Goal: Task Accomplishment & Management: Manage account settings

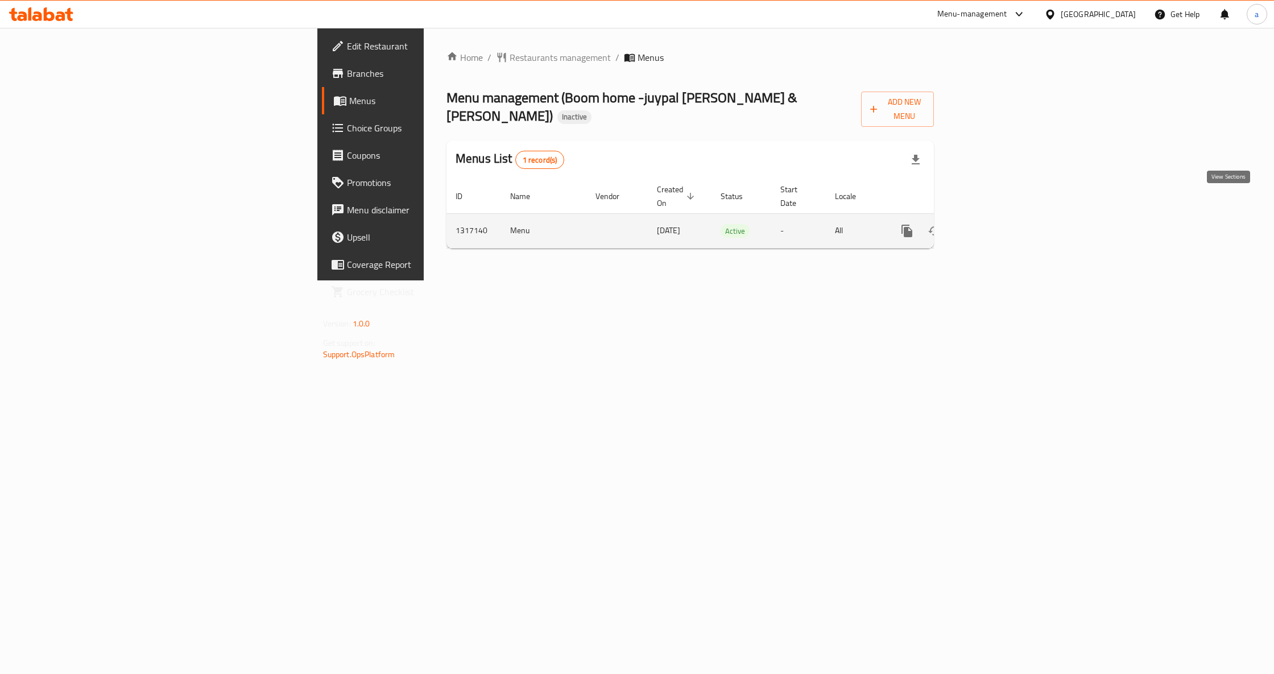
click at [996, 224] on icon "enhanced table" at bounding box center [989, 231] width 14 height 14
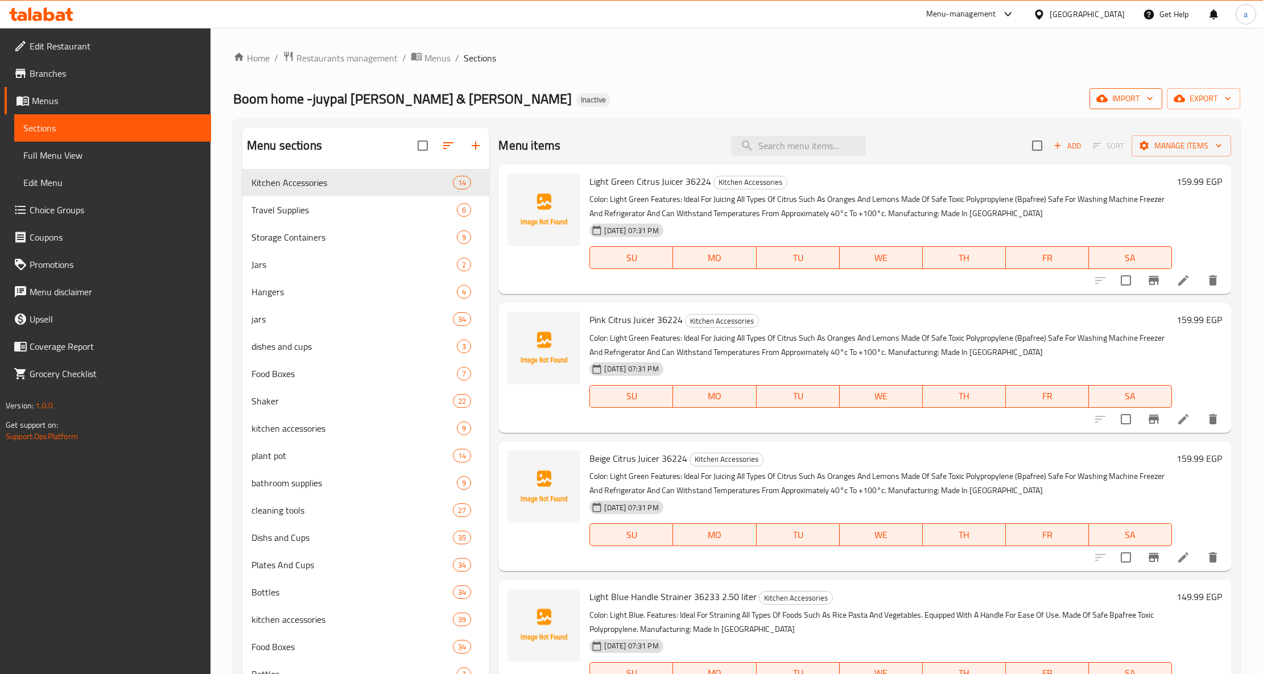
click at [1127, 104] on span "import" at bounding box center [1125, 99] width 55 height 14
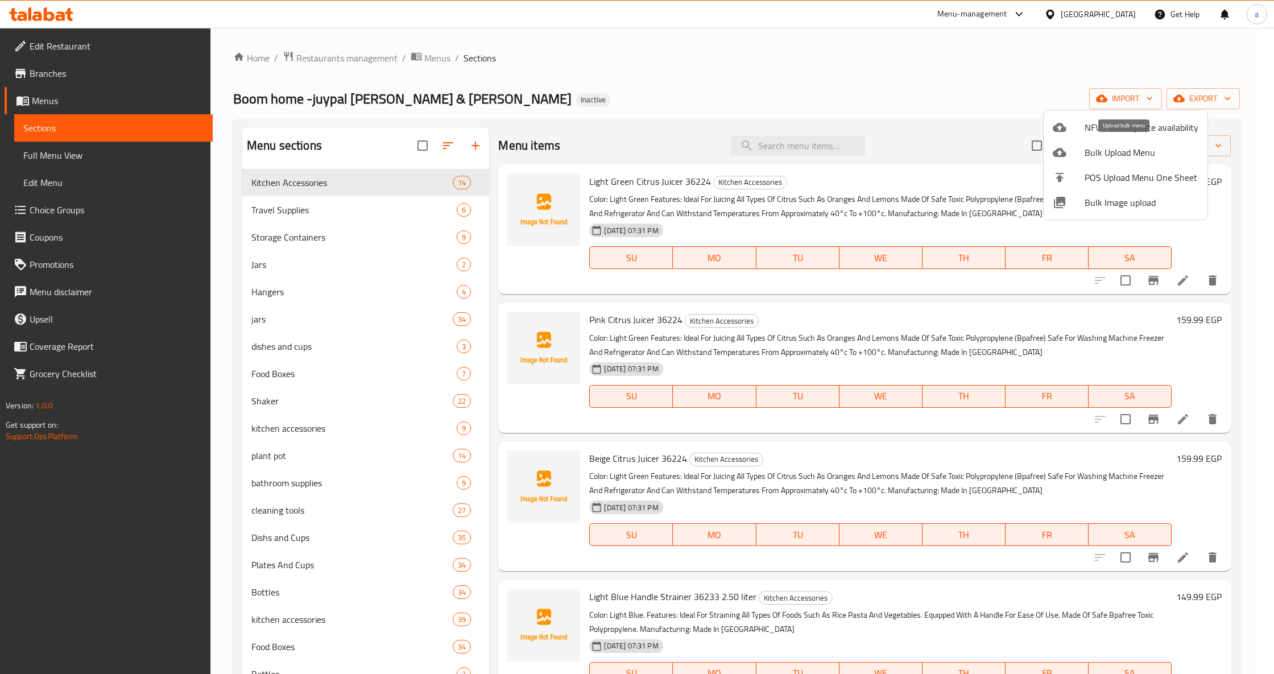
click at [1125, 154] on span "Bulk Upload Menu" at bounding box center [1142, 153] width 114 height 14
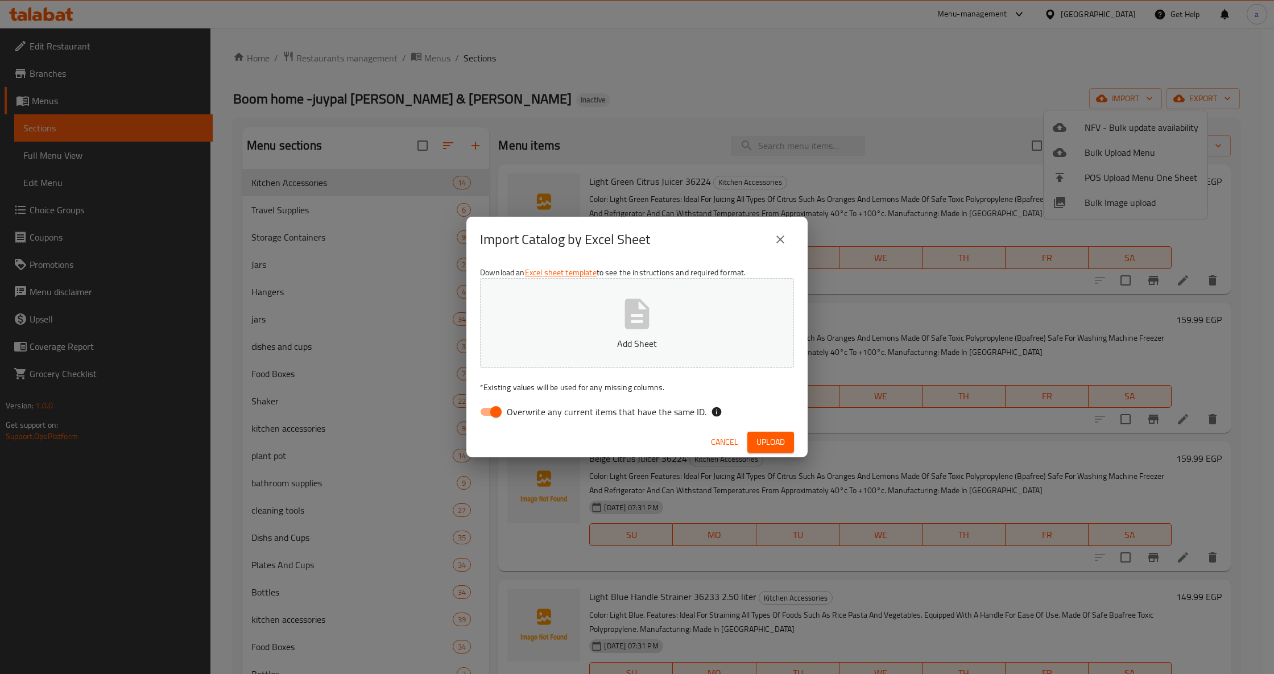
click at [679, 340] on p "Add Sheet" at bounding box center [637, 344] width 279 height 14
click at [490, 417] on input "Overwrite any current items that have the same ID." at bounding box center [496, 412] width 65 height 22
checkbox input "false"
click at [776, 446] on span "Upload" at bounding box center [770, 442] width 28 height 14
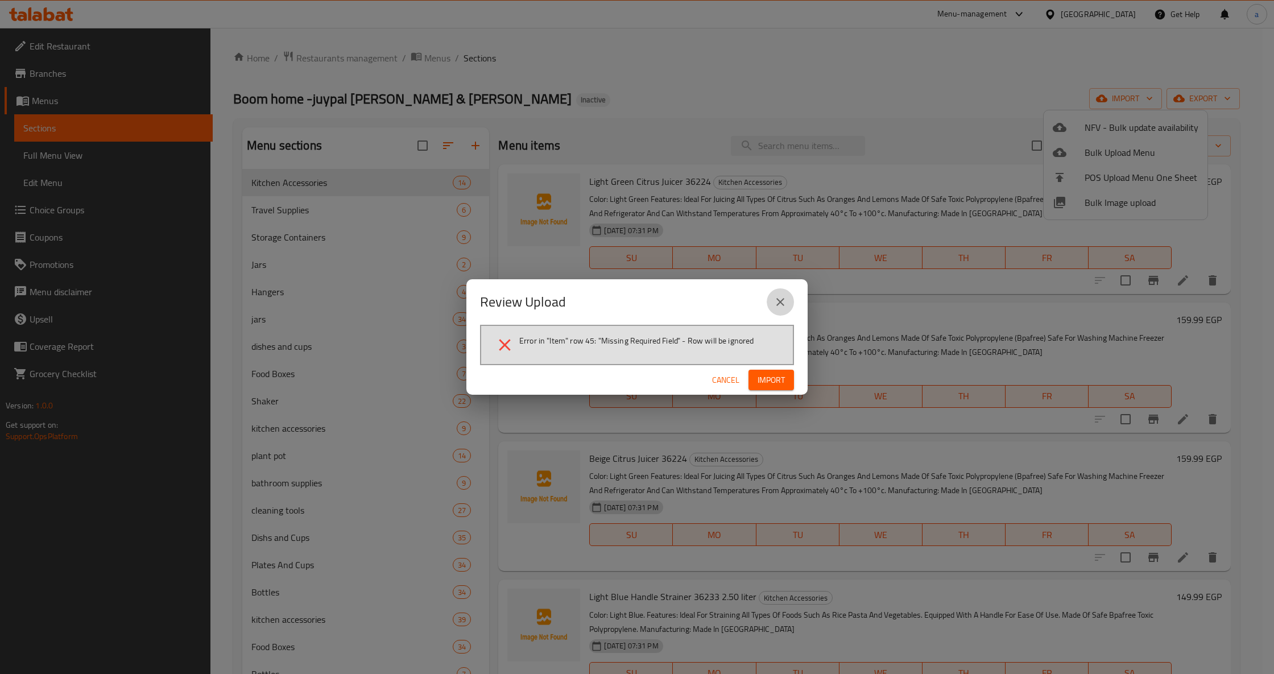
click at [781, 305] on icon "close" at bounding box center [780, 302] width 14 height 14
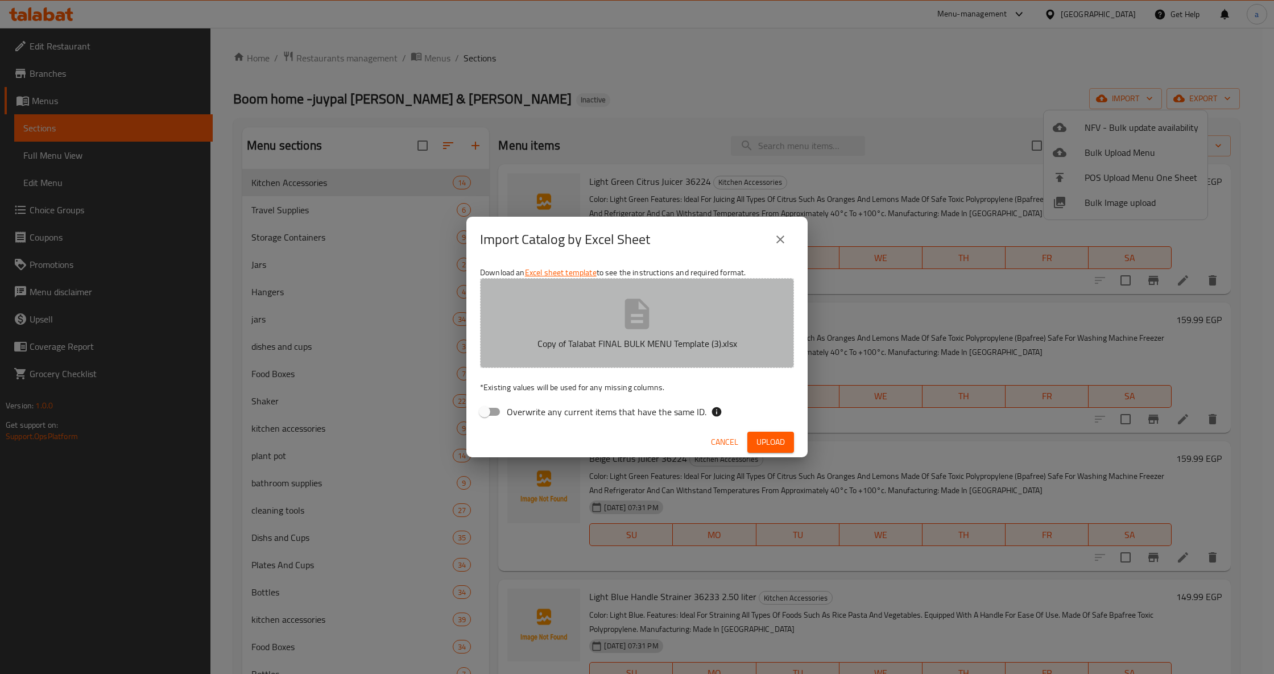
click at [647, 324] on icon "button" at bounding box center [637, 314] width 24 height 30
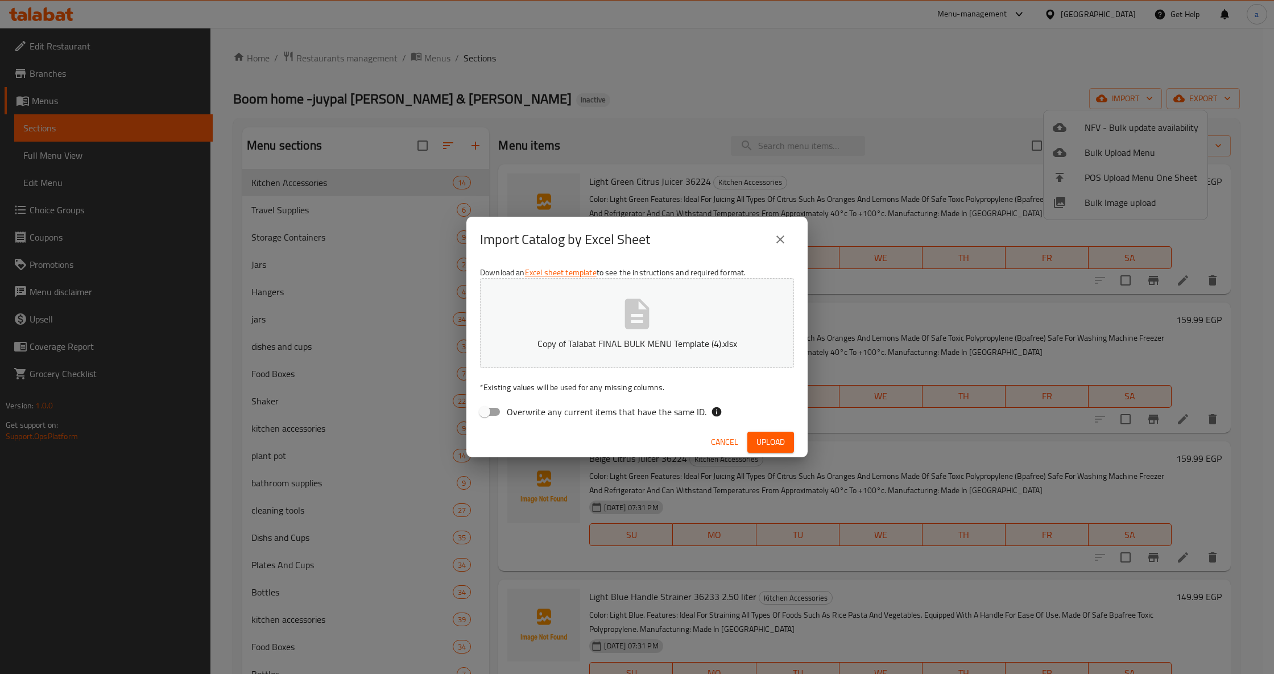
click at [774, 439] on span "Upload" at bounding box center [770, 442] width 28 height 14
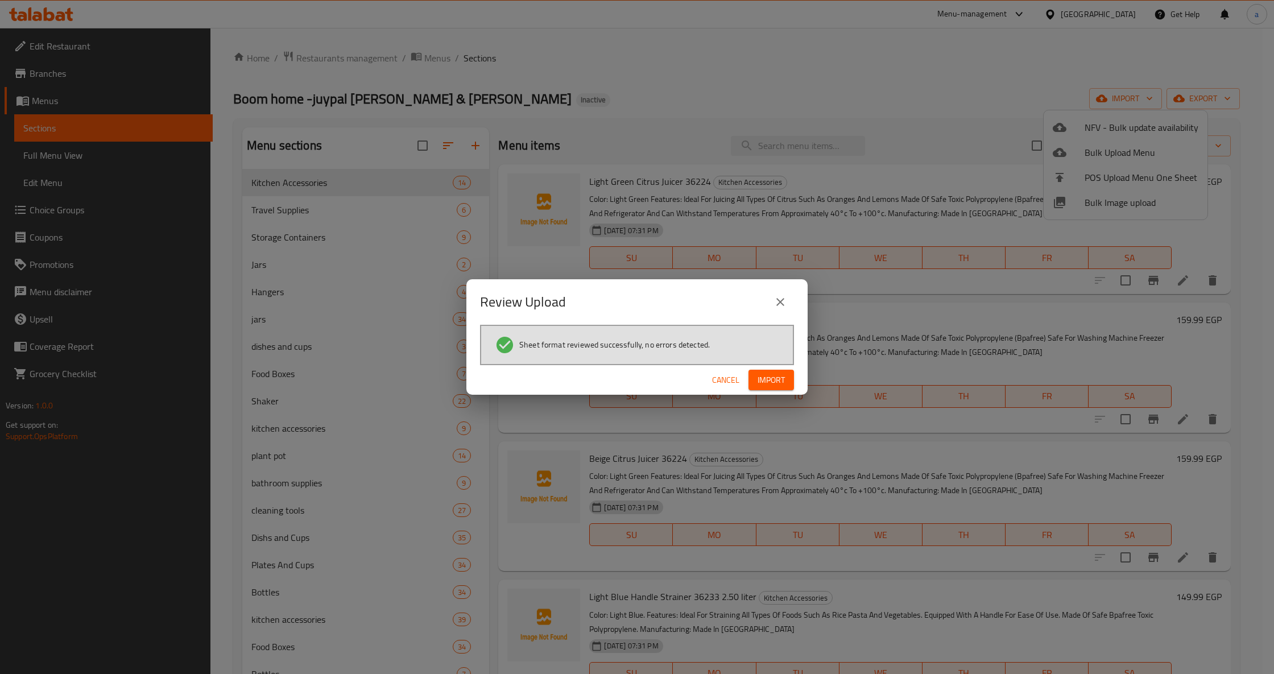
click at [770, 386] on span "Import" at bounding box center [771, 380] width 27 height 14
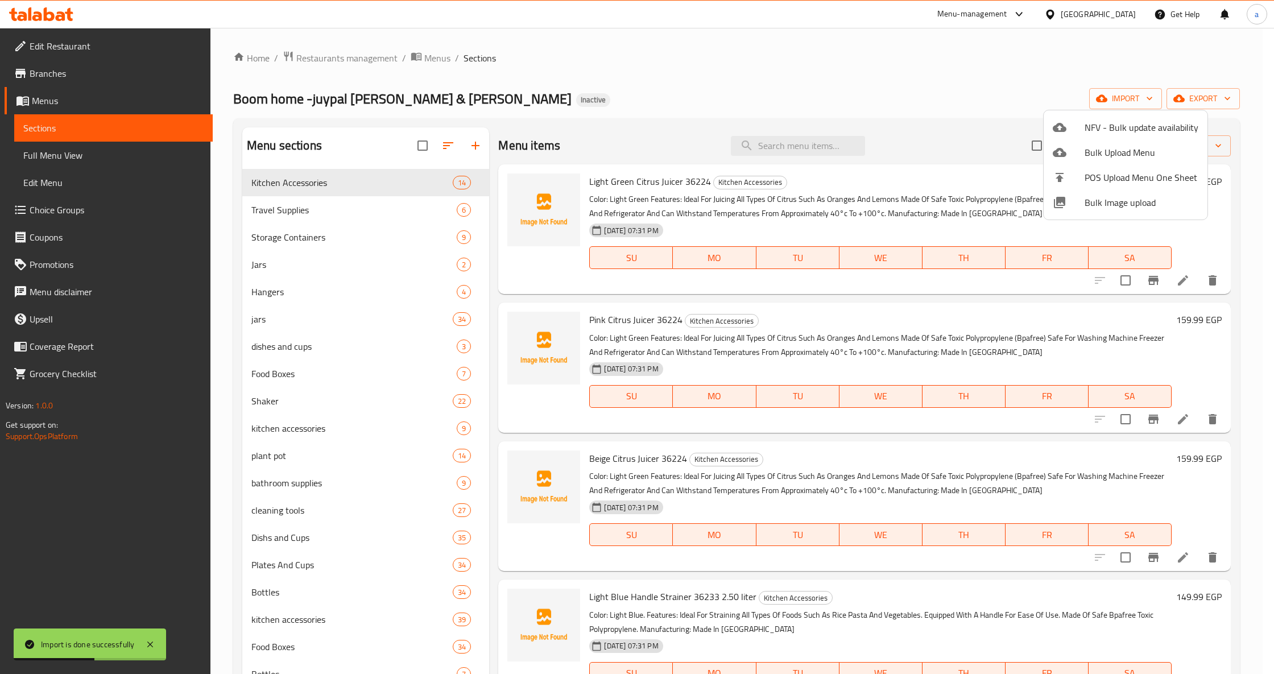
click at [900, 99] on div at bounding box center [637, 337] width 1274 height 674
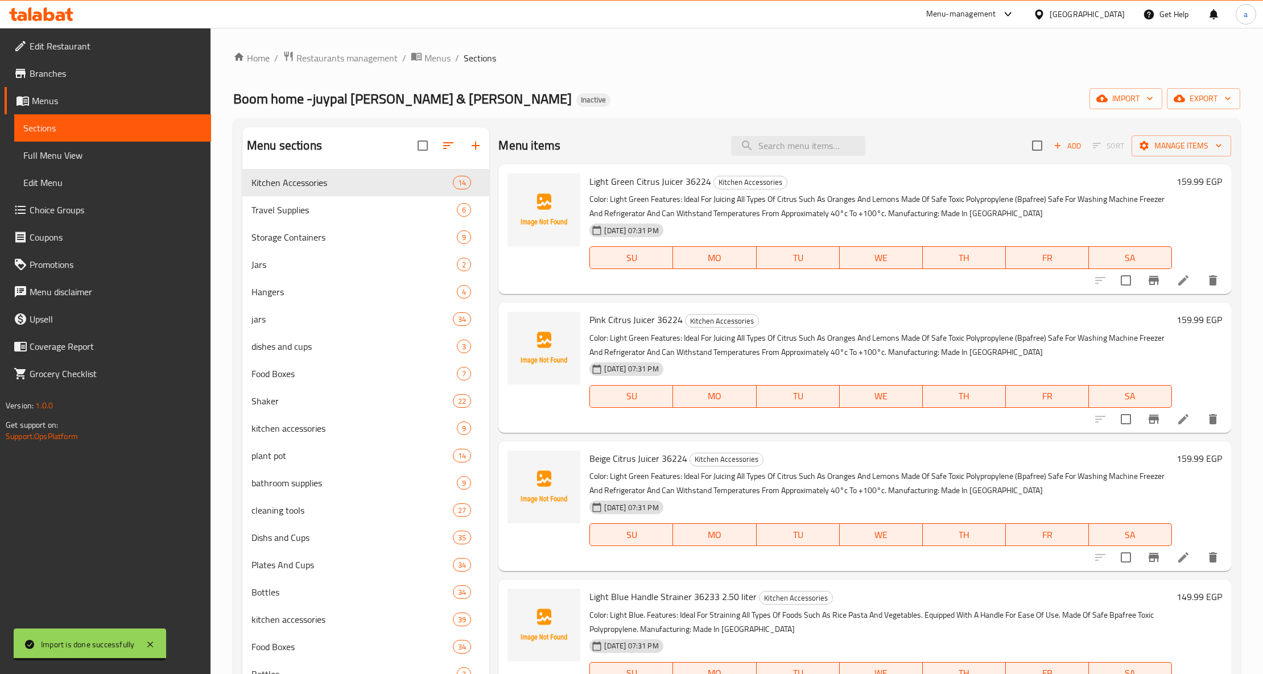
click at [102, 158] on span "Full Menu View" at bounding box center [112, 155] width 179 height 14
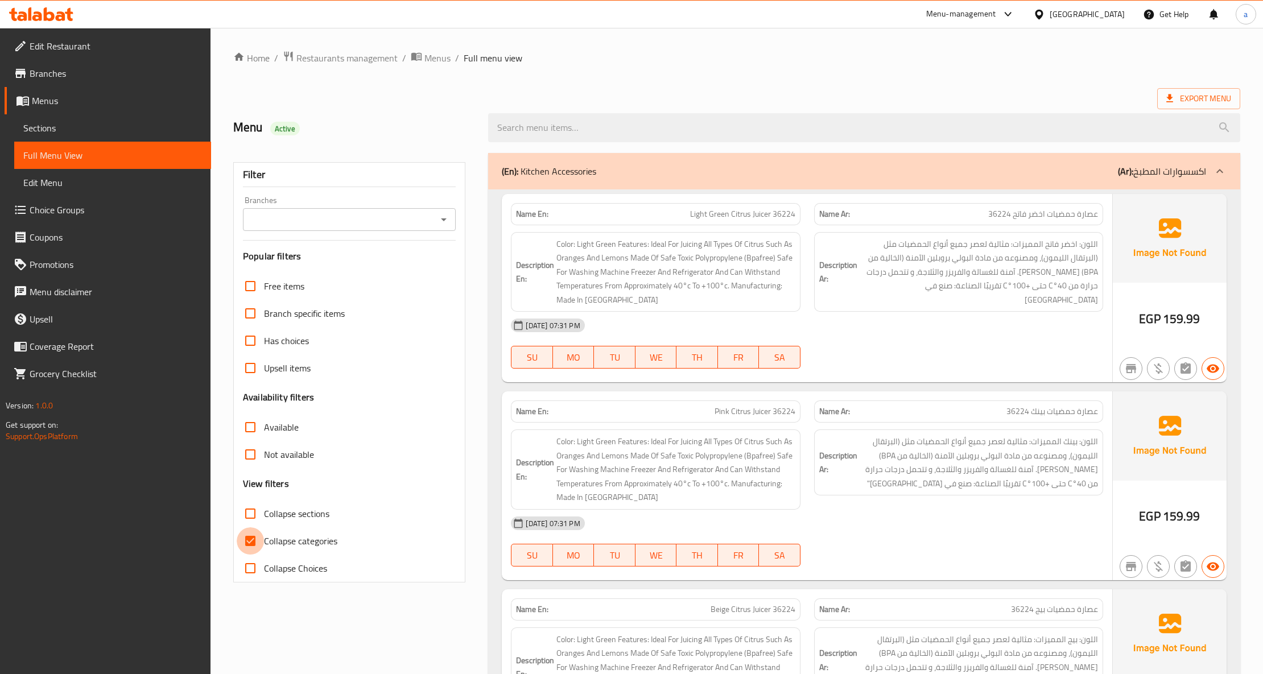
click at [253, 540] on input "Collapse categories" at bounding box center [250, 540] width 27 height 27
checkbox input "false"
click at [248, 517] on input "Collapse sections" at bounding box center [250, 513] width 27 height 27
checkbox input "true"
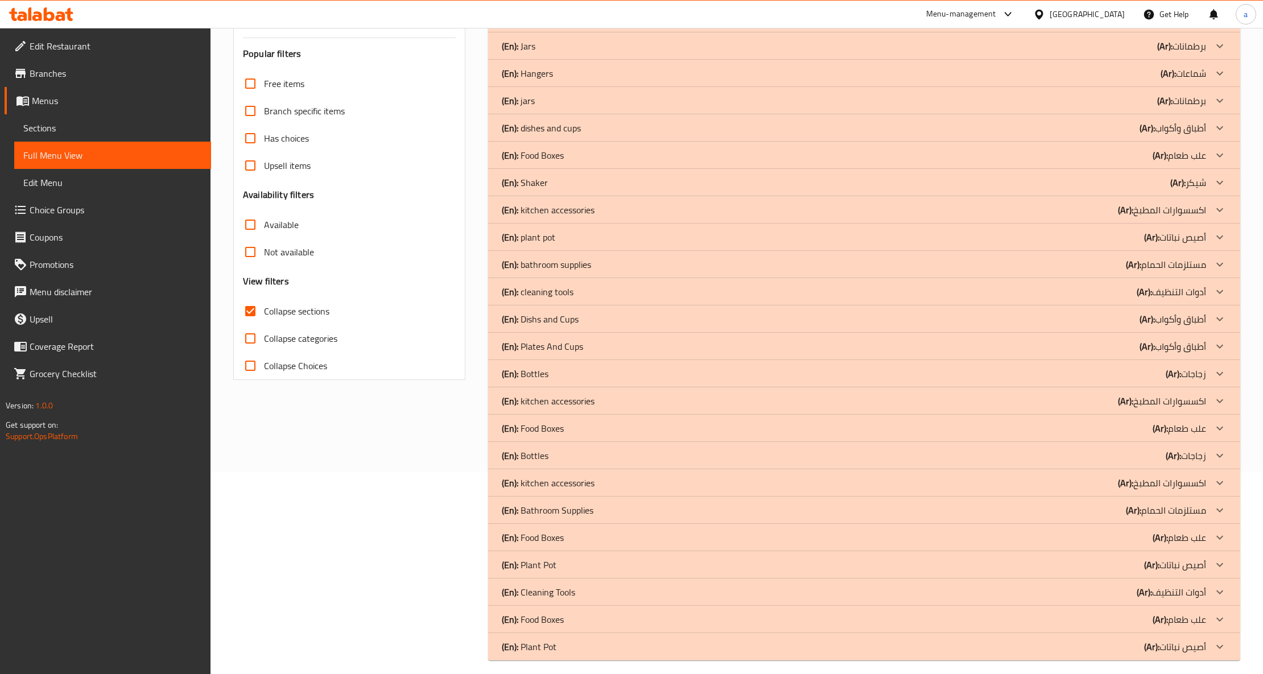
scroll to position [212, 0]
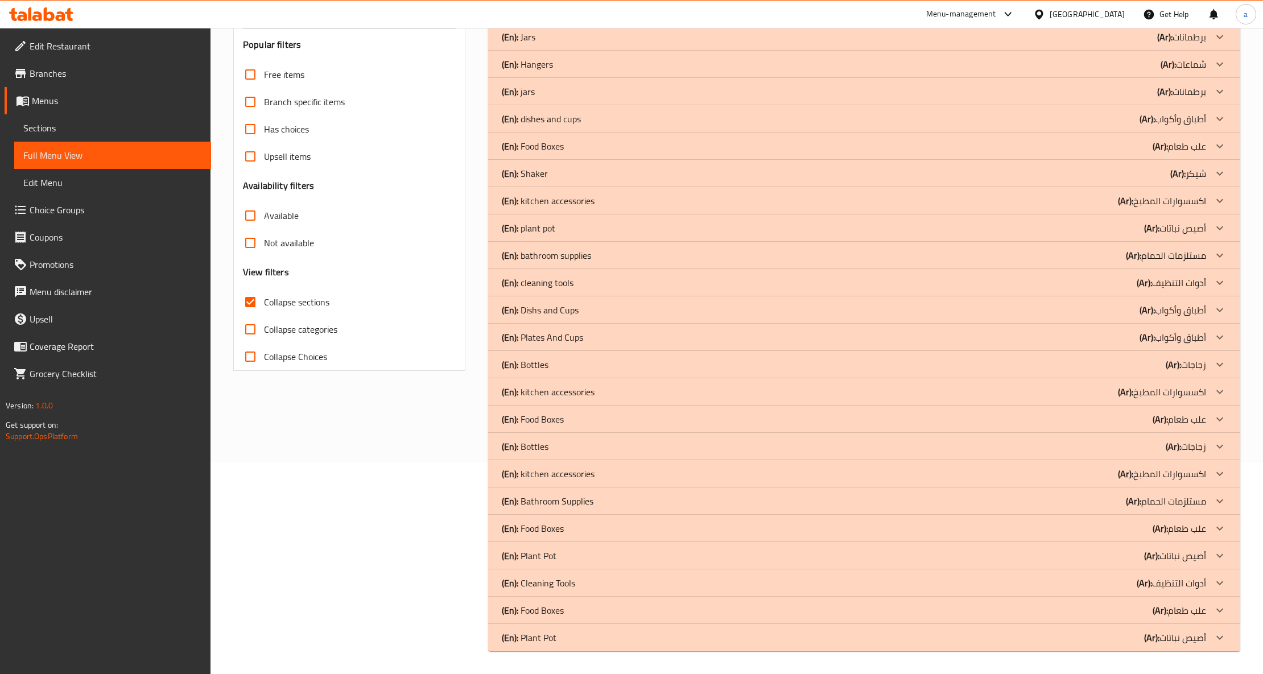
click at [1220, 634] on icon at bounding box center [1220, 638] width 14 height 14
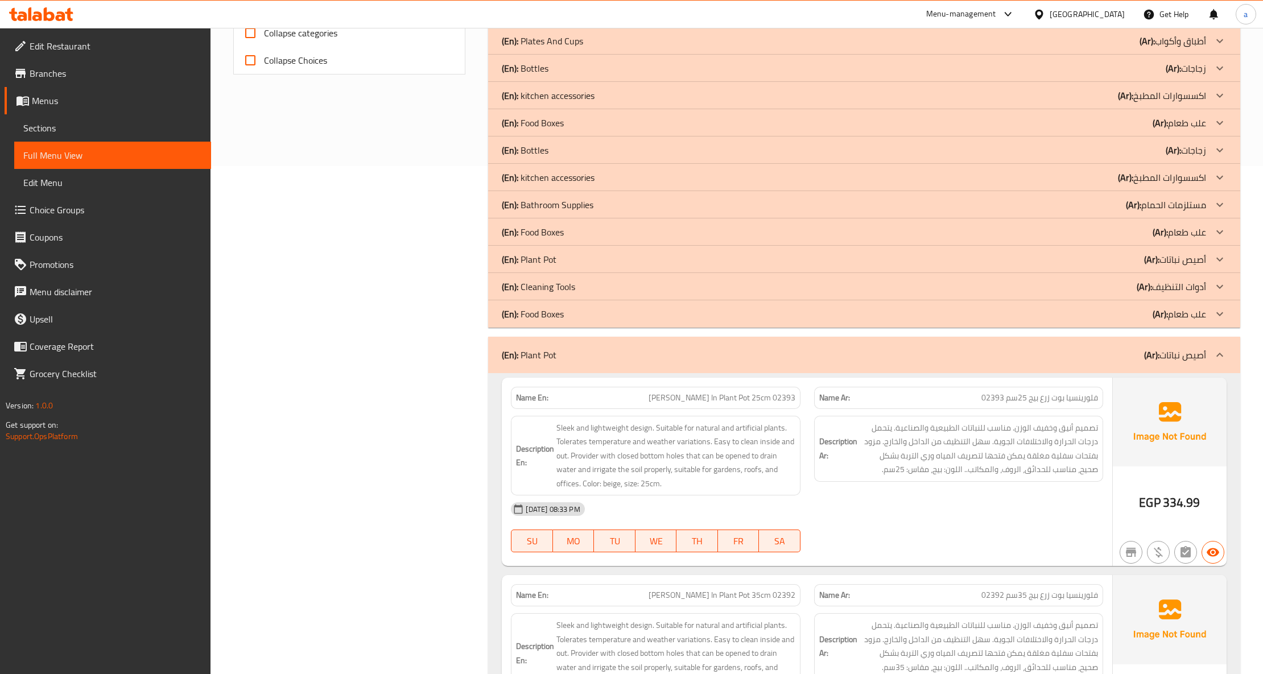
scroll to position [515, 0]
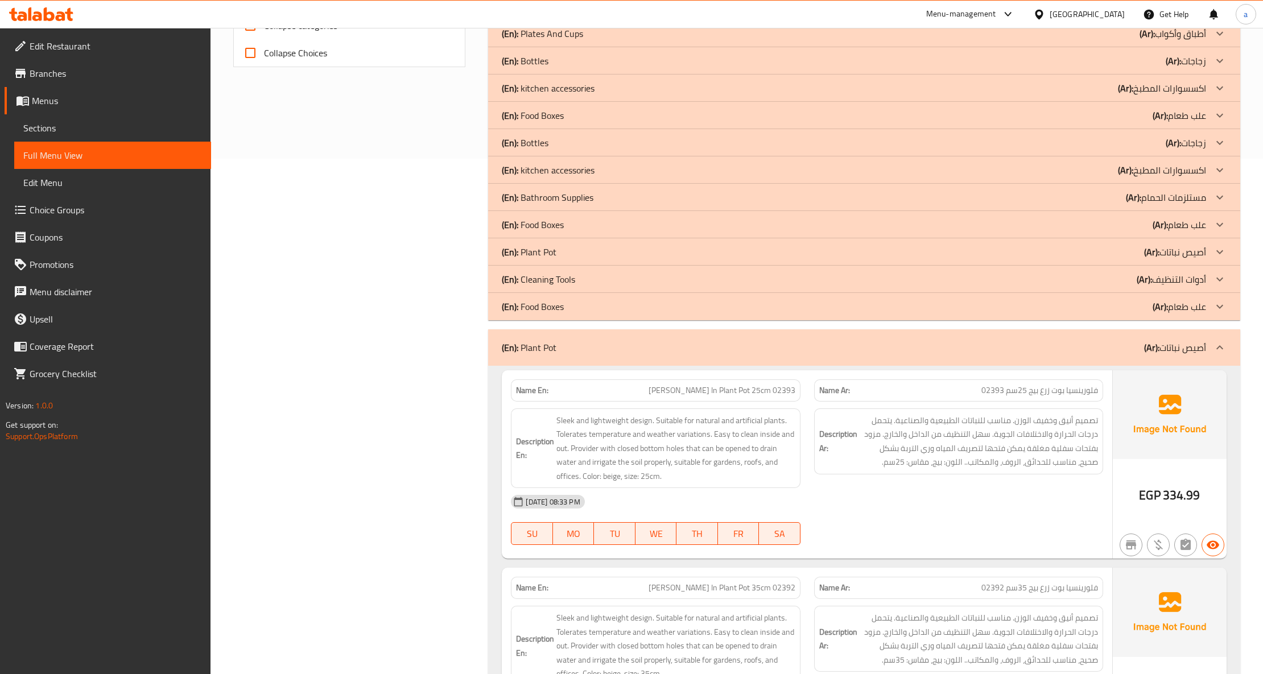
click at [1200, 249] on p "(Ar): أصيص نباتات" at bounding box center [1175, 252] width 62 height 14
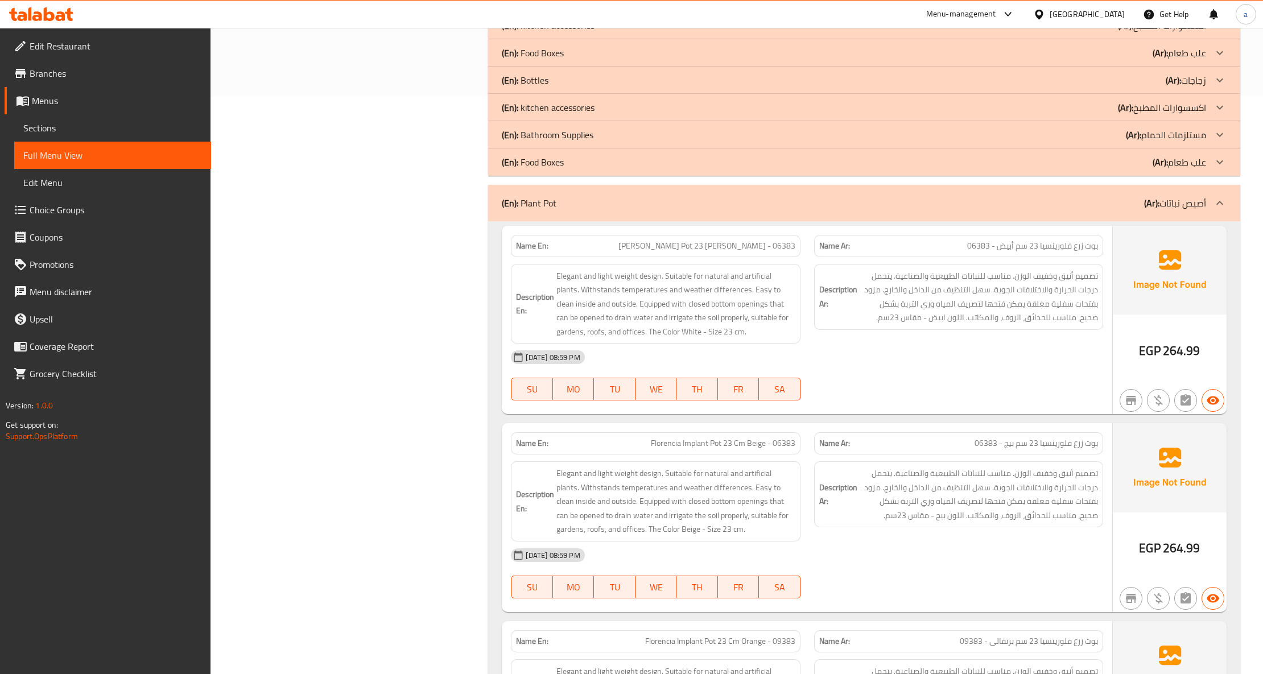
scroll to position [364, 0]
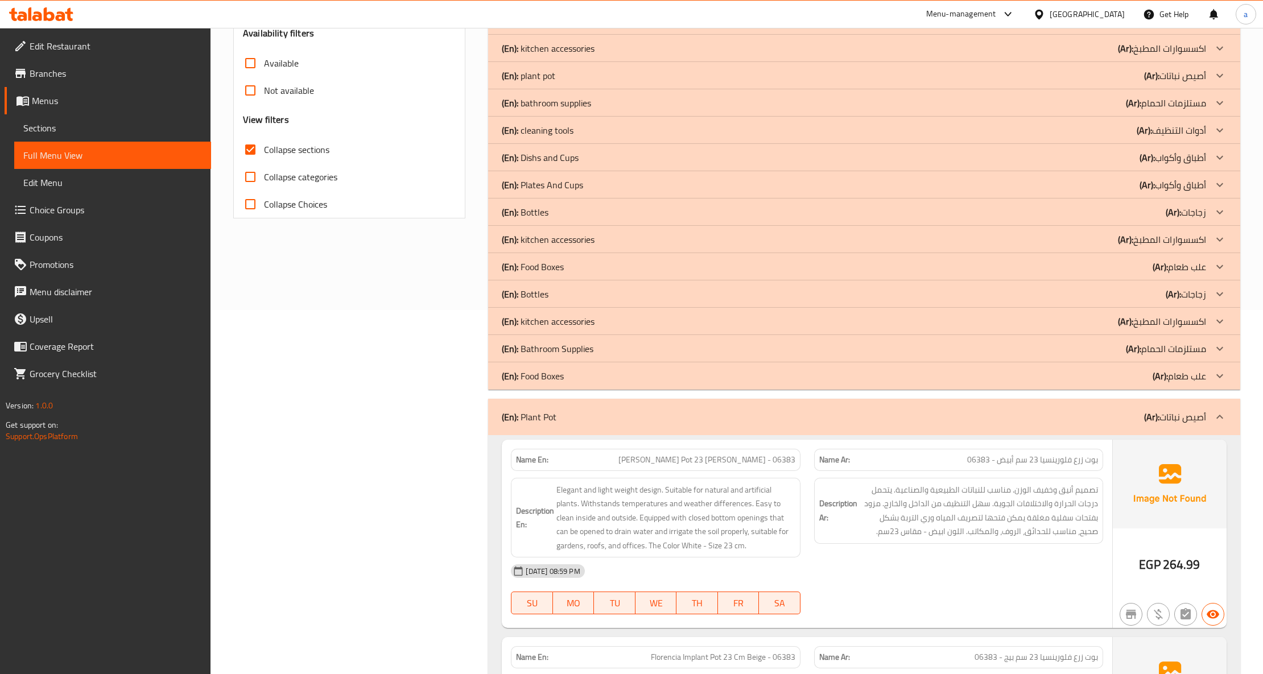
click at [1216, 403] on div "(En): Plant Pot (Ar): أصيص نباتات" at bounding box center [863, 417] width 751 height 36
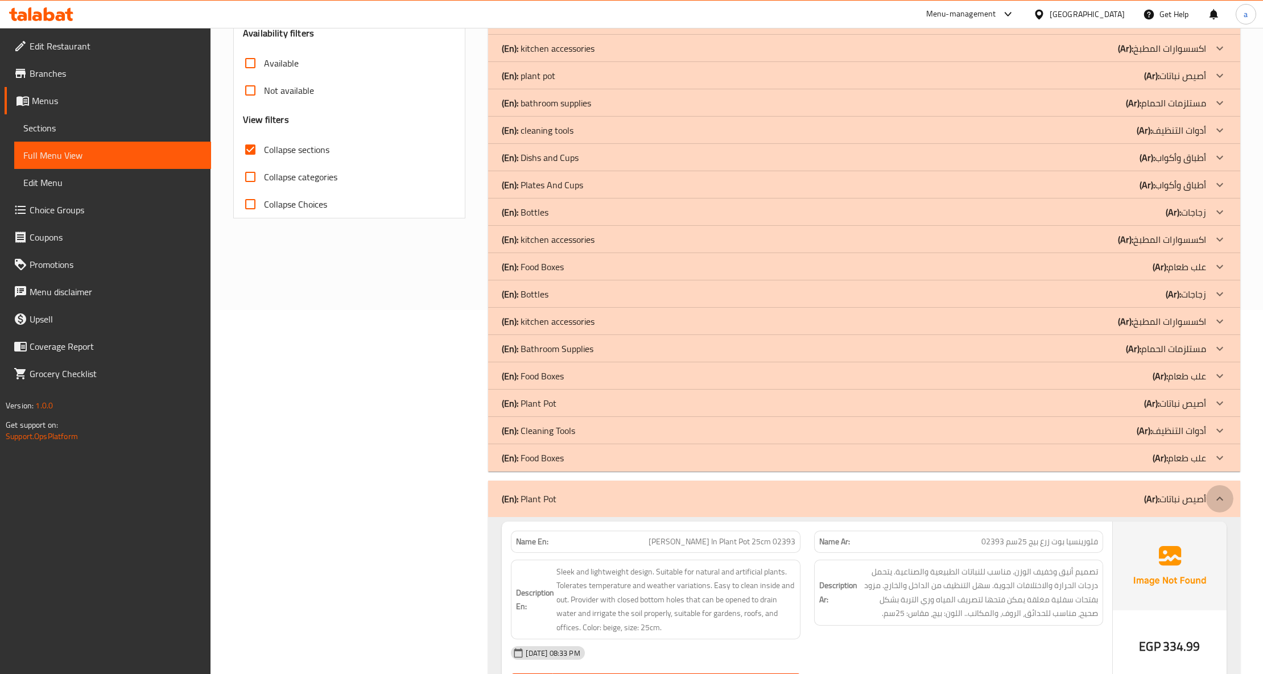
click at [1220, 499] on icon at bounding box center [1219, 498] width 7 height 4
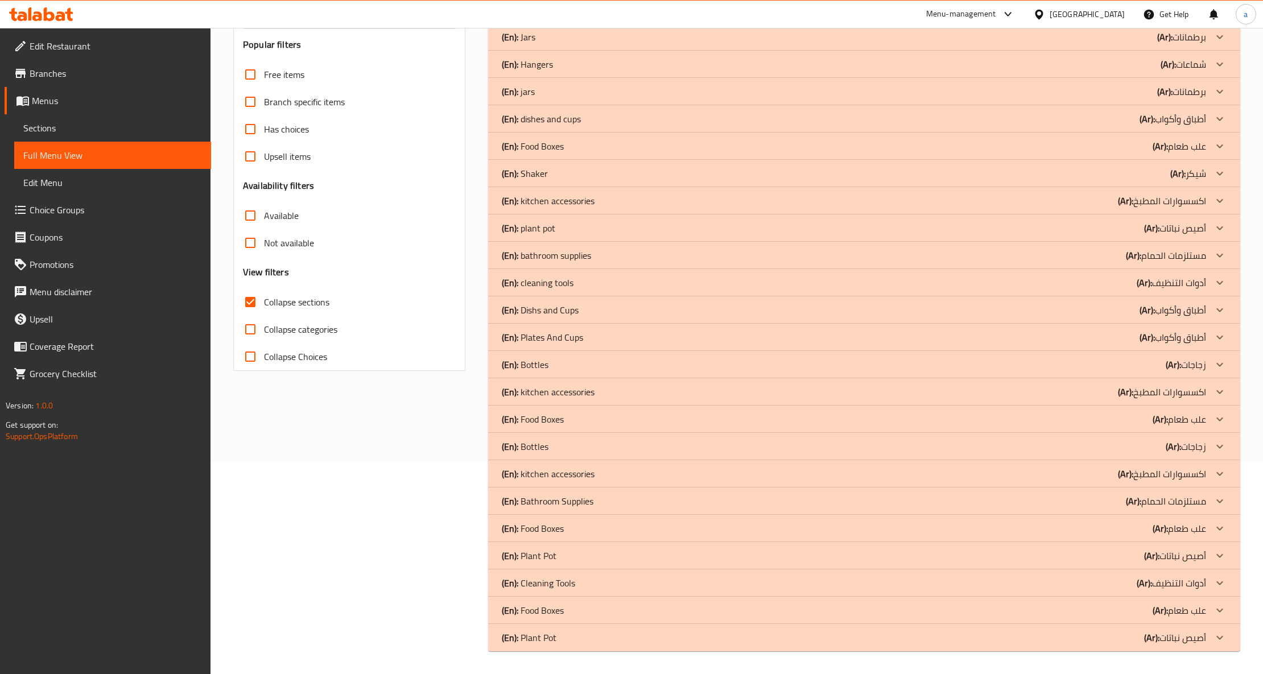
scroll to position [212, 0]
click at [1219, 555] on icon at bounding box center [1220, 556] width 14 height 14
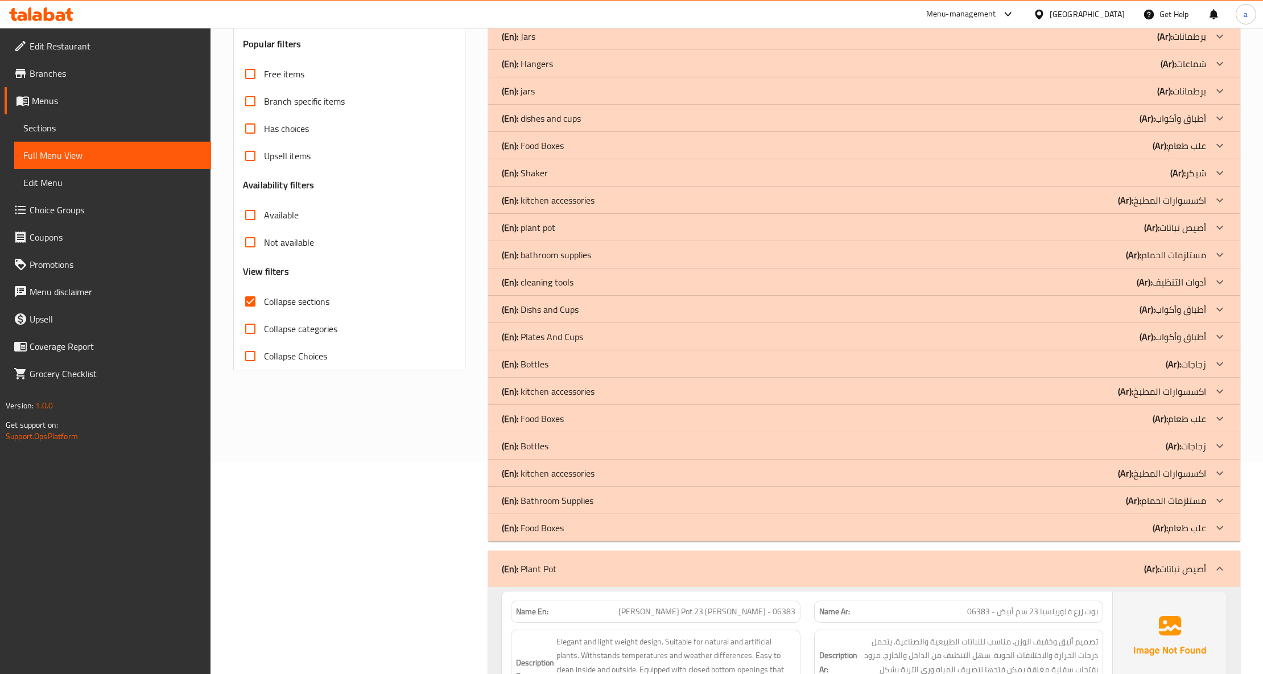
scroll to position [440, 0]
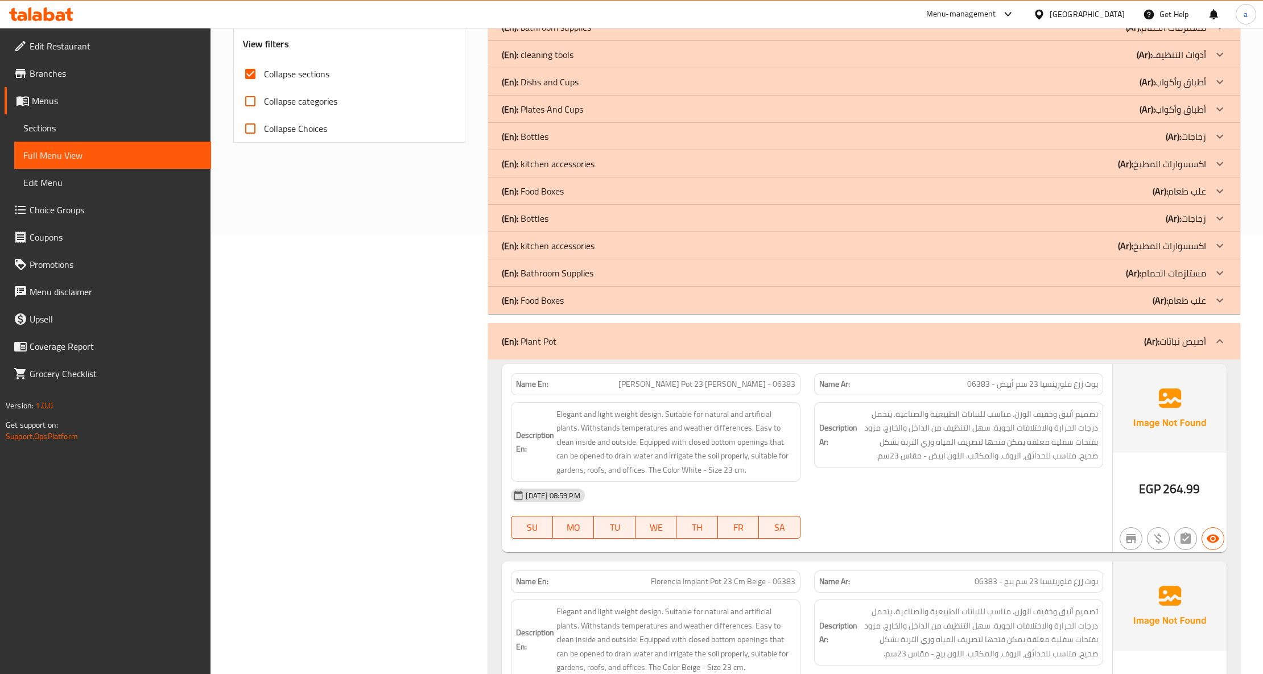
click at [1220, 344] on icon at bounding box center [1220, 341] width 14 height 14
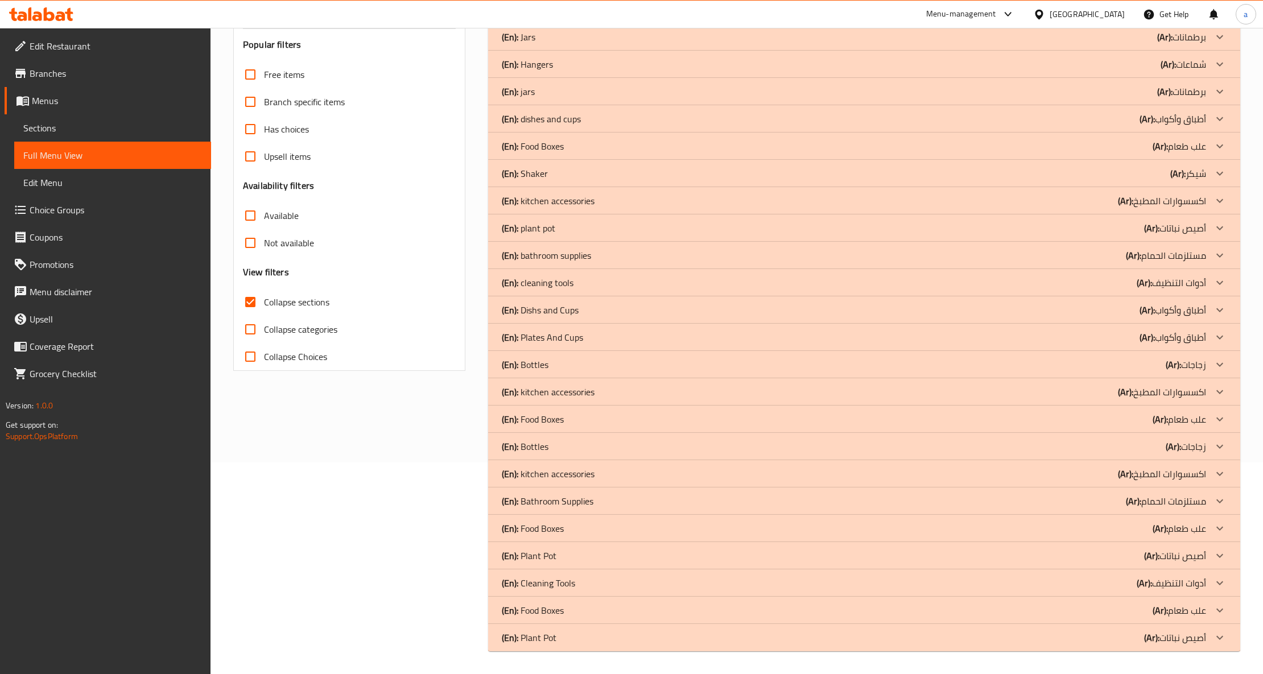
click at [77, 184] on span "Edit Menu" at bounding box center [112, 183] width 179 height 14
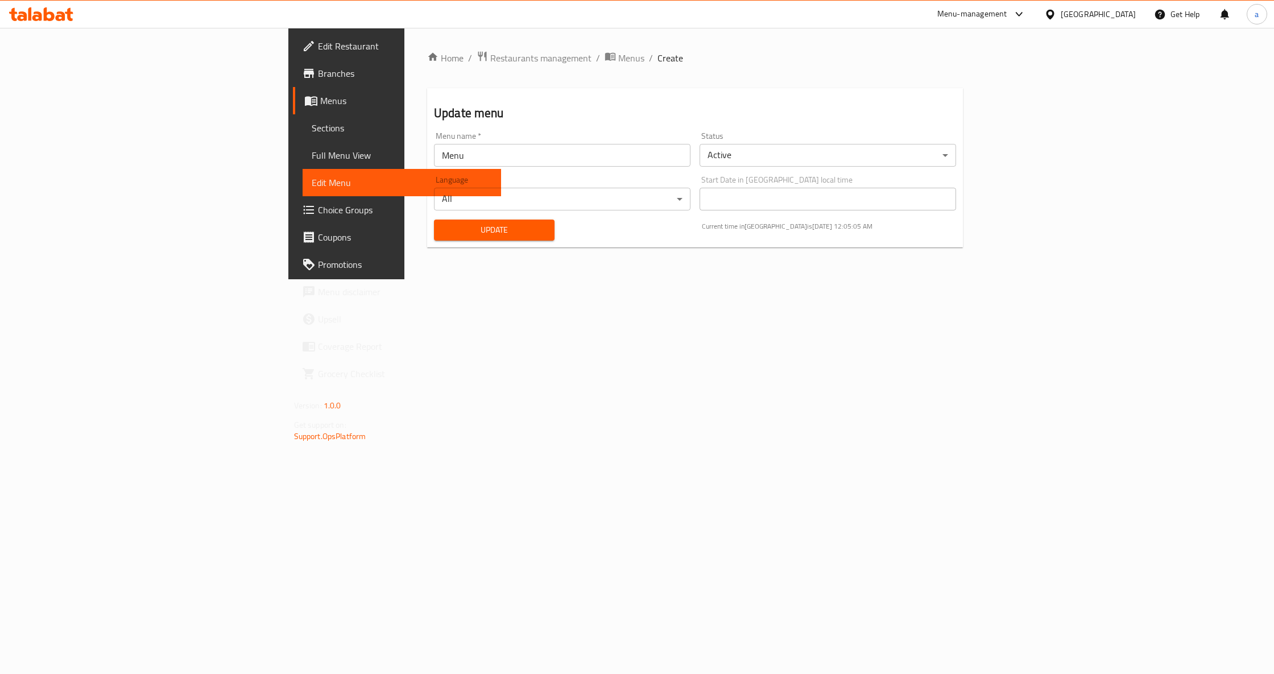
click at [312, 153] on span "Full Menu View" at bounding box center [402, 155] width 180 height 14
click at [312, 133] on span "Sections" at bounding box center [402, 128] width 180 height 14
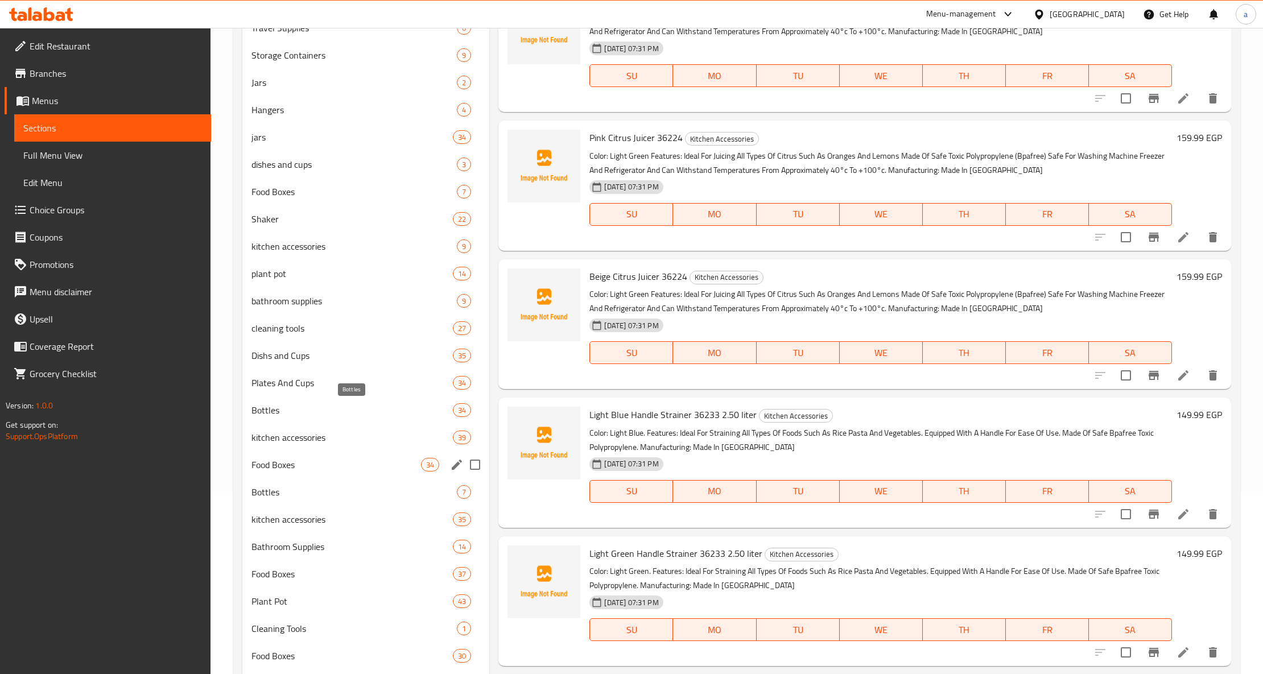
scroll to position [242, 0]
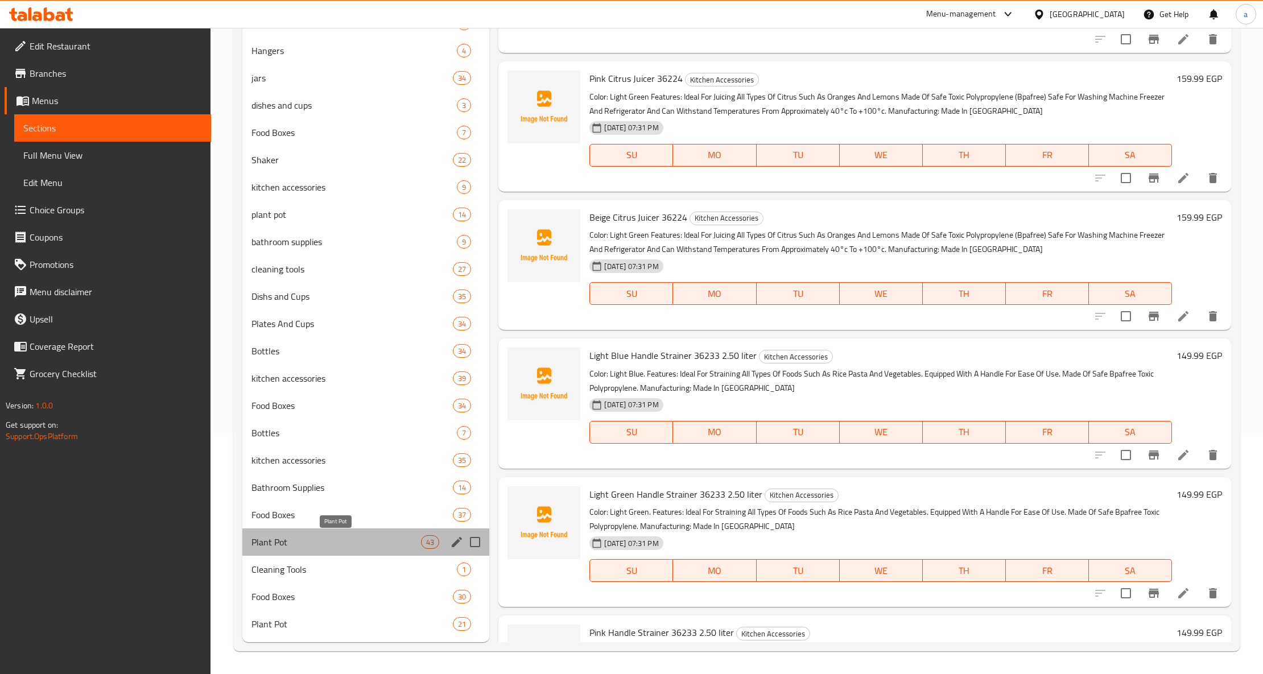
click at [331, 539] on span "Plant Pot" at bounding box center [335, 542] width 169 height 14
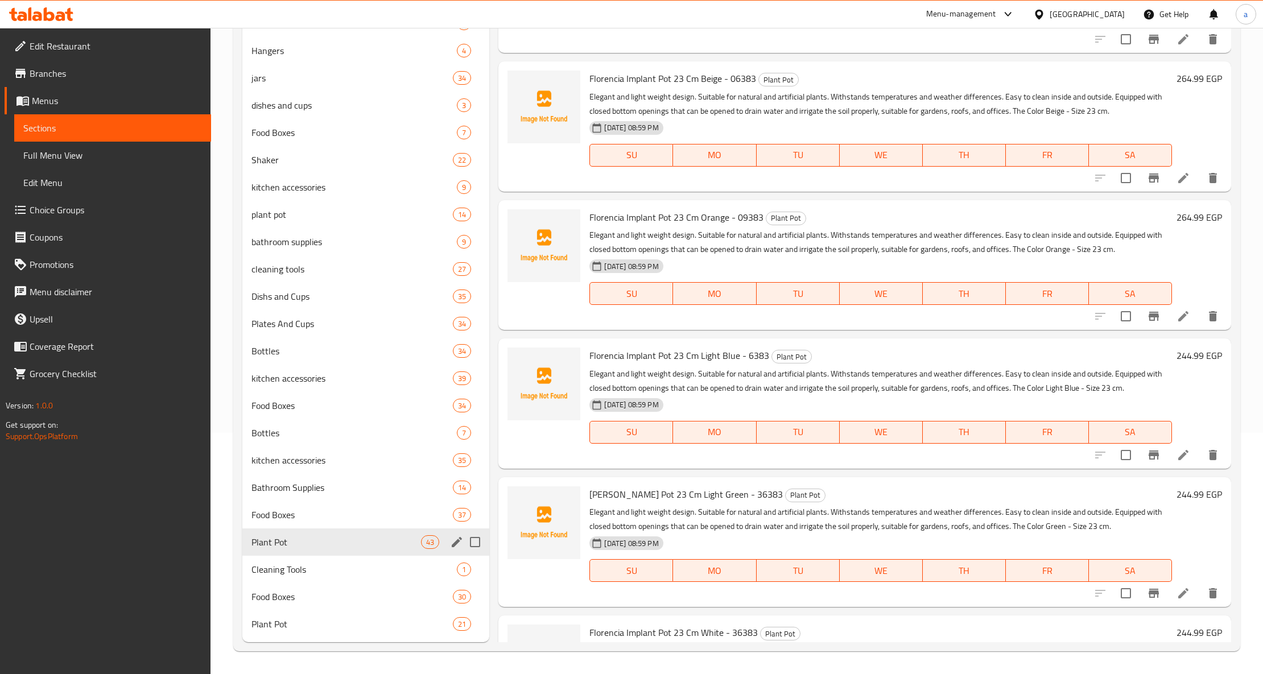
click at [476, 541] on input "Menu sections" at bounding box center [475, 542] width 24 height 24
checkbox input "true"
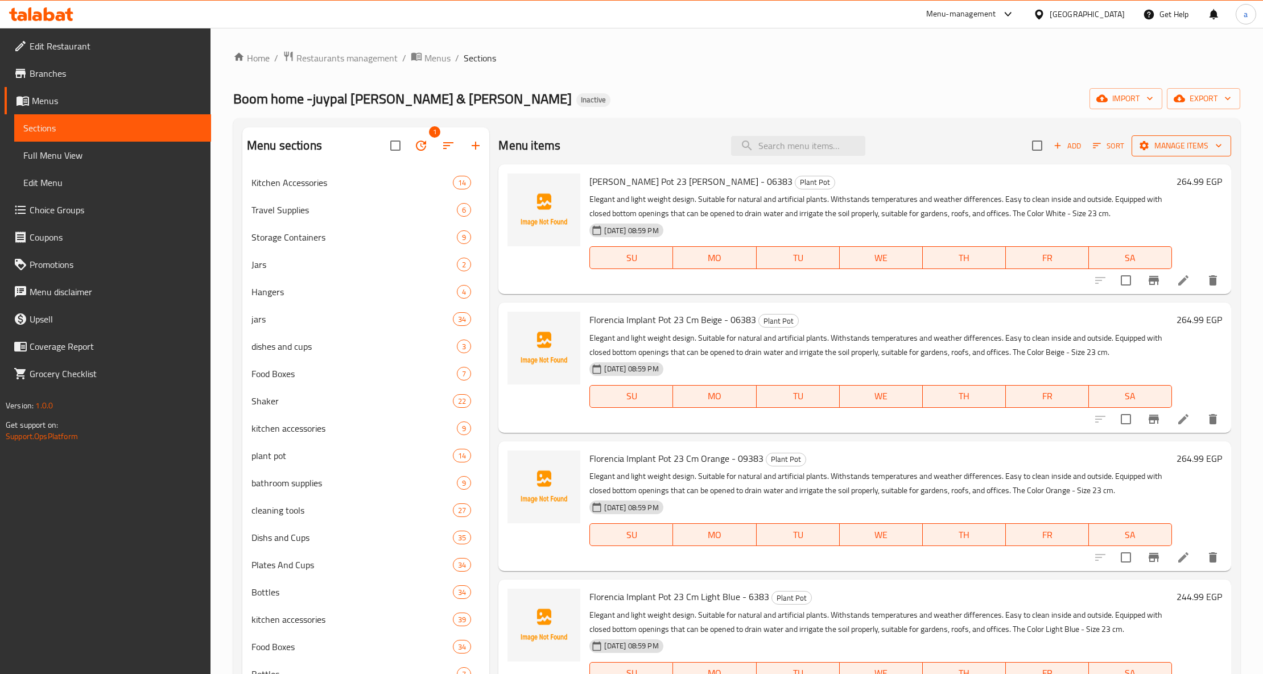
click at [1213, 148] on icon "button" at bounding box center [1218, 145] width 11 height 11
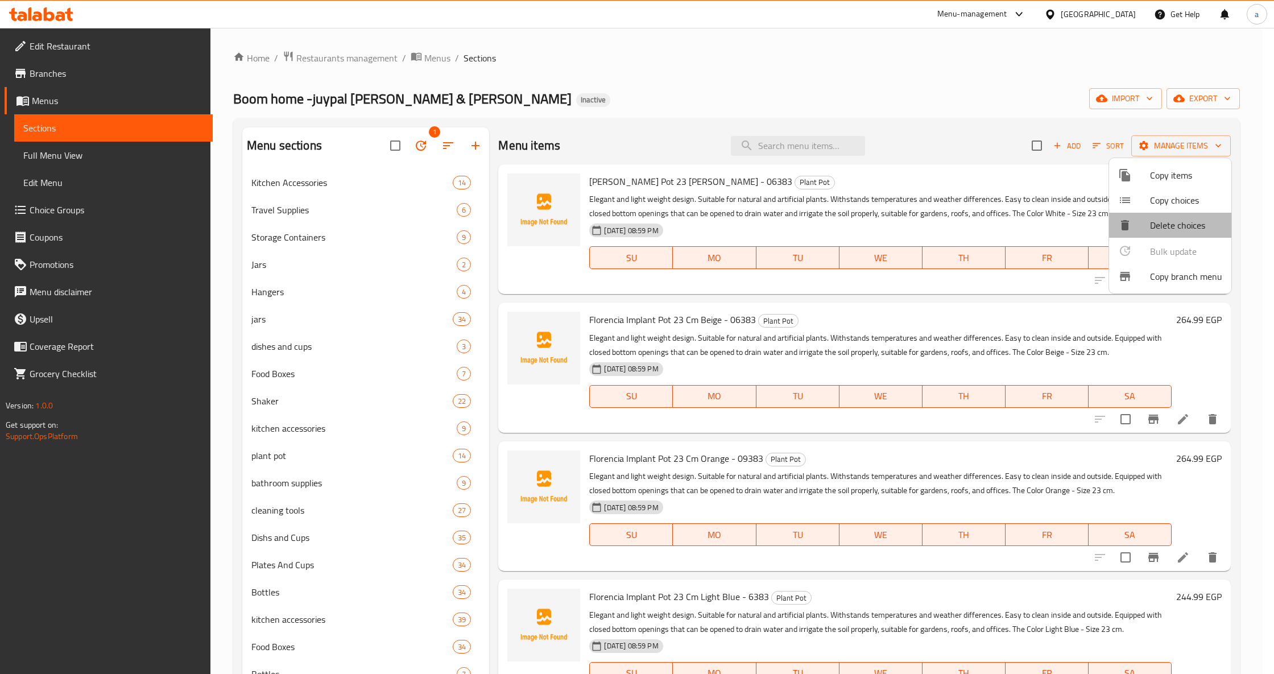
click at [1186, 221] on span "Delete choices" at bounding box center [1186, 225] width 72 height 14
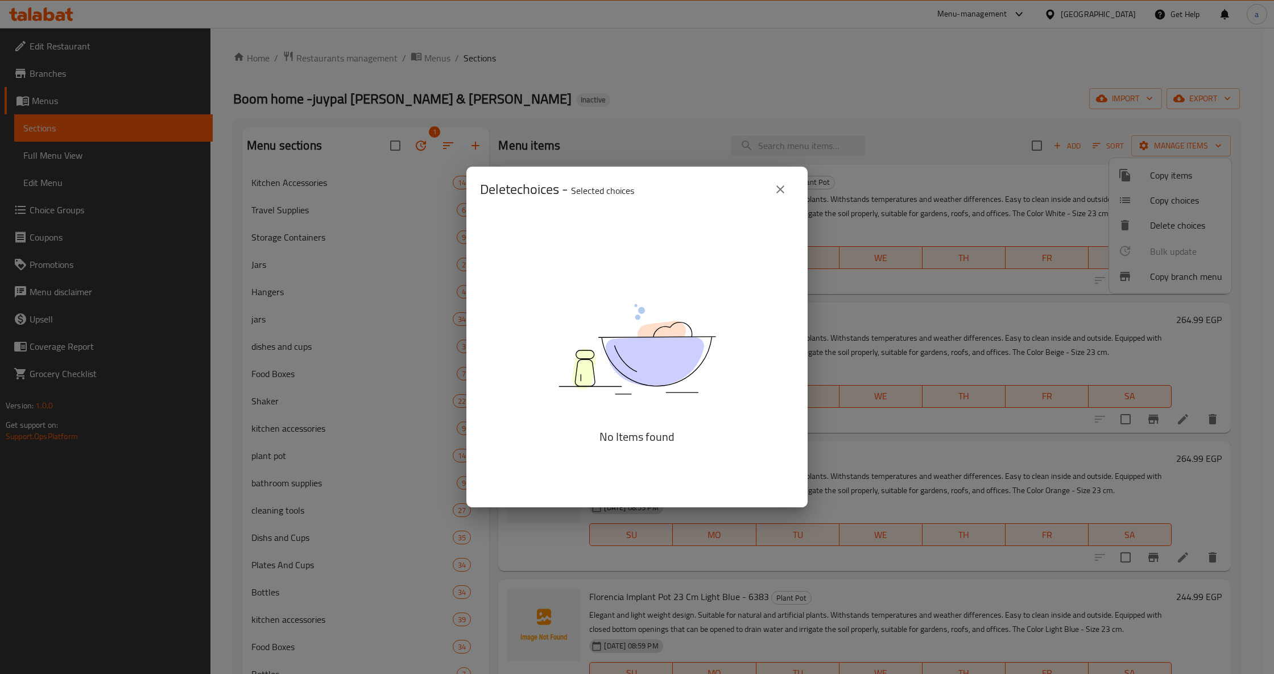
click at [784, 183] on icon "close" at bounding box center [780, 190] width 14 height 14
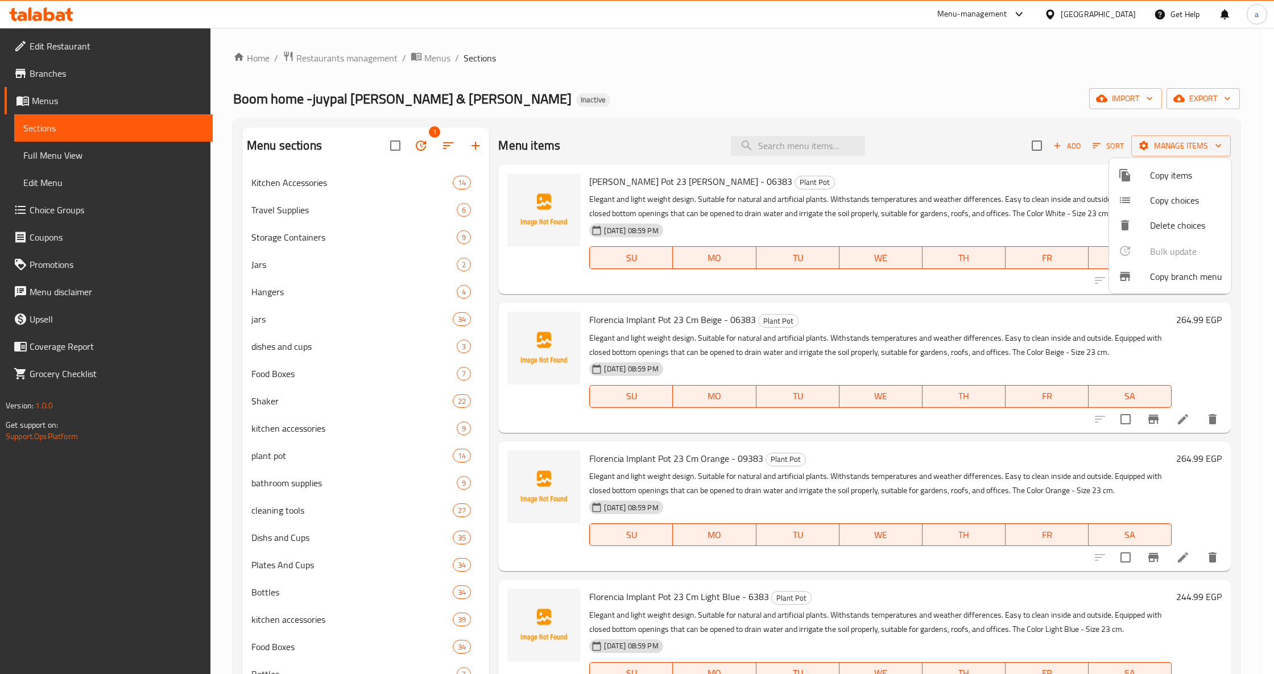
click at [700, 65] on div at bounding box center [637, 337] width 1274 height 674
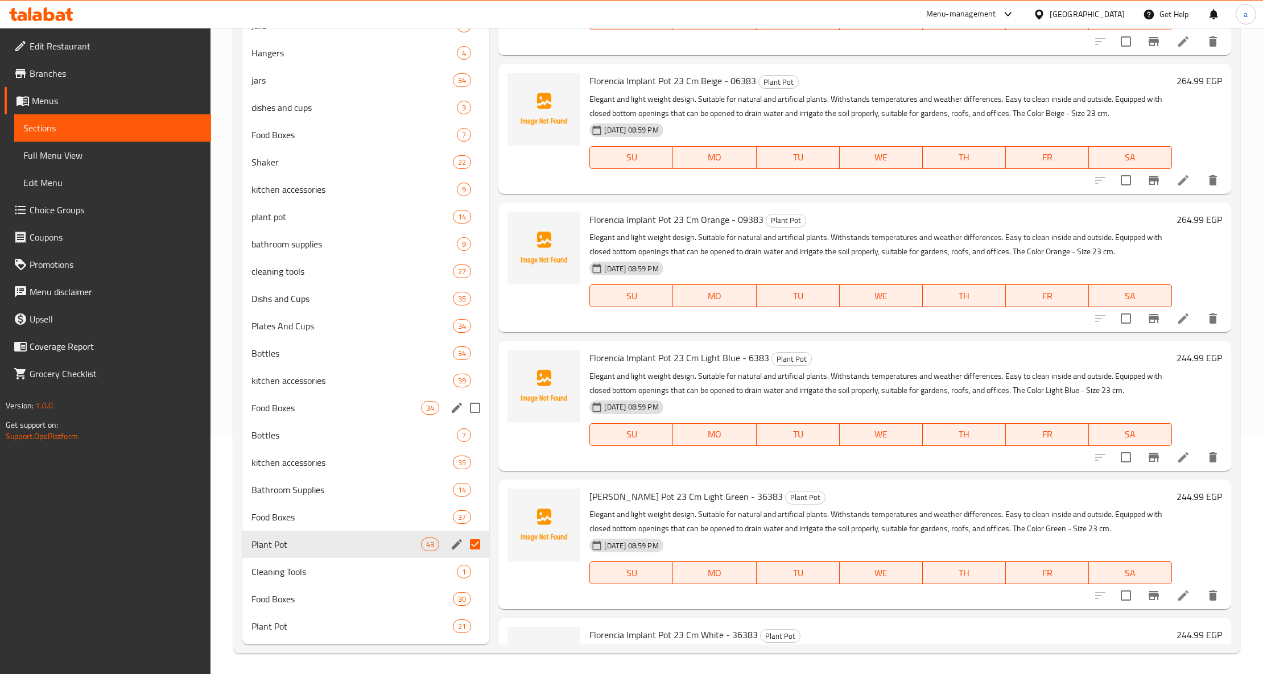
scroll to position [242, 0]
click at [456, 540] on icon "edit" at bounding box center [457, 542] width 14 height 14
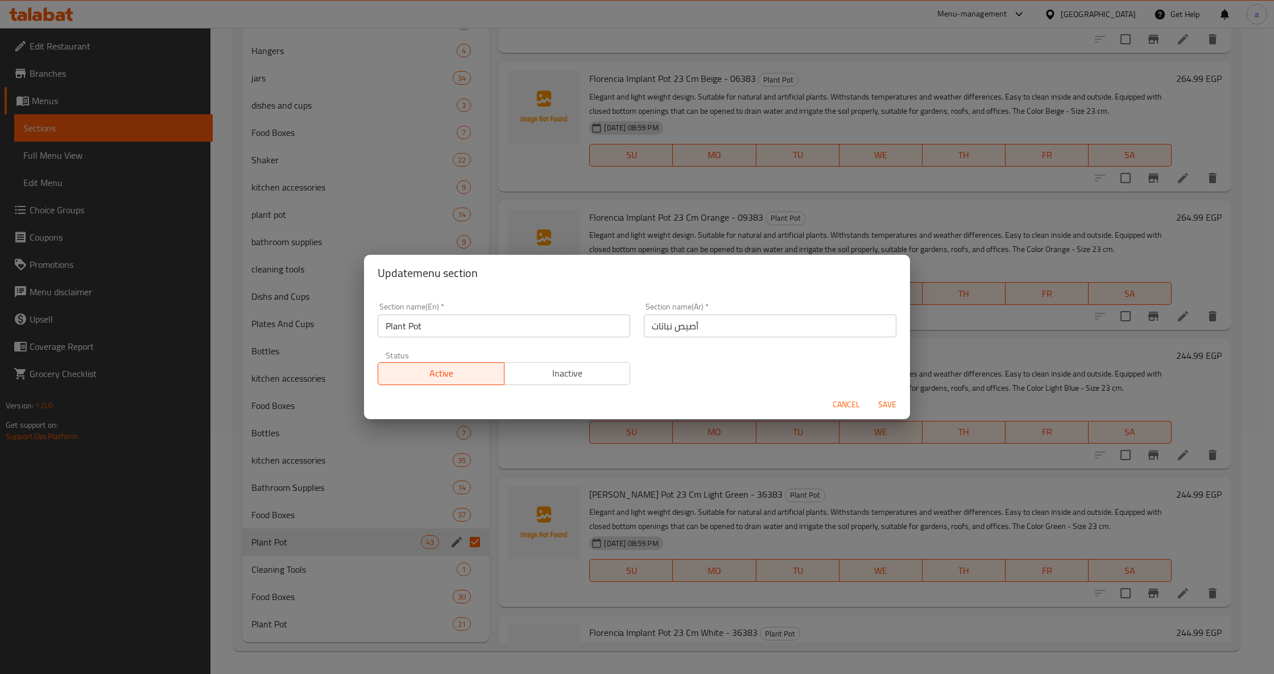
click at [850, 402] on span "Cancel" at bounding box center [846, 405] width 27 height 14
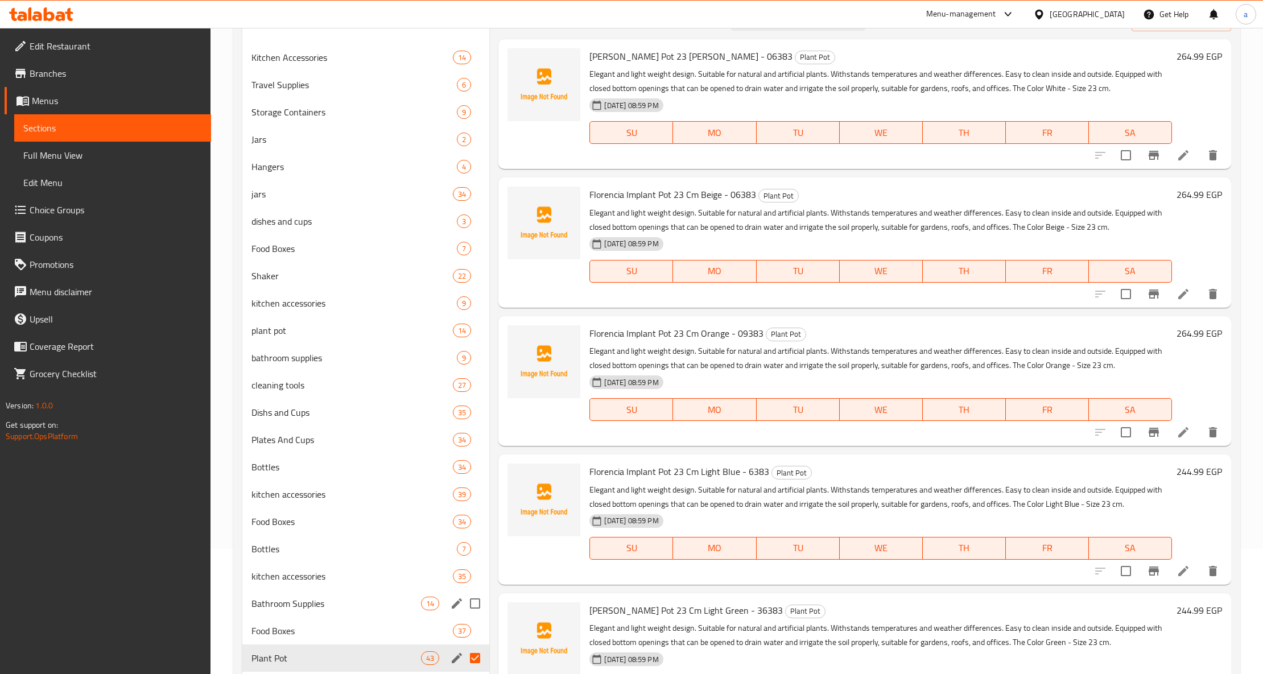
scroll to position [0, 0]
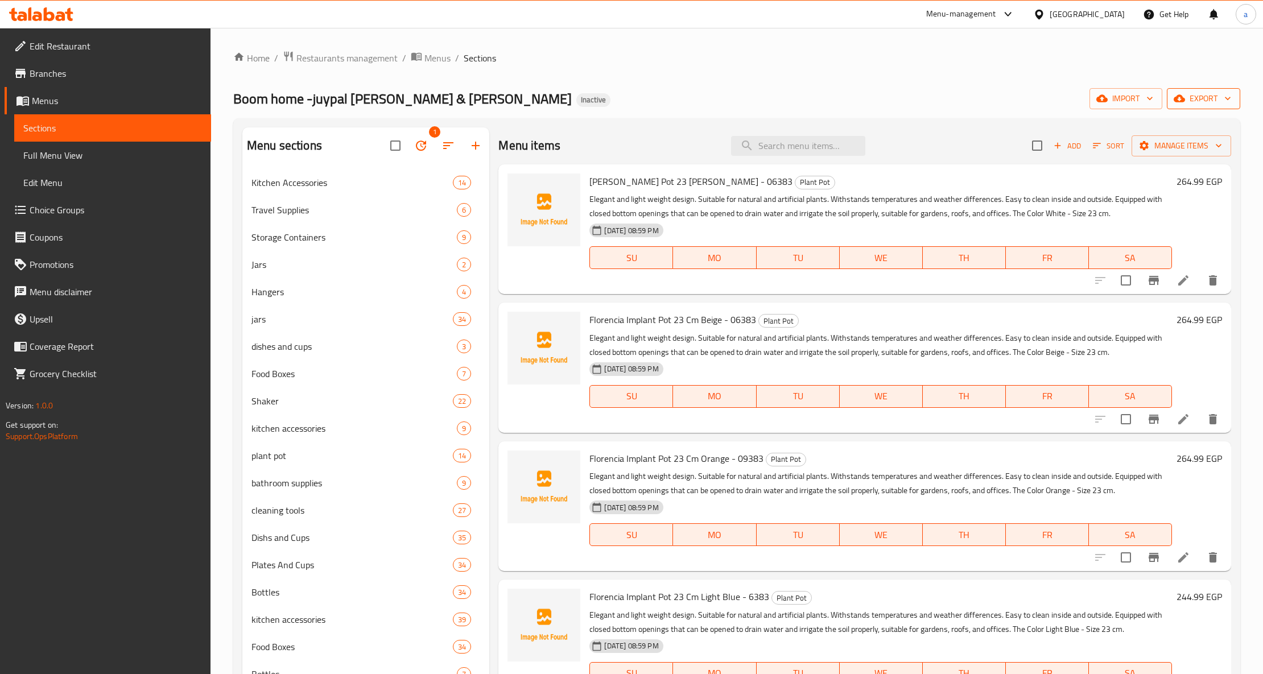
click at [1222, 98] on icon "button" at bounding box center [1227, 98] width 11 height 11
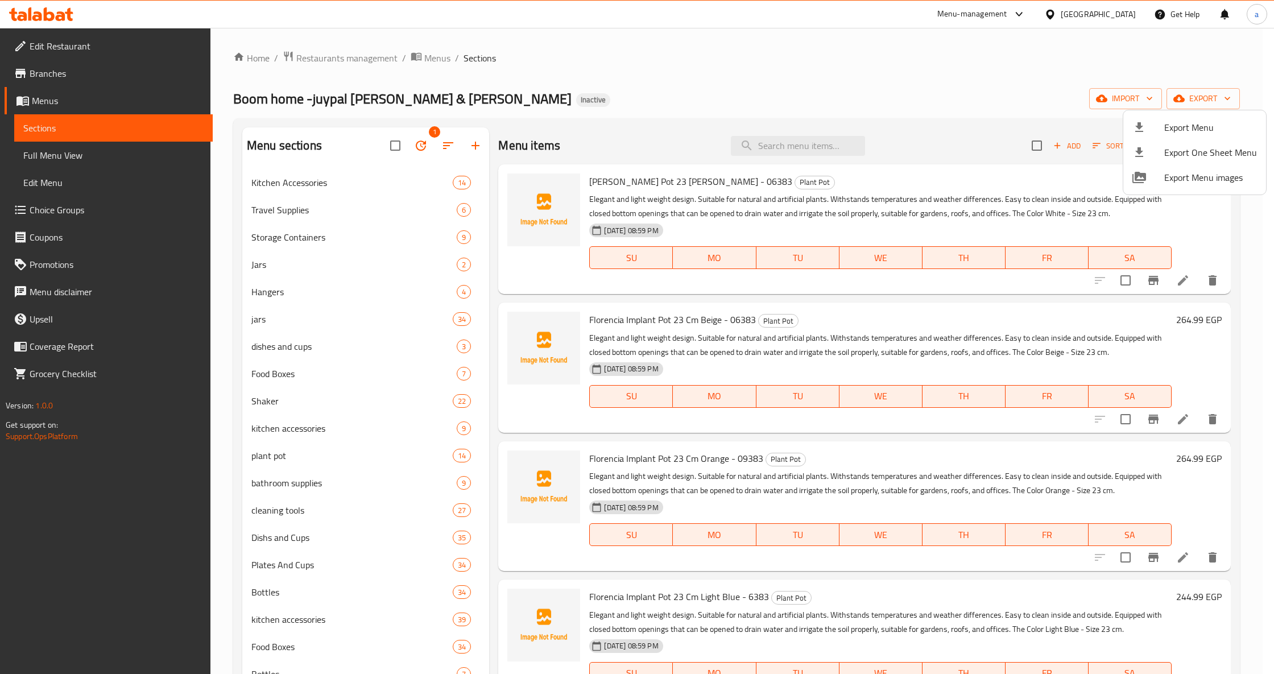
click at [1031, 98] on div at bounding box center [637, 337] width 1274 height 674
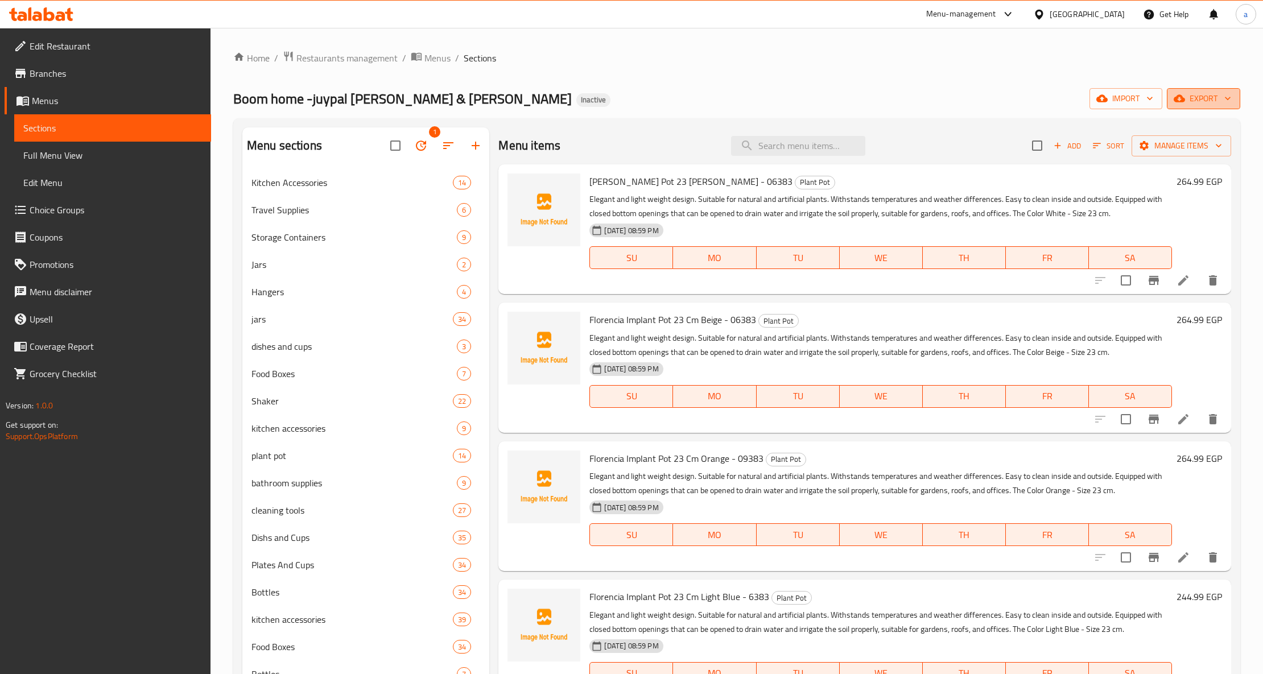
click at [1199, 105] on span "export" at bounding box center [1203, 99] width 55 height 14
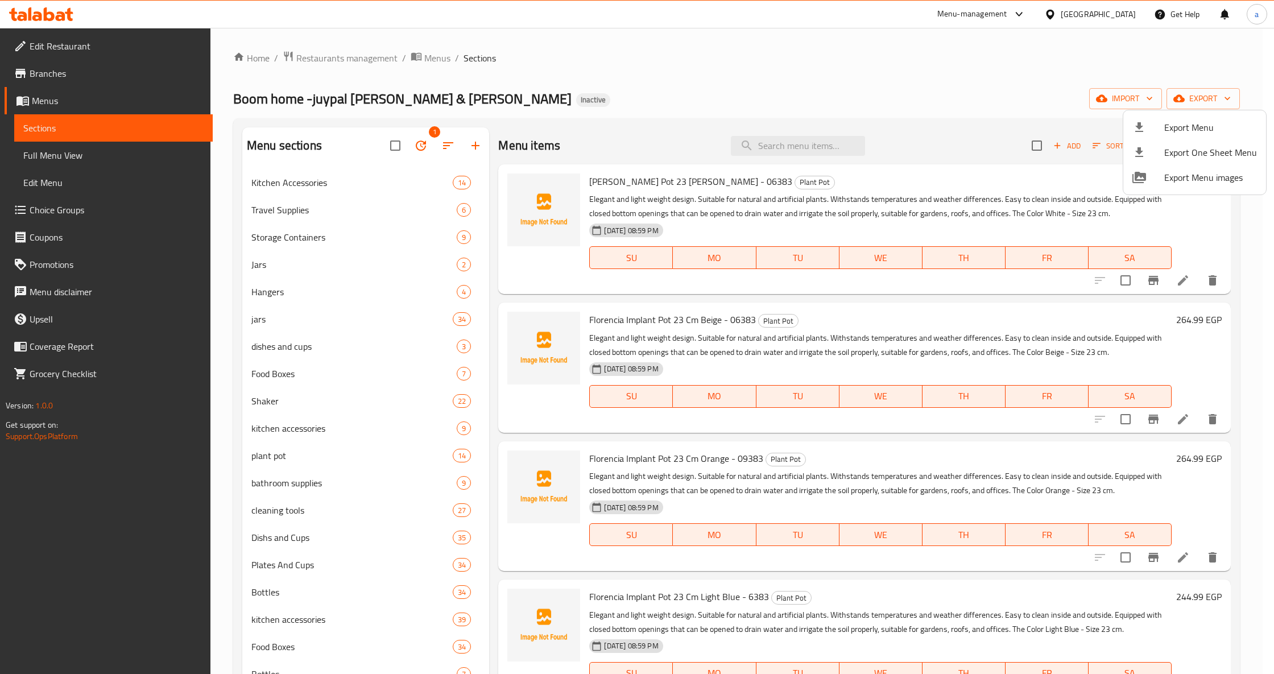
click at [1129, 98] on div at bounding box center [637, 337] width 1274 height 674
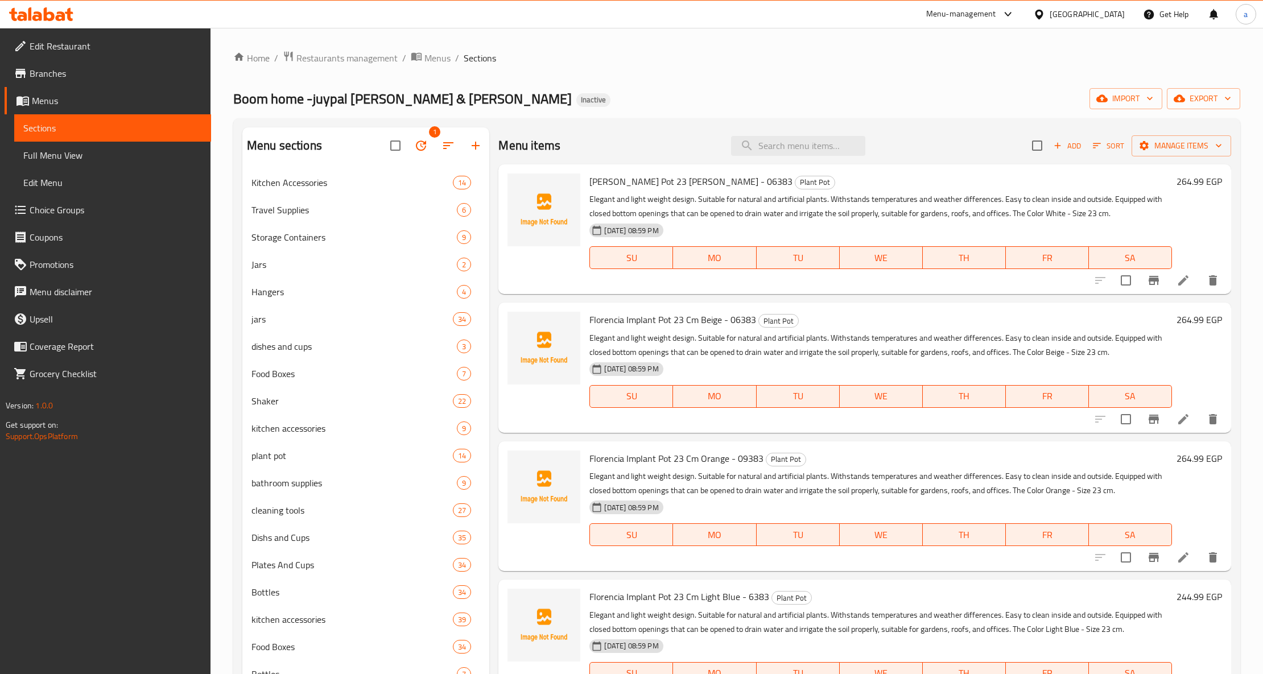
click at [1129, 98] on span "import" at bounding box center [1125, 99] width 55 height 14
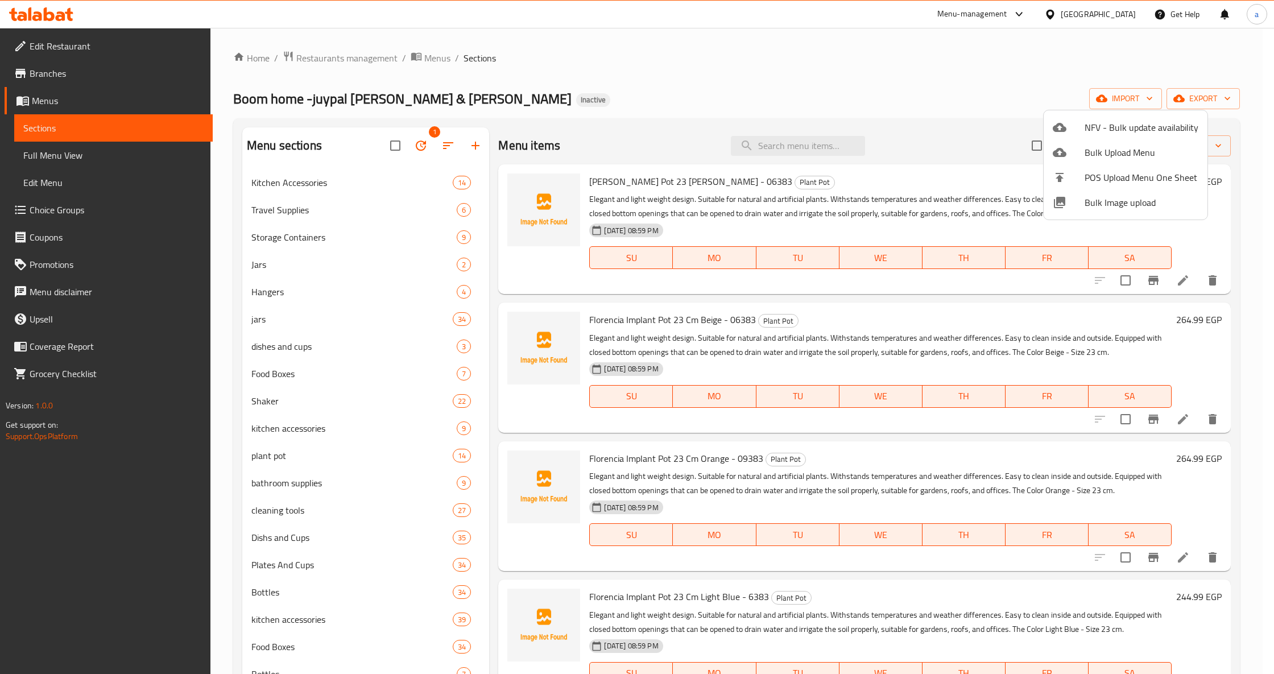
click at [896, 61] on div at bounding box center [637, 337] width 1274 height 674
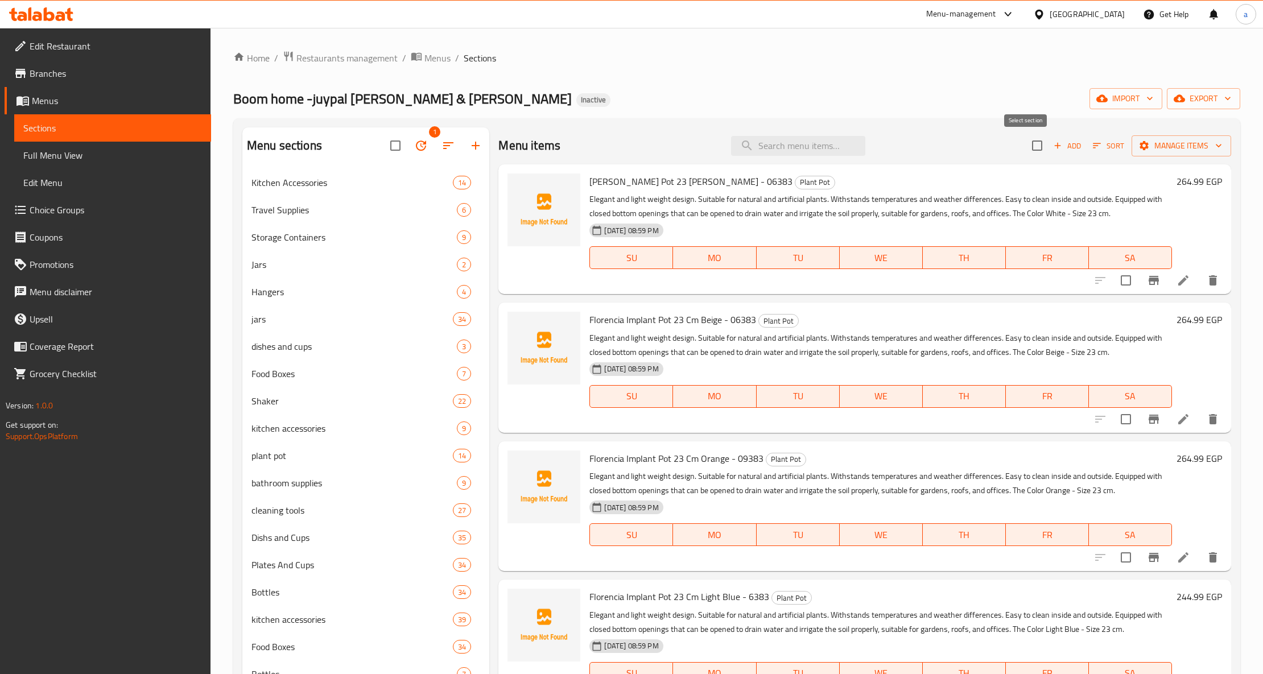
click at [1025, 148] on input "checkbox" at bounding box center [1037, 146] width 24 height 24
checkbox input "true"
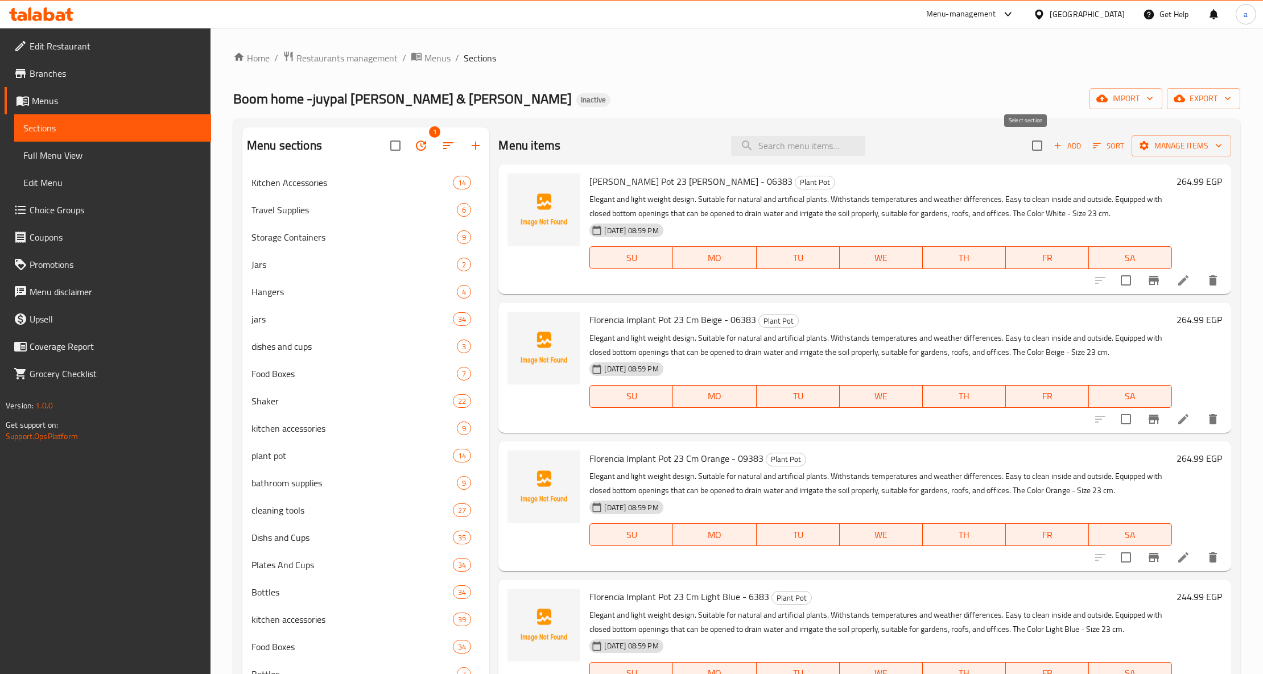
checkbox input "true"
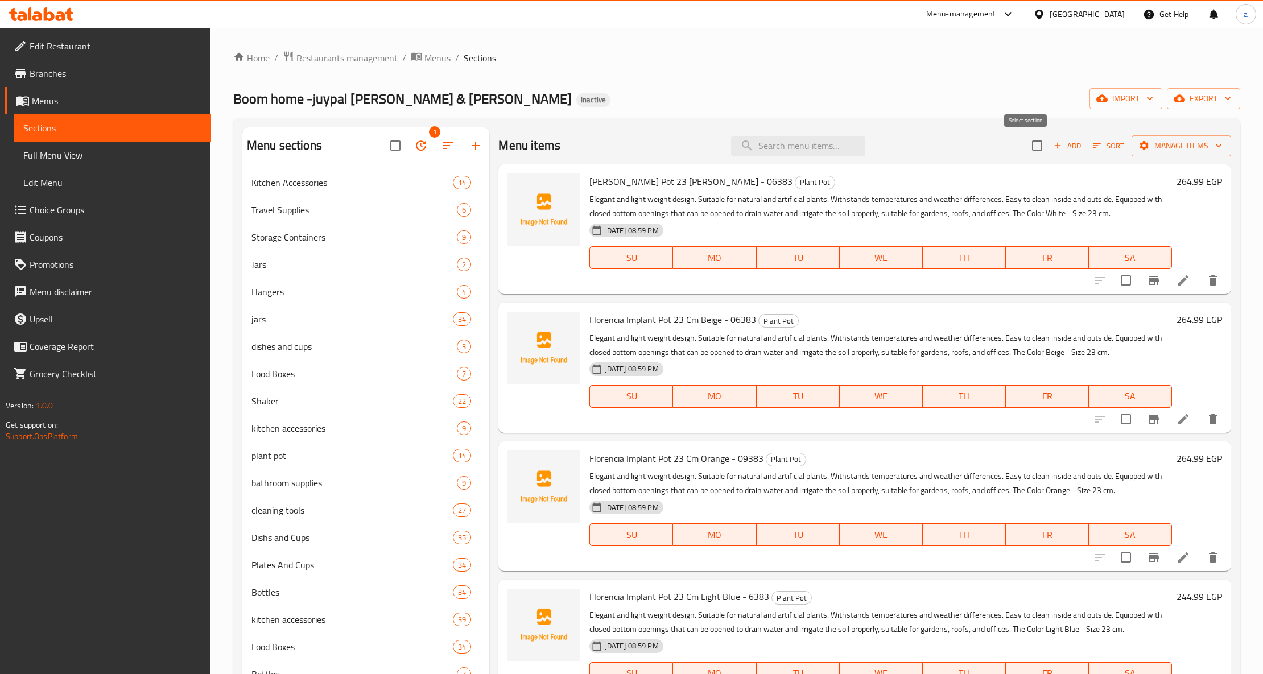
checkbox input "true"
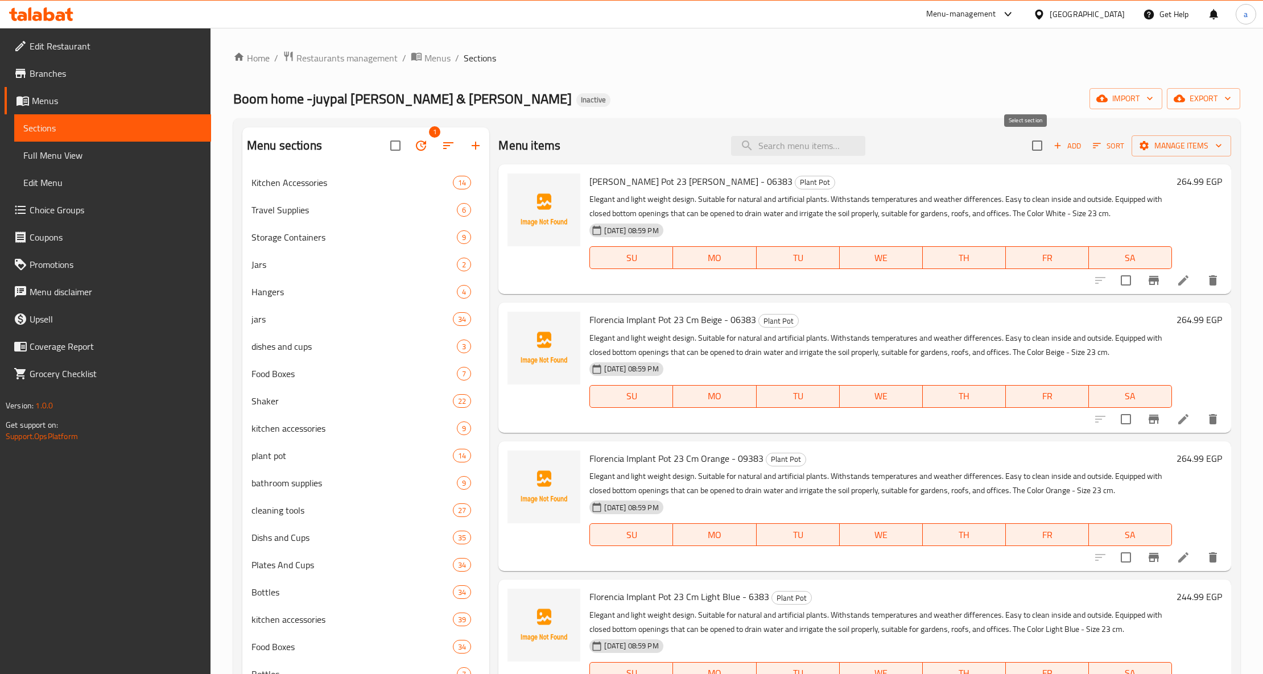
checkbox input "true"
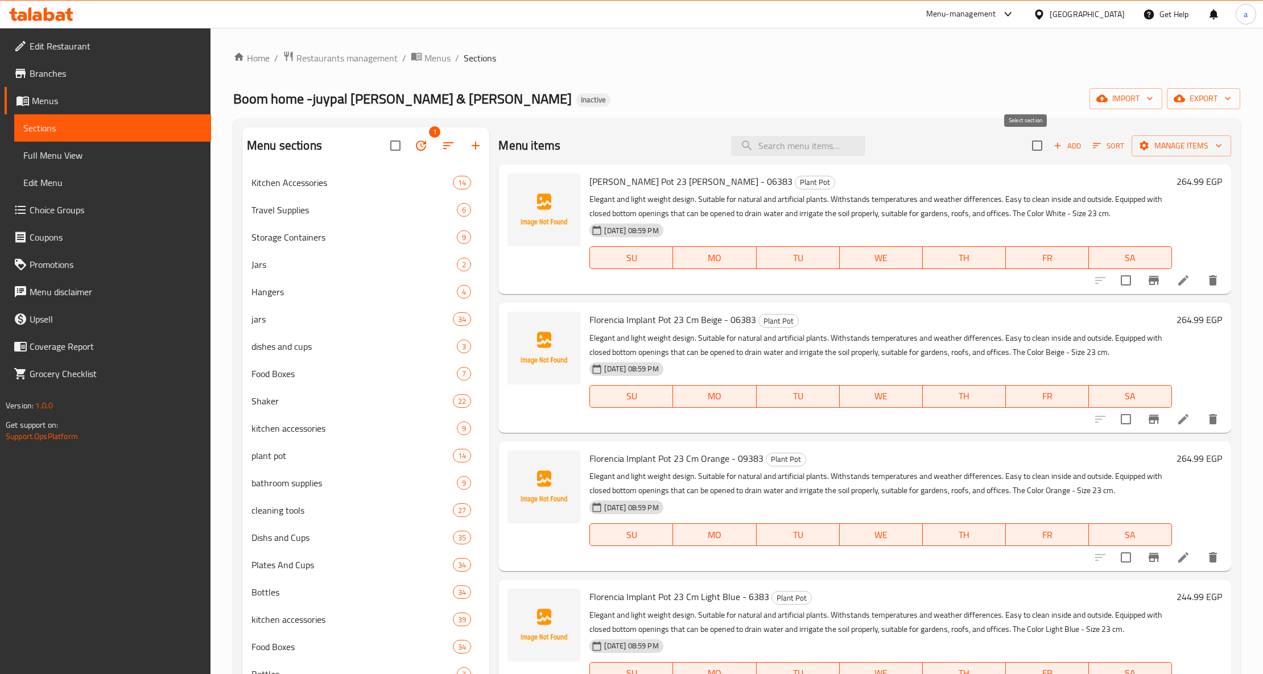
checkbox input "true"
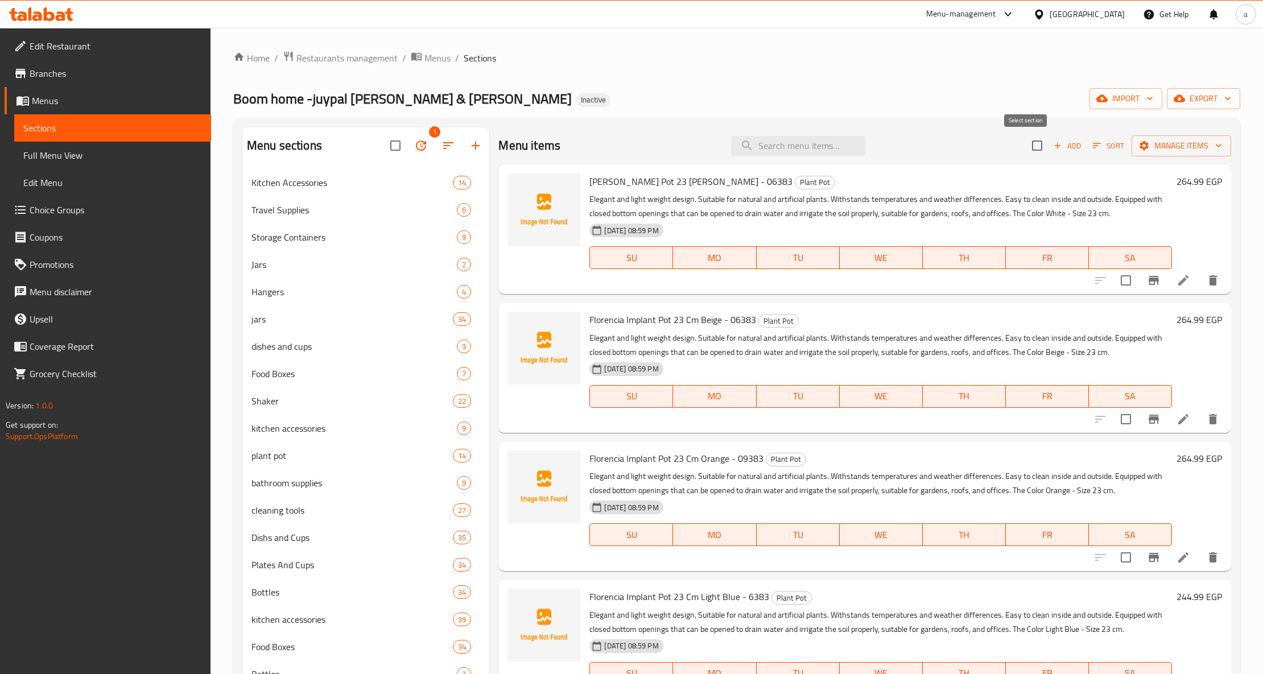
checkbox input "true"
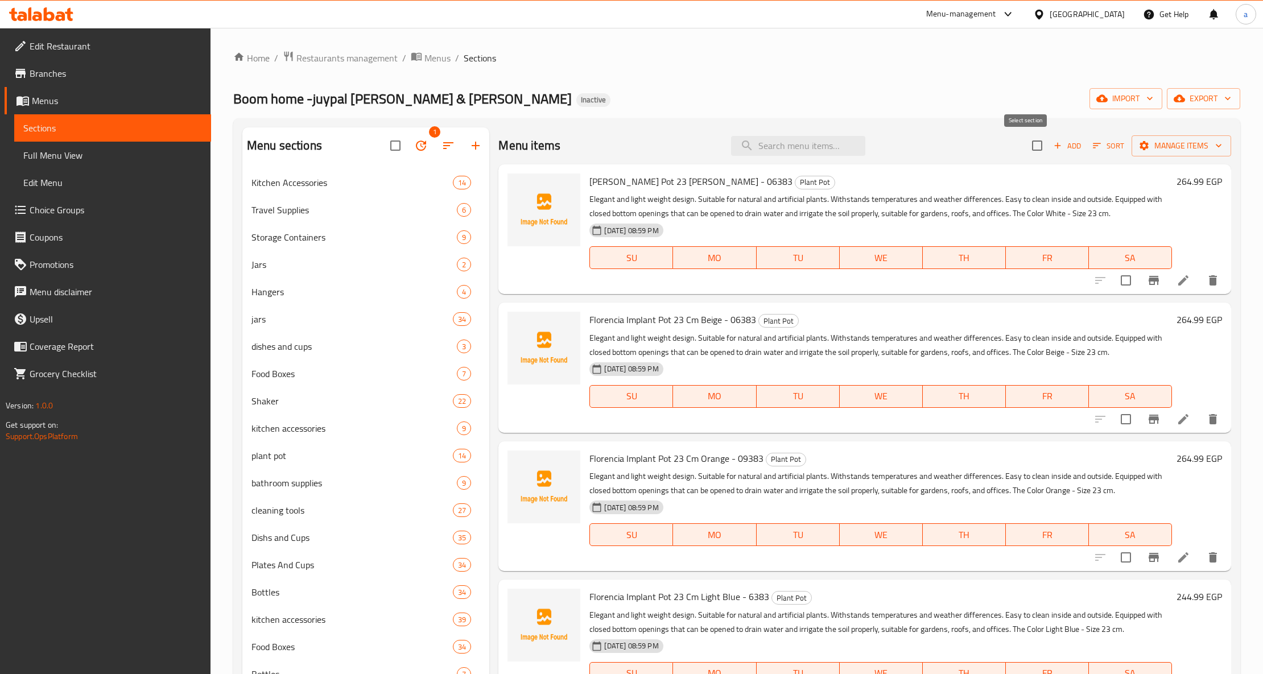
checkbox input "true"
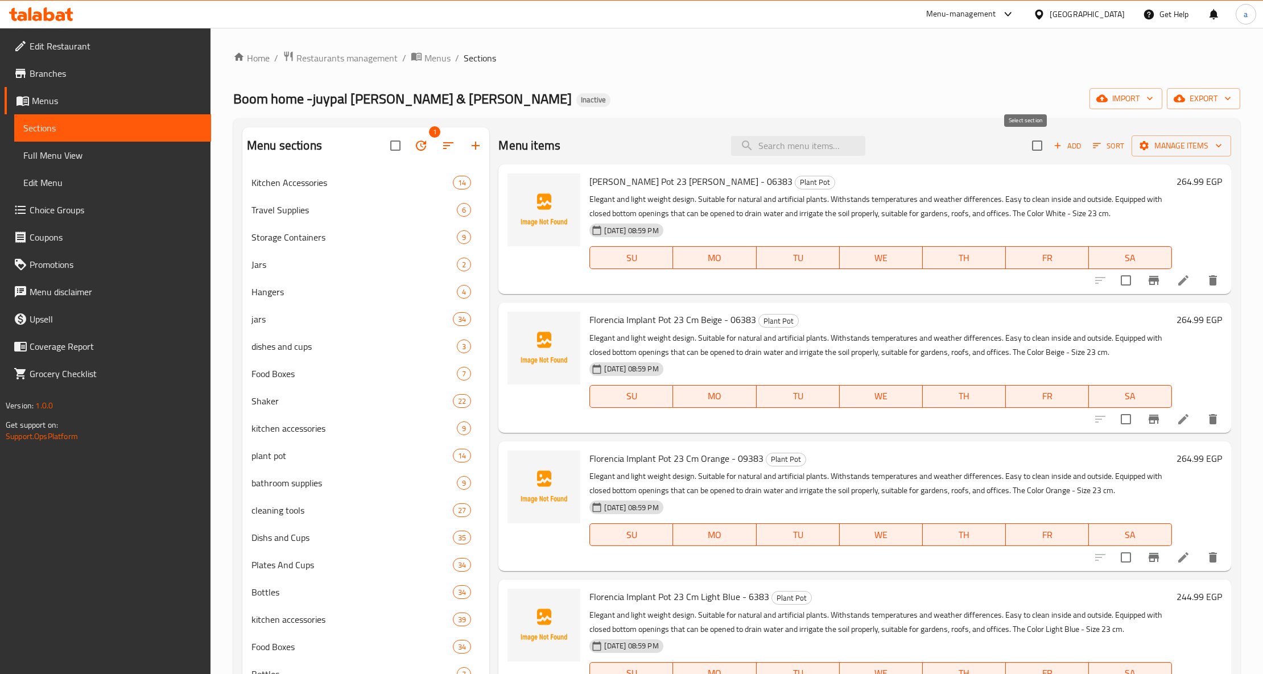
checkbox input "true"
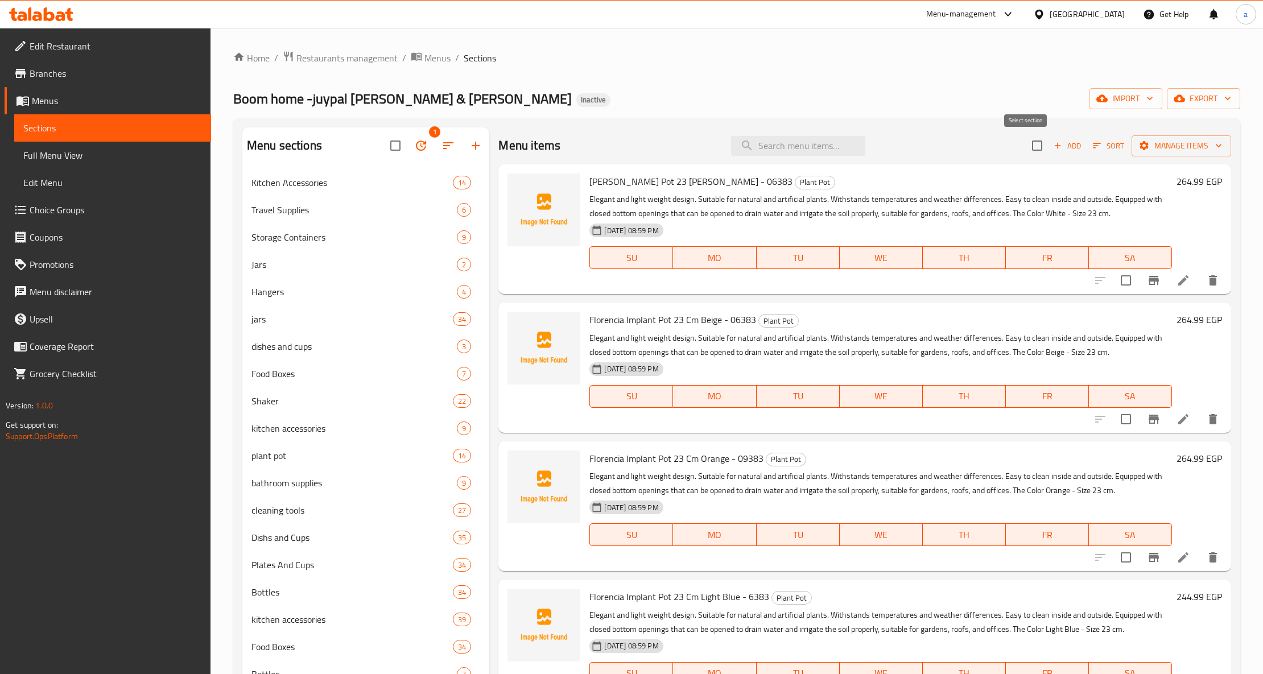
checkbox input "true"
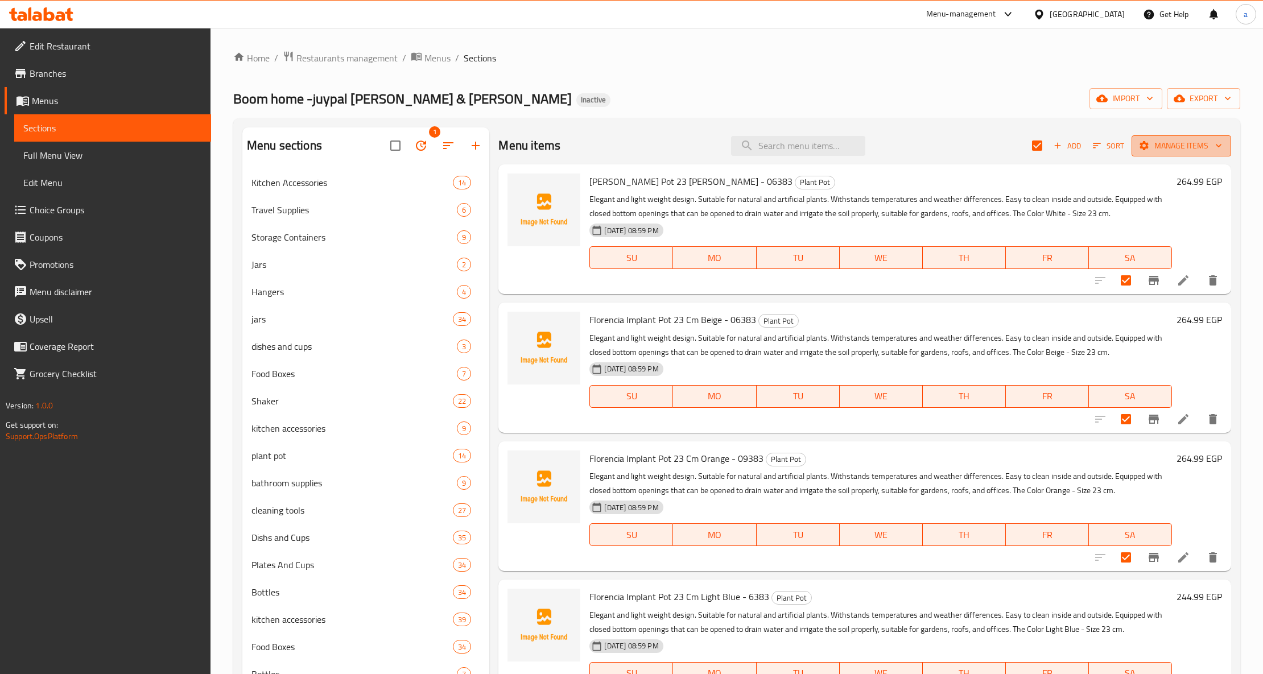
click at [1190, 148] on span "Manage items" at bounding box center [1180, 146] width 81 height 14
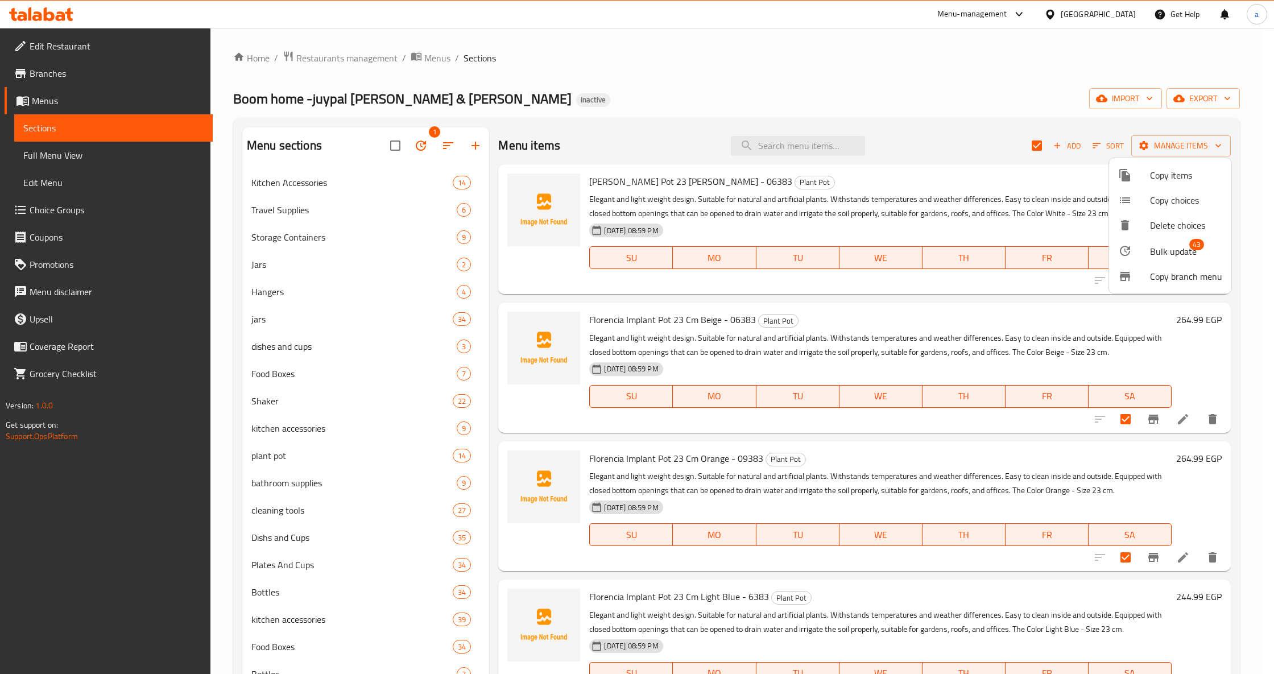
click at [888, 113] on div at bounding box center [637, 337] width 1274 height 674
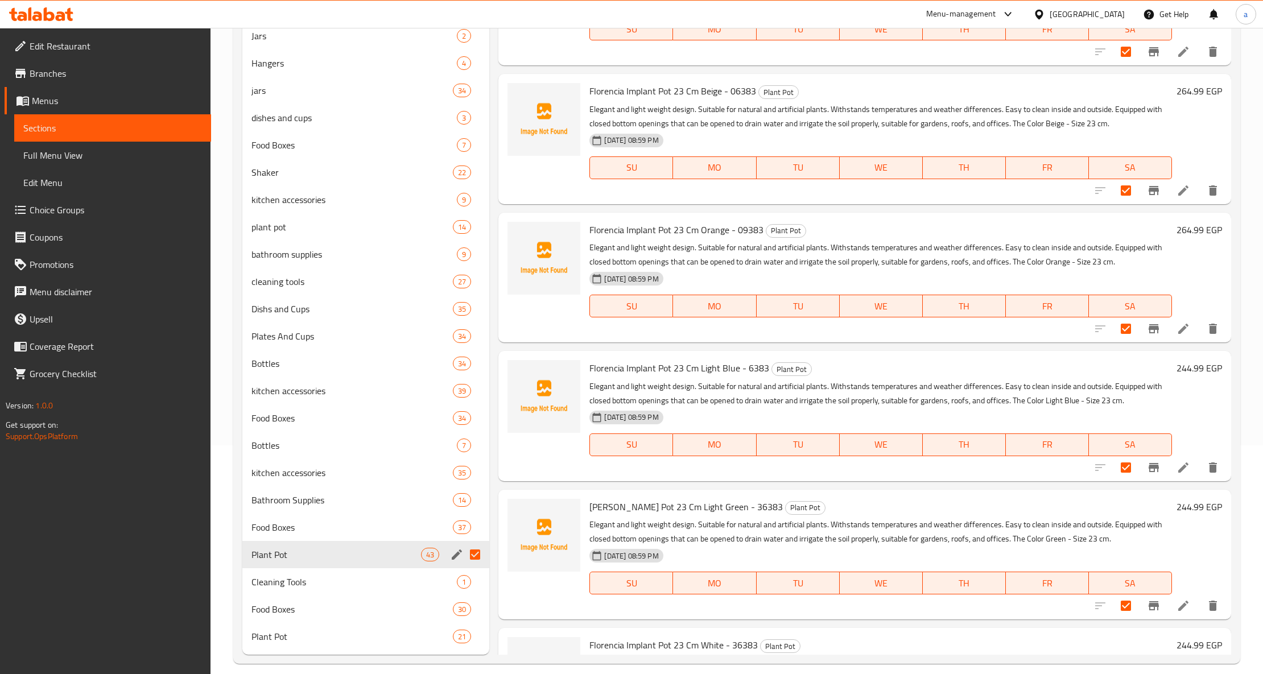
scroll to position [242, 0]
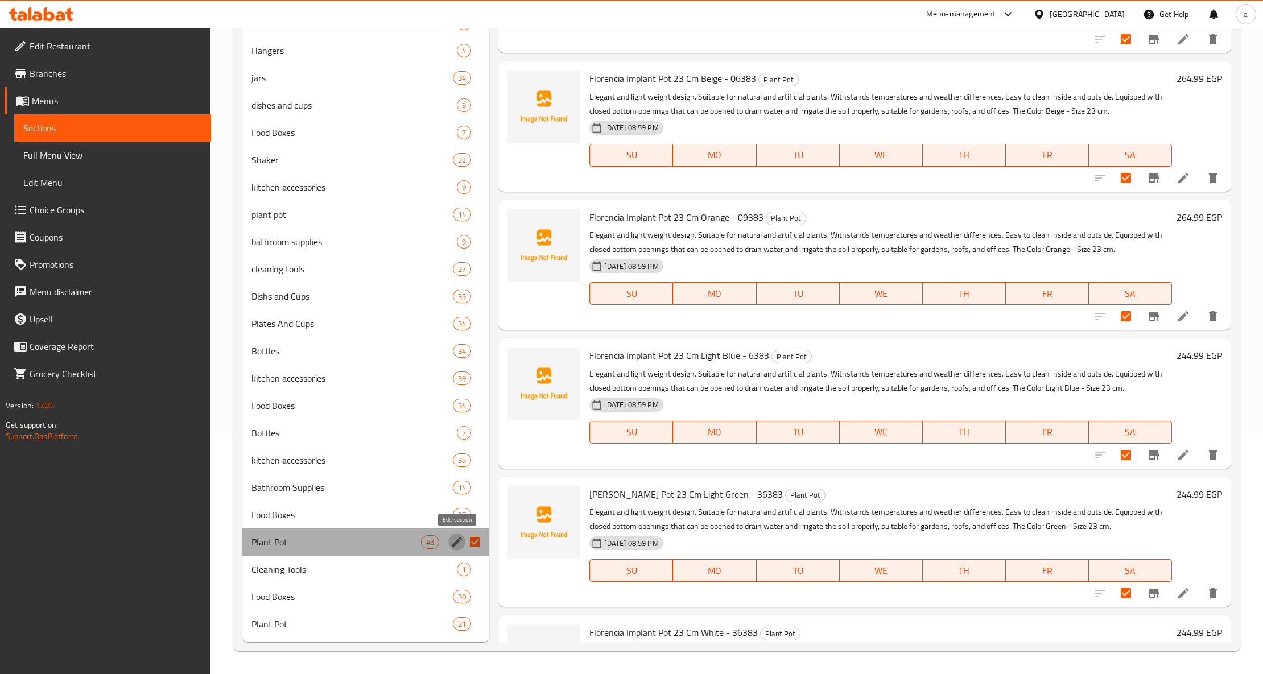
click at [453, 540] on icon "edit" at bounding box center [457, 542] width 14 height 14
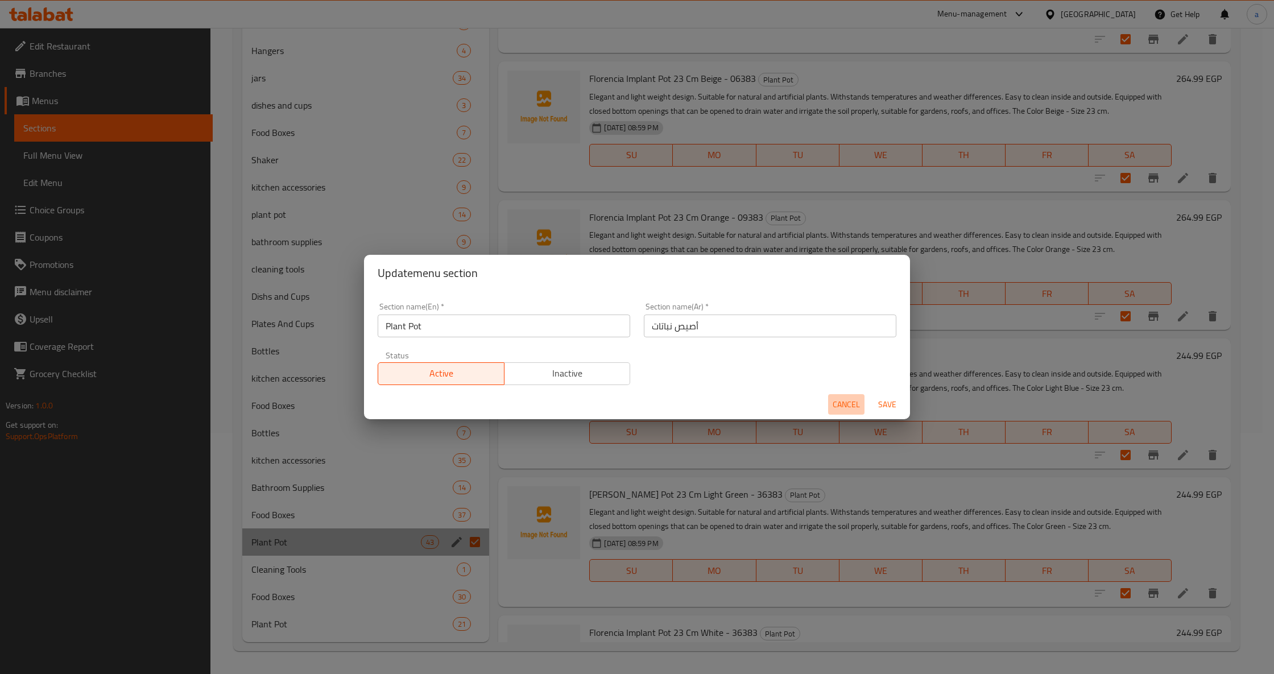
click at [859, 411] on span "Cancel" at bounding box center [846, 405] width 27 height 14
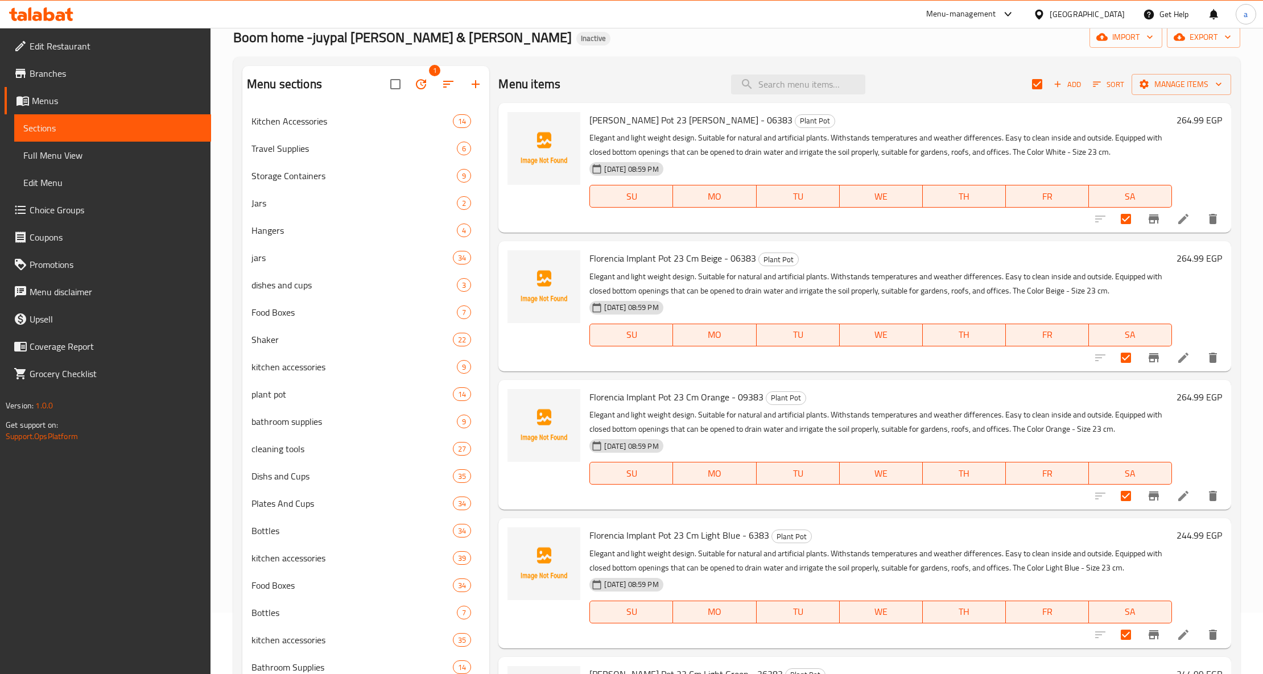
scroll to position [0, 0]
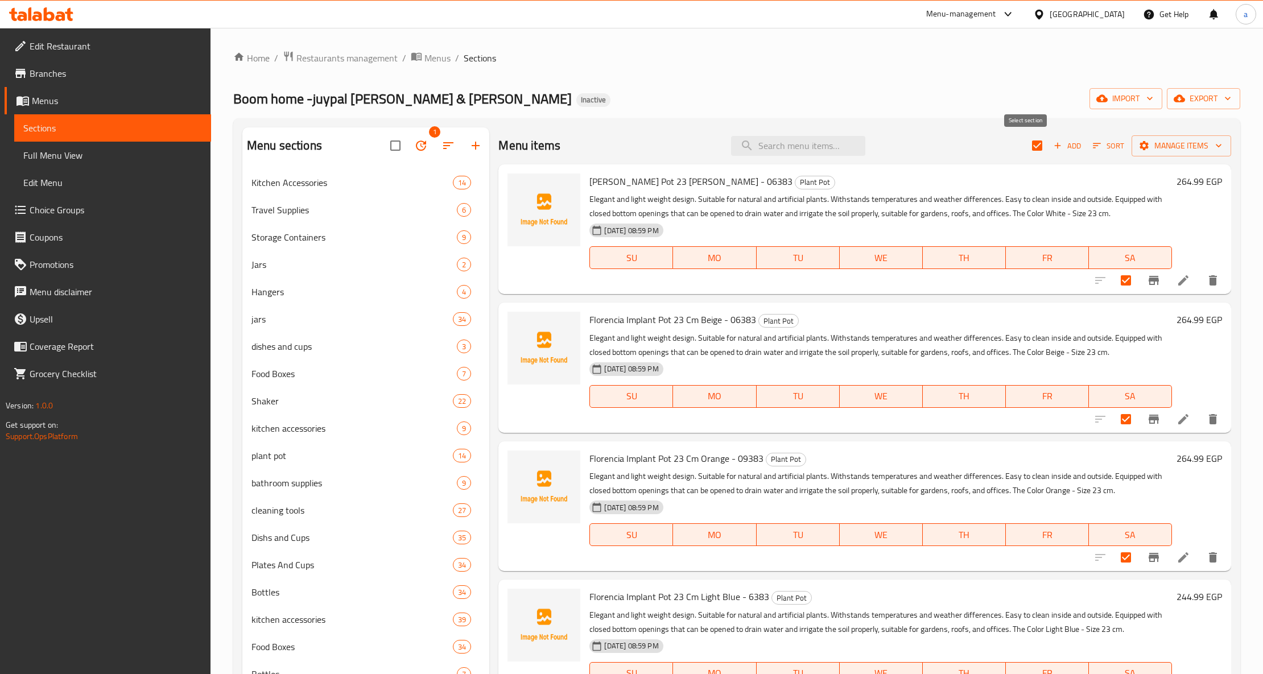
click at [1025, 144] on input "checkbox" at bounding box center [1037, 146] width 24 height 24
checkbox input "false"
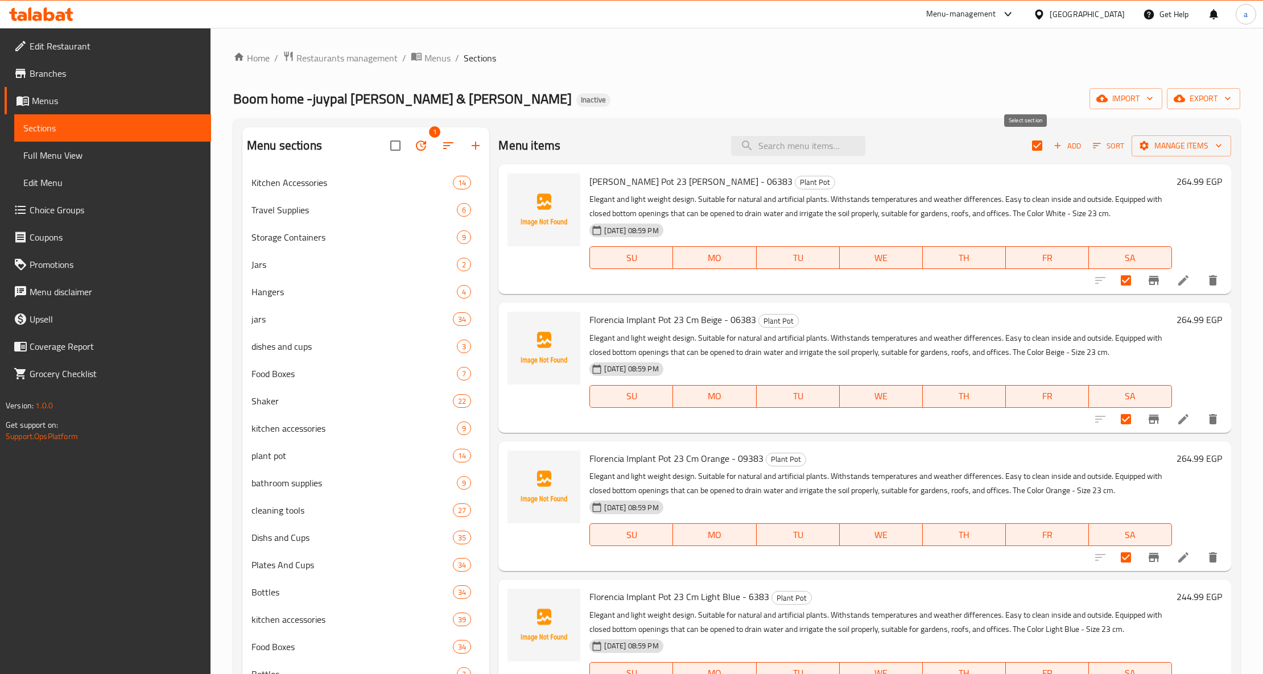
checkbox input "false"
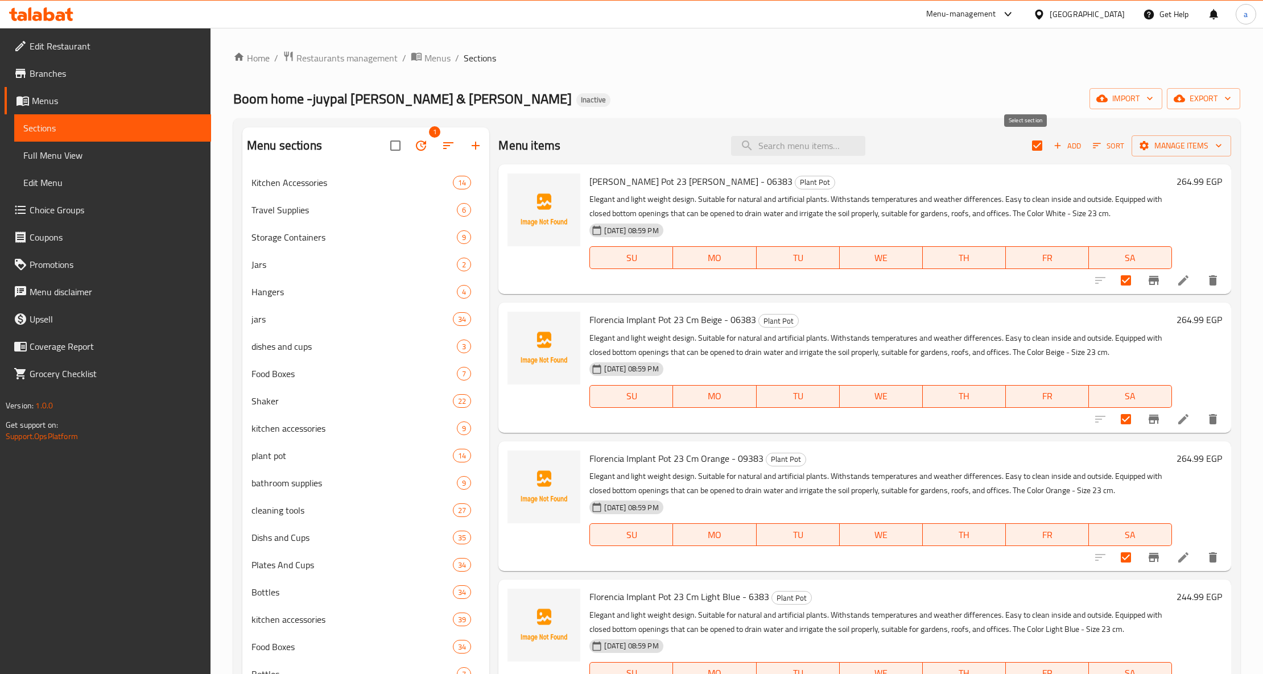
checkbox input "false"
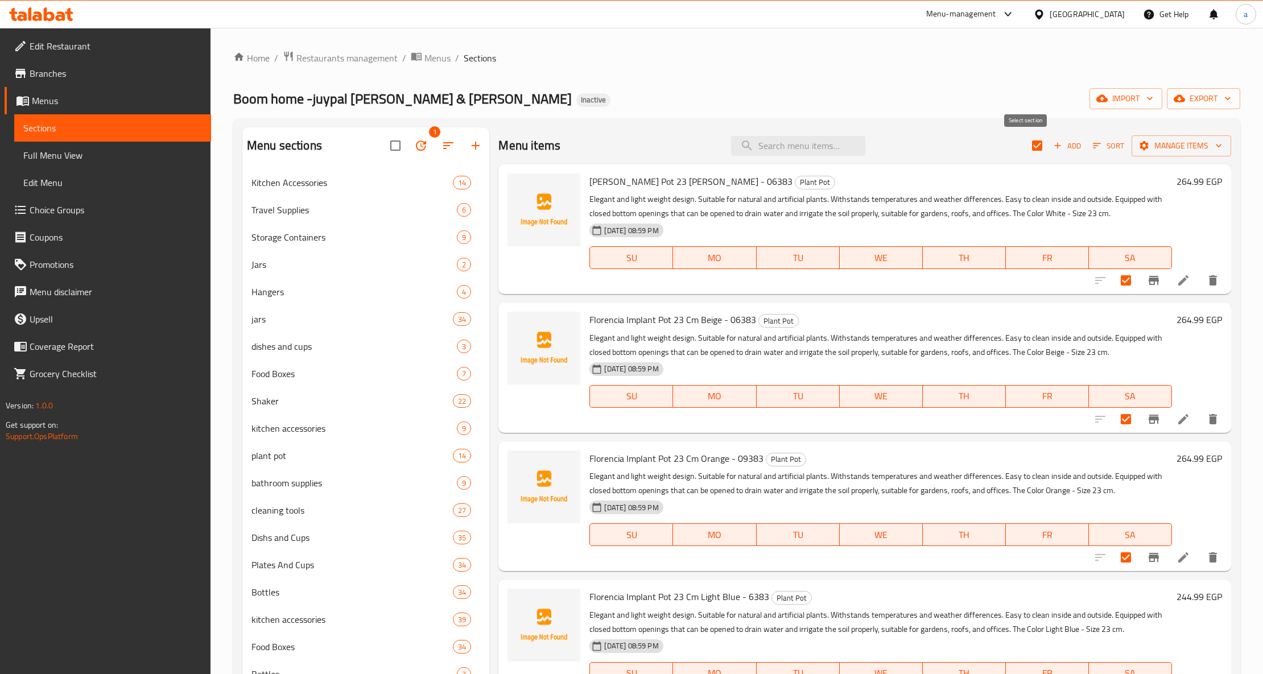
checkbox input "false"
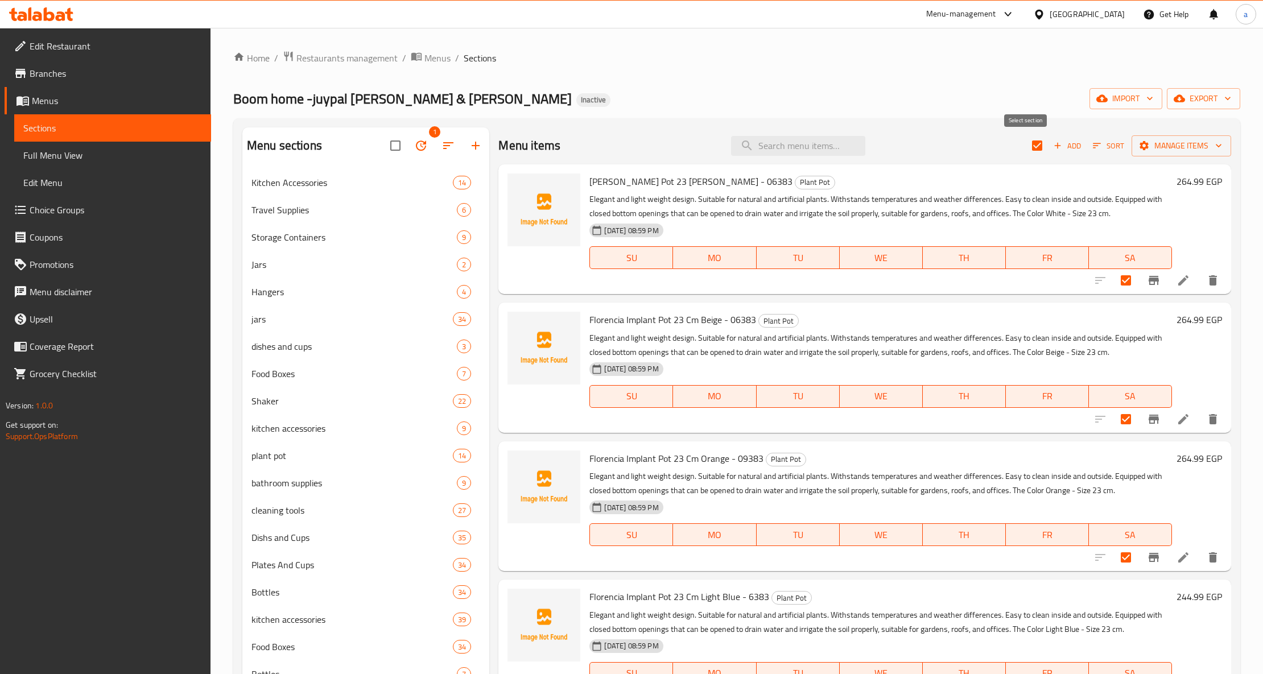
checkbox input "false"
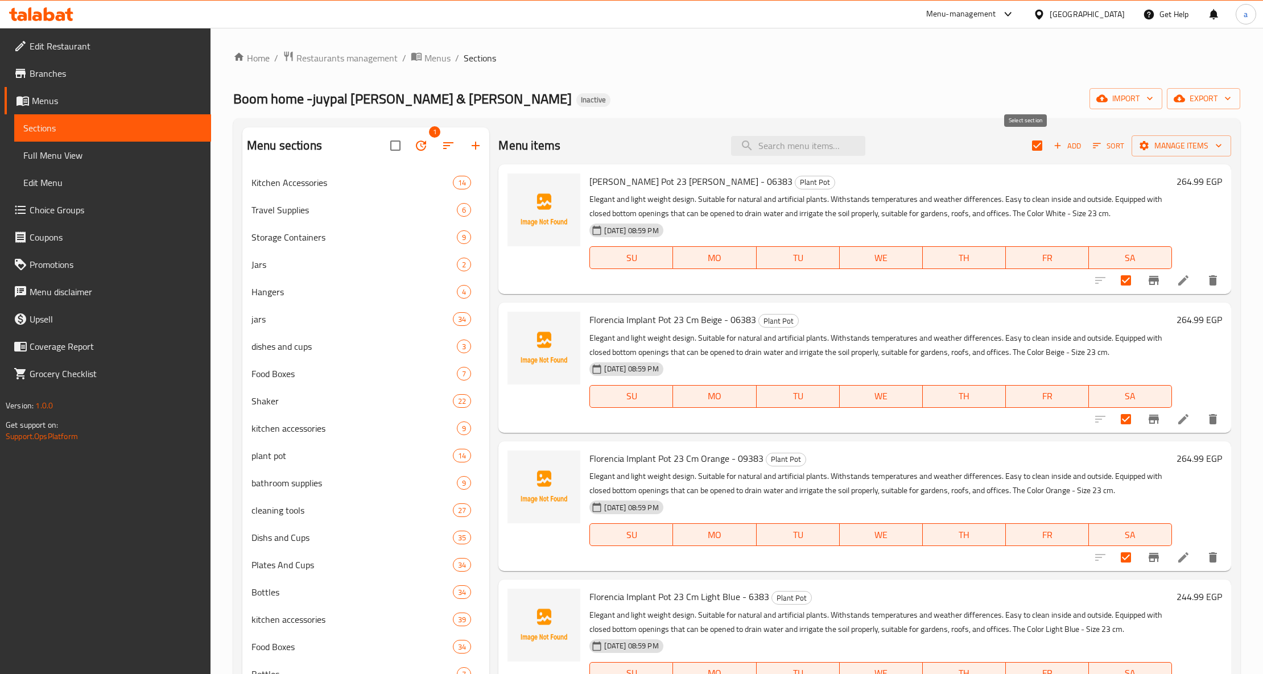
checkbox input "false"
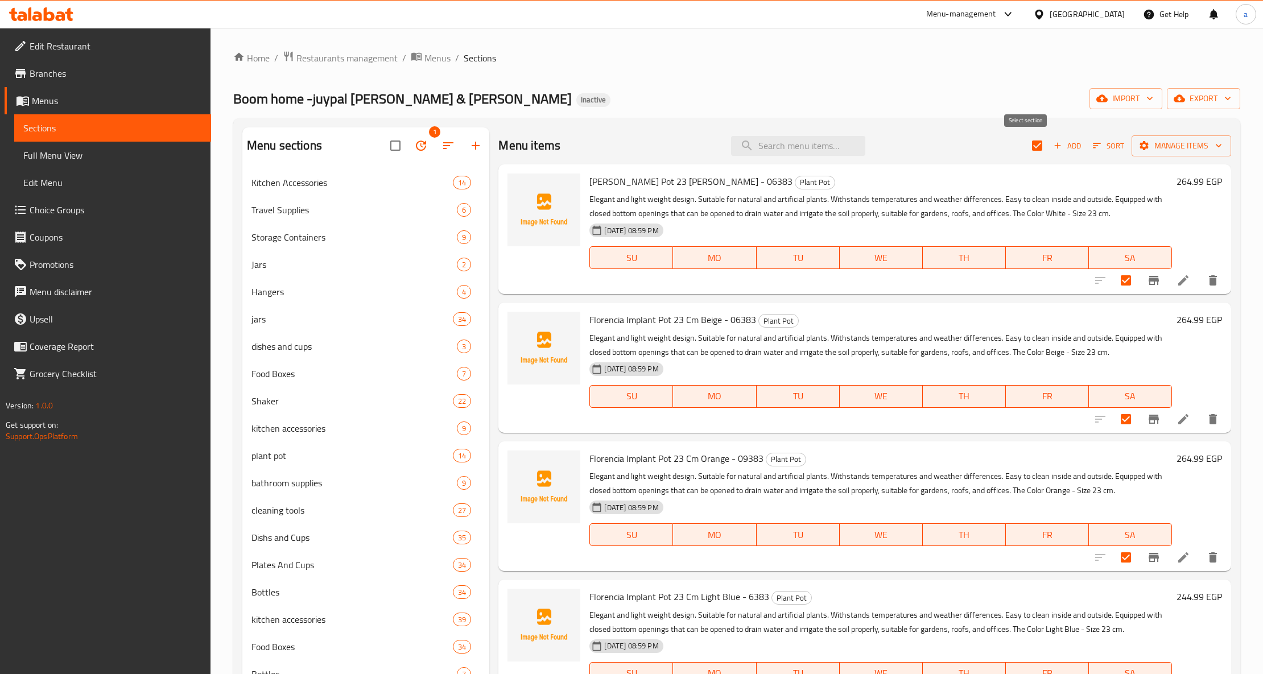
checkbox input "false"
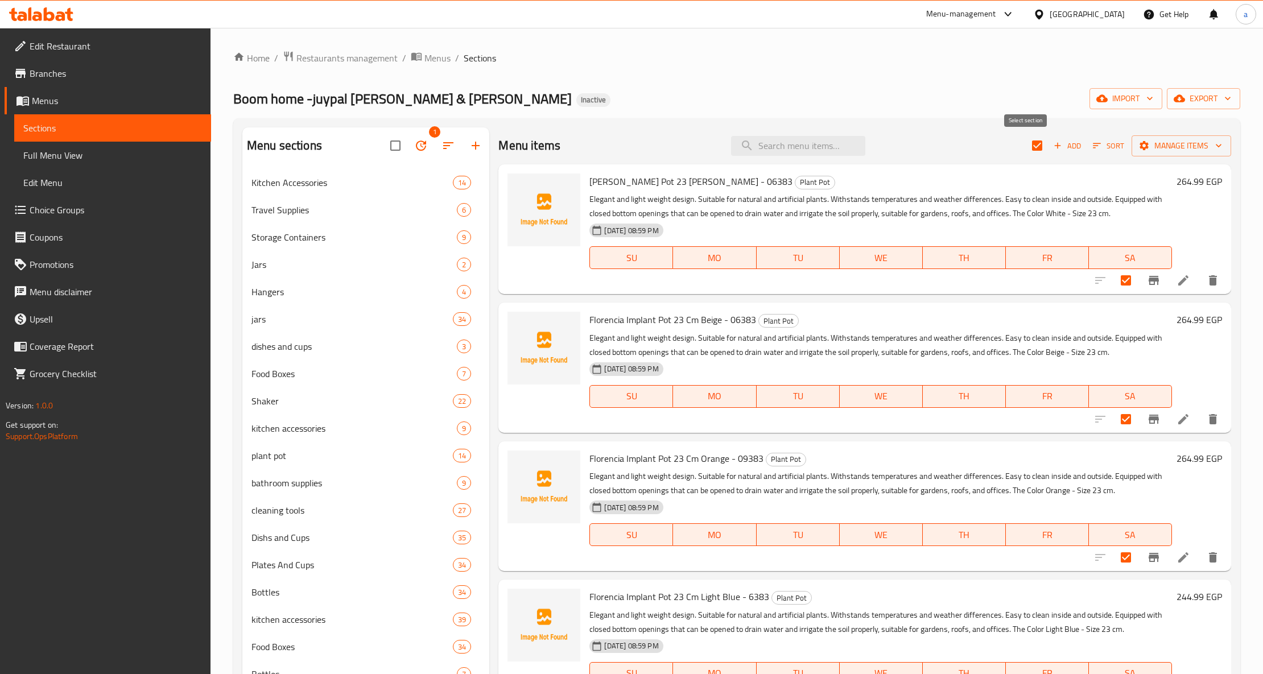
checkbox input "false"
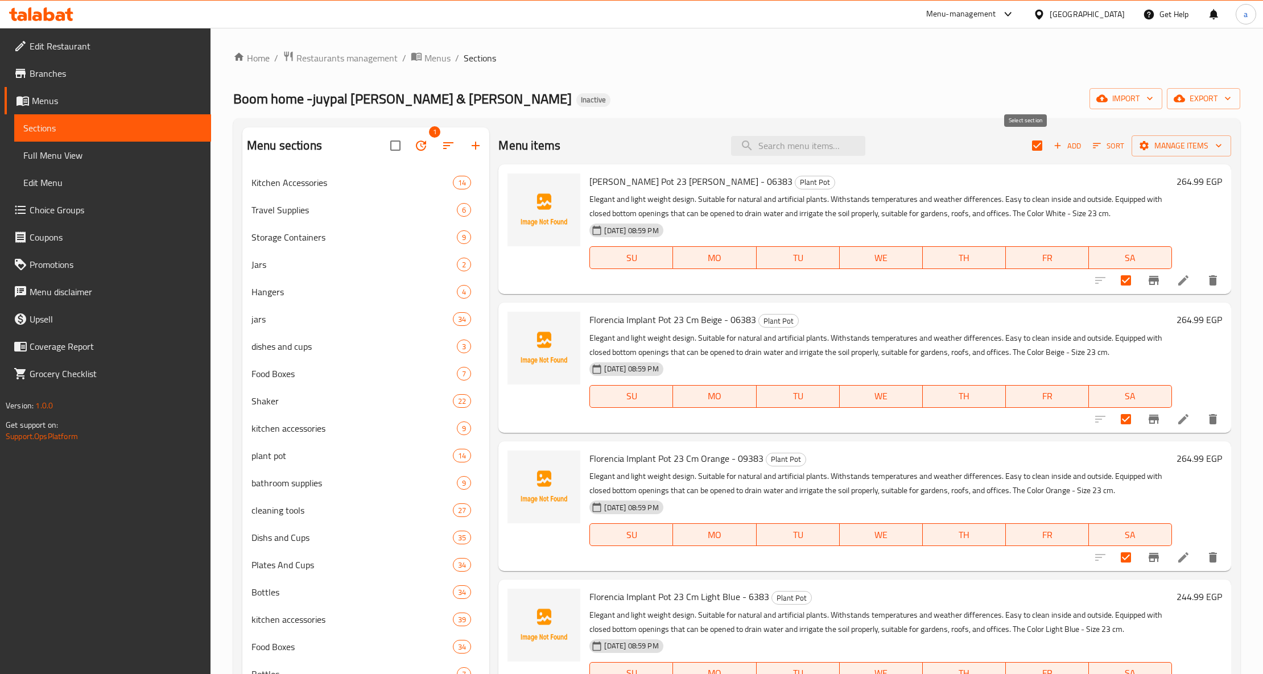
checkbox input "false"
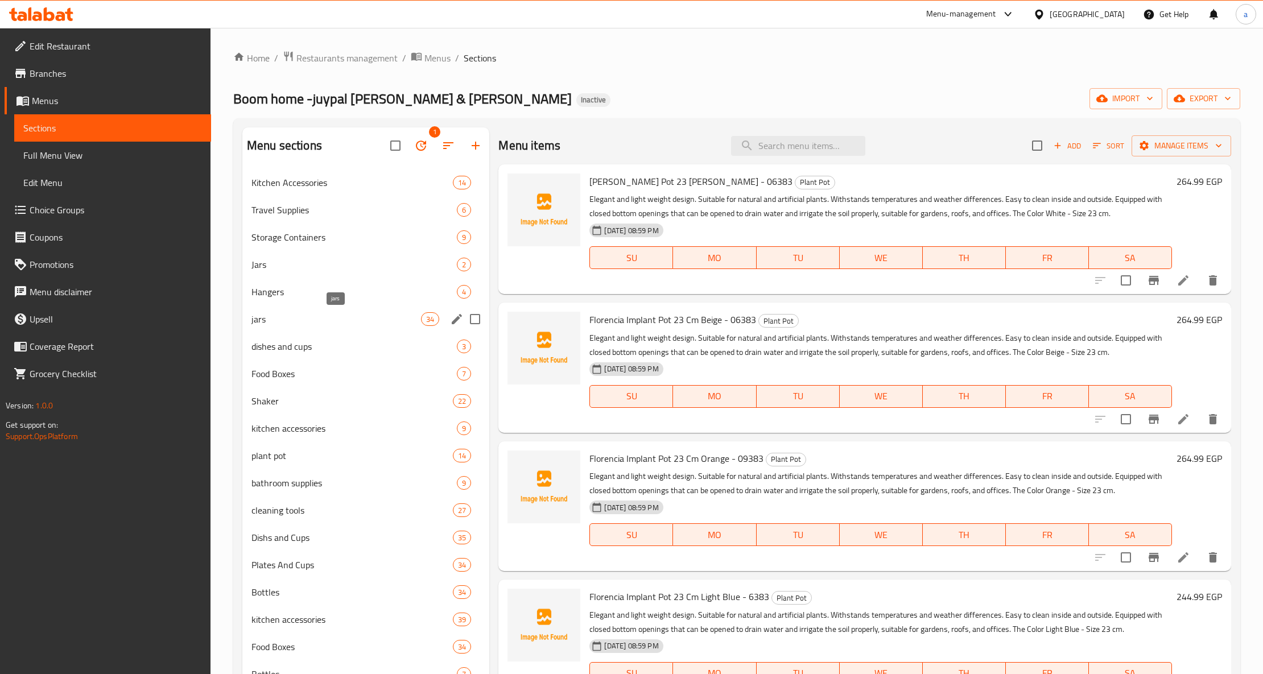
click at [403, 315] on span "jars" at bounding box center [335, 319] width 169 height 14
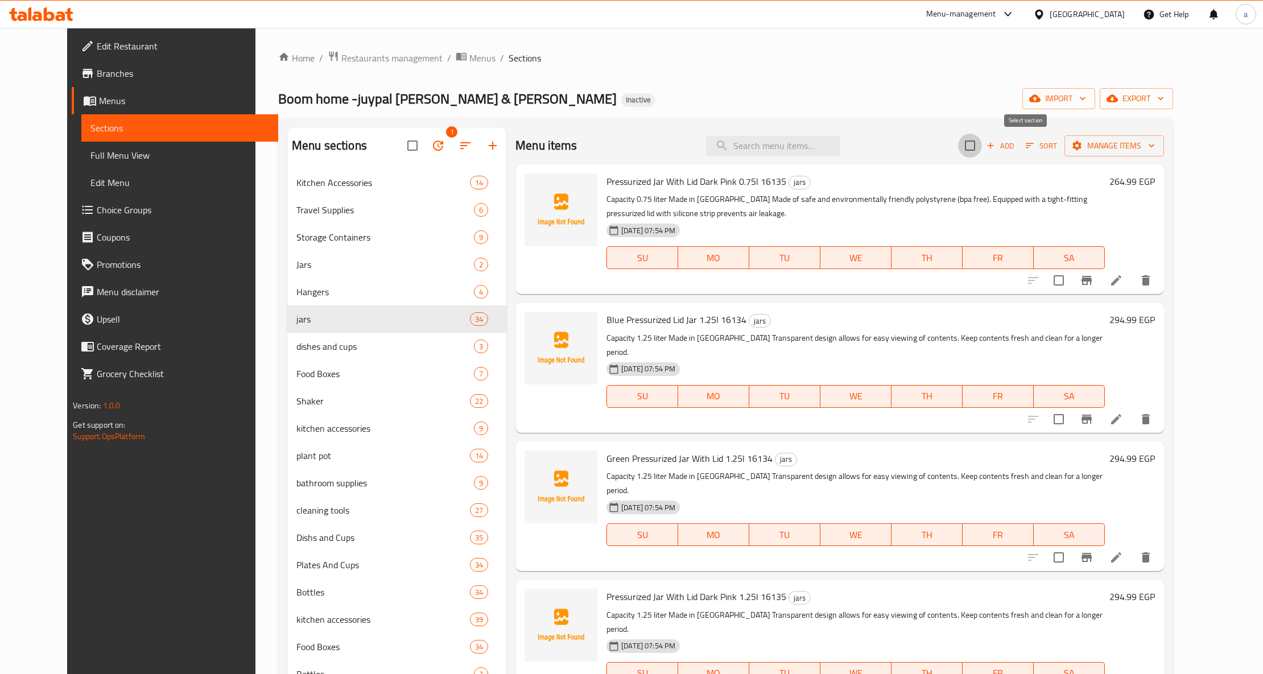
click at [982, 151] on input "checkbox" at bounding box center [970, 146] width 24 height 24
checkbox input "true"
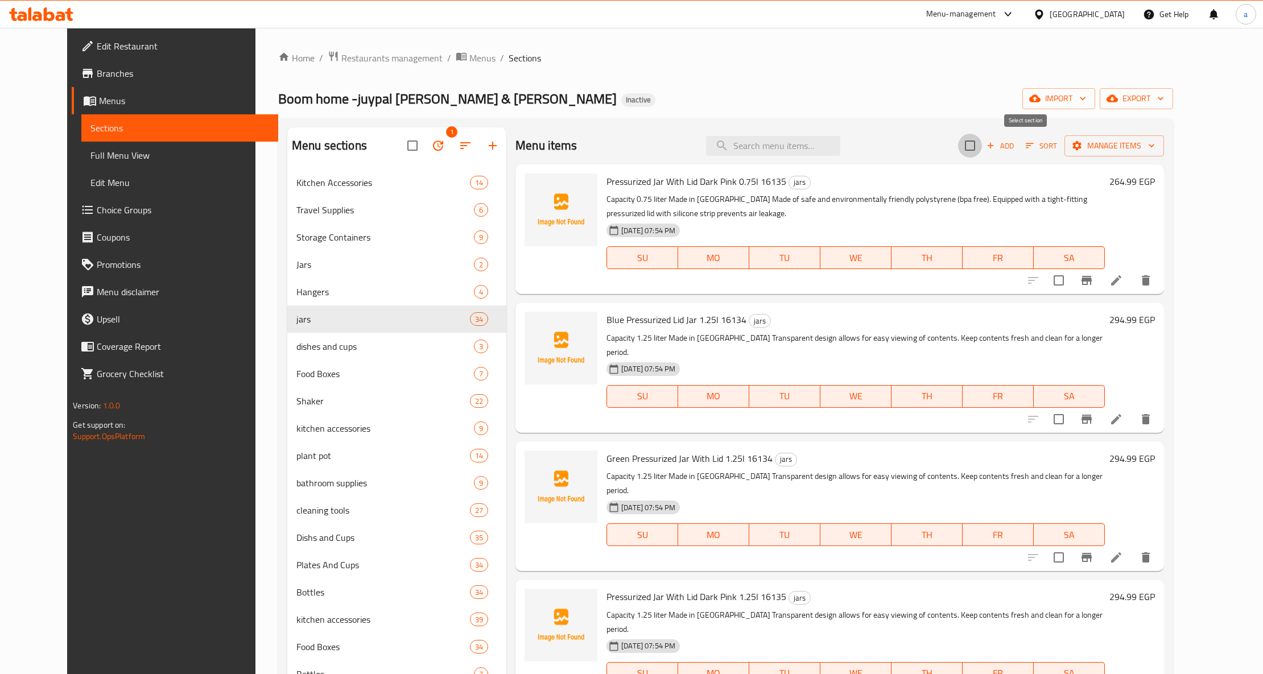
checkbox input "true"
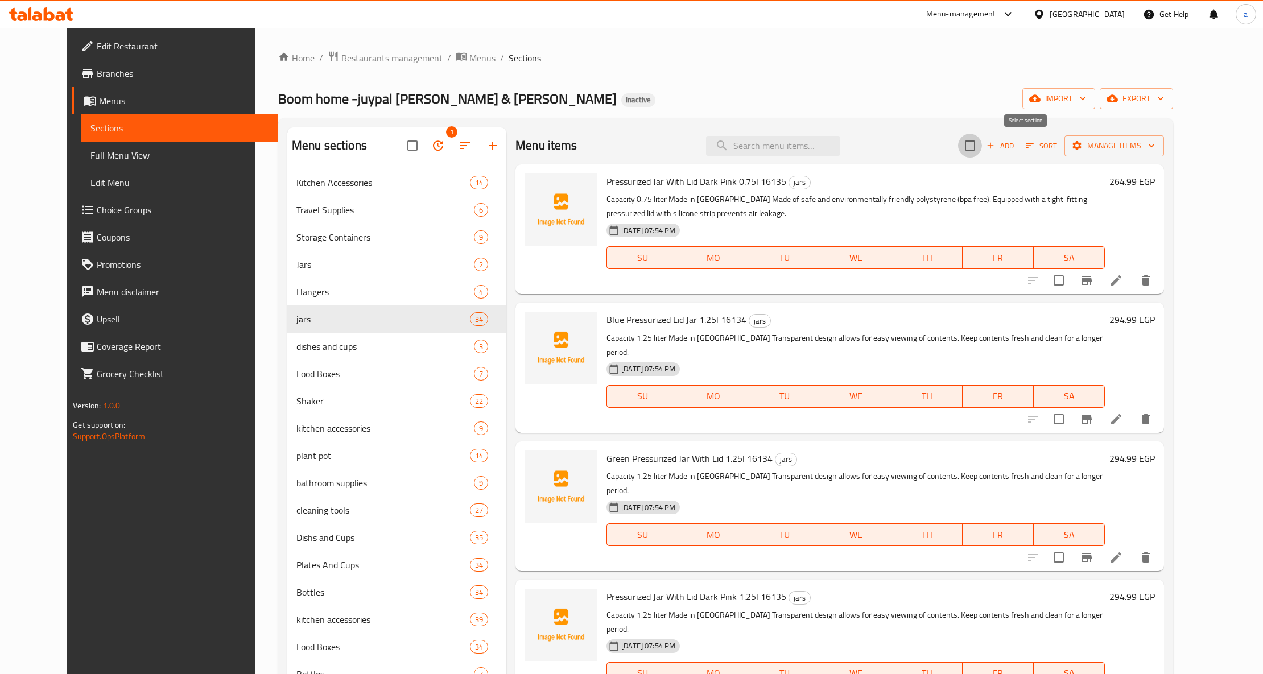
checkbox input "true"
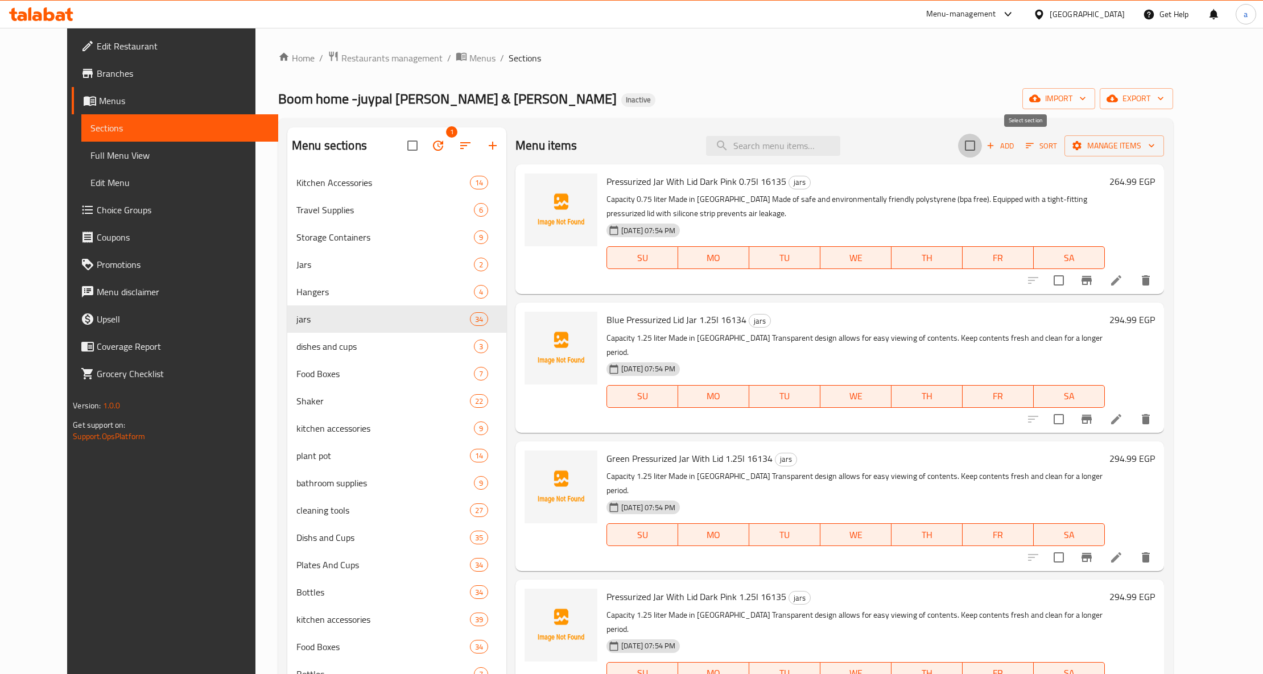
checkbox input "true"
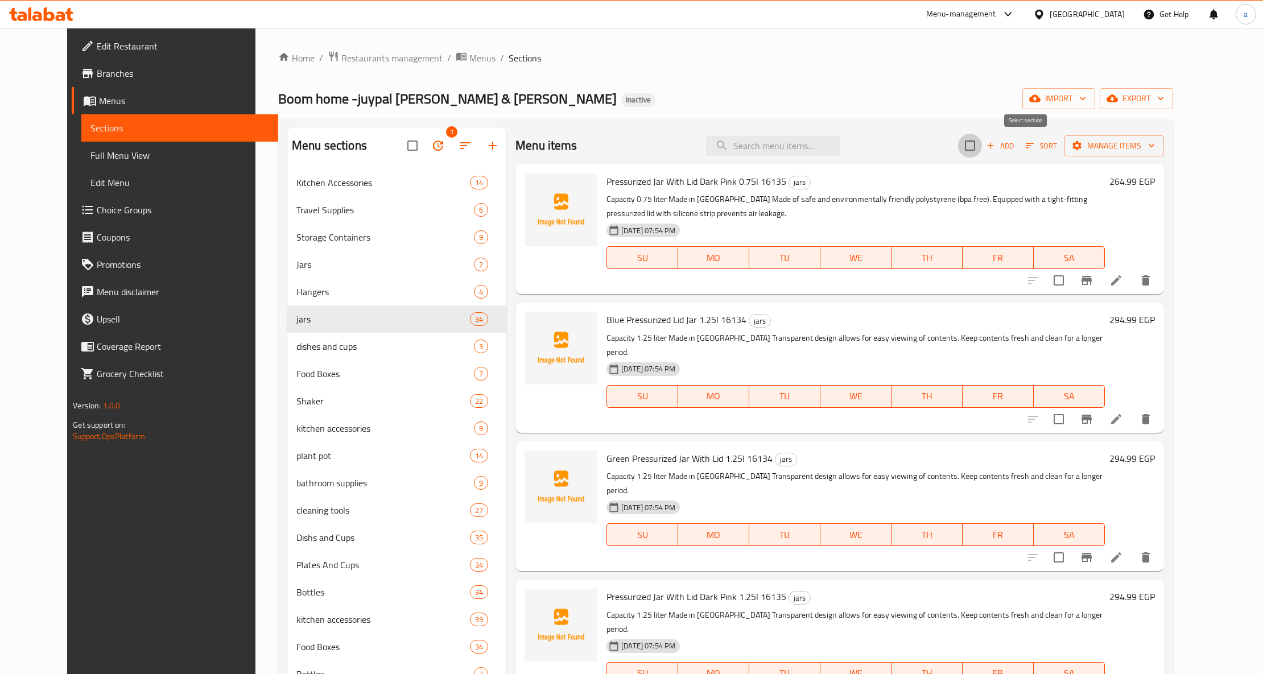
checkbox input "true"
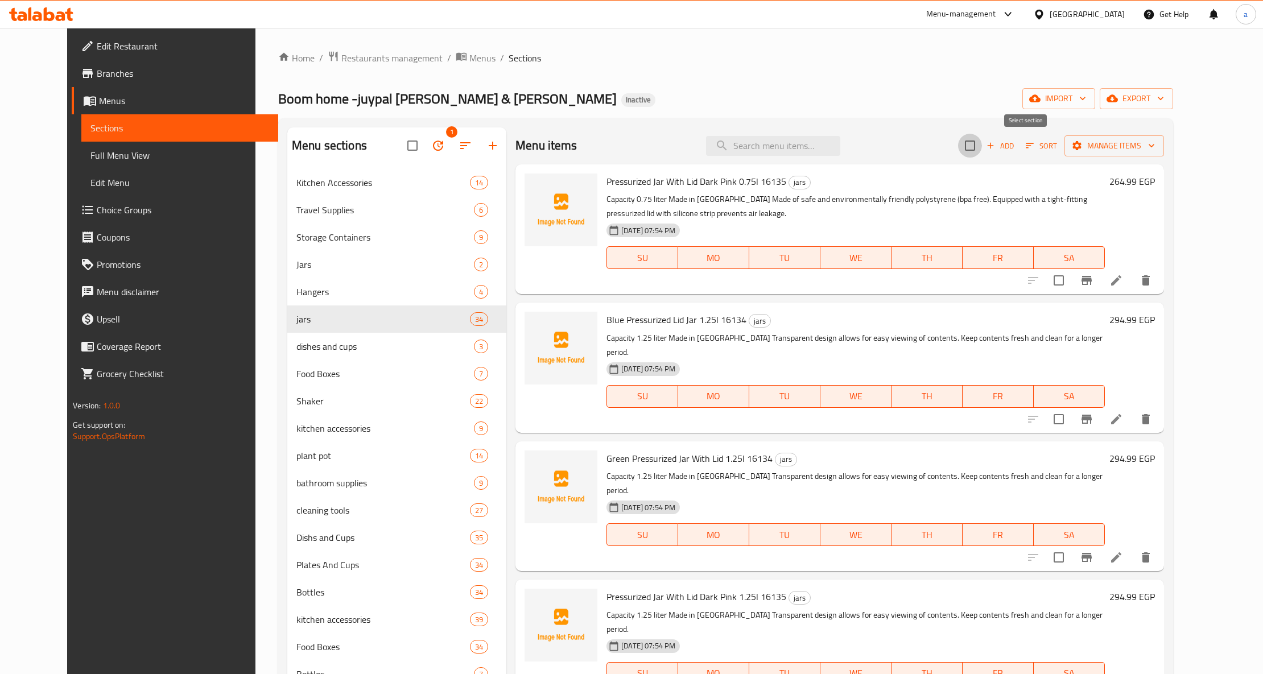
checkbox input "true"
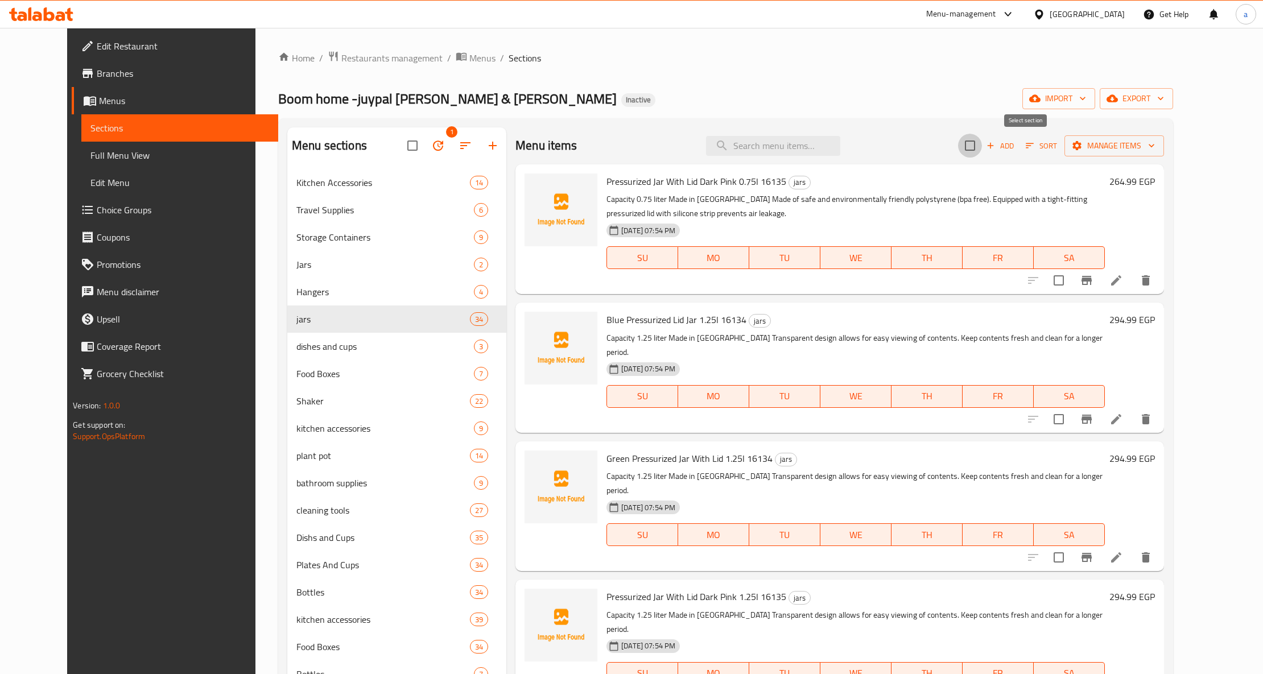
checkbox input "true"
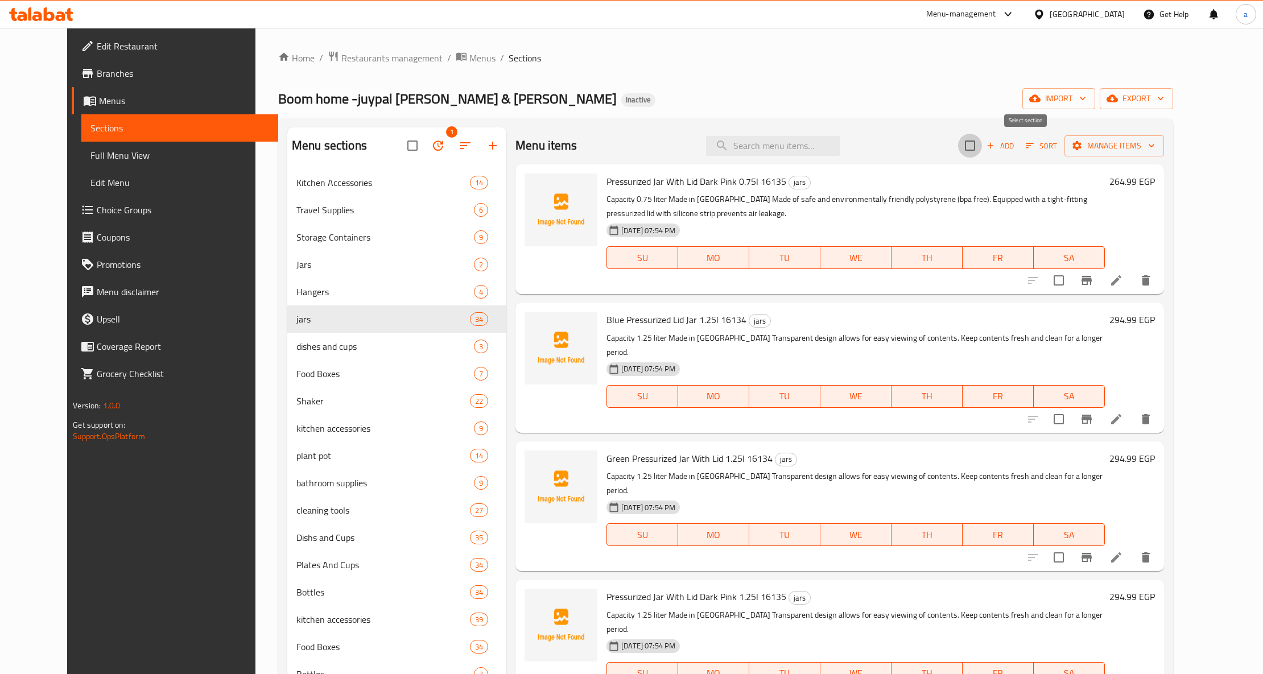
checkbox input "true"
click at [1155, 143] on span "Manage items" at bounding box center [1113, 146] width 81 height 14
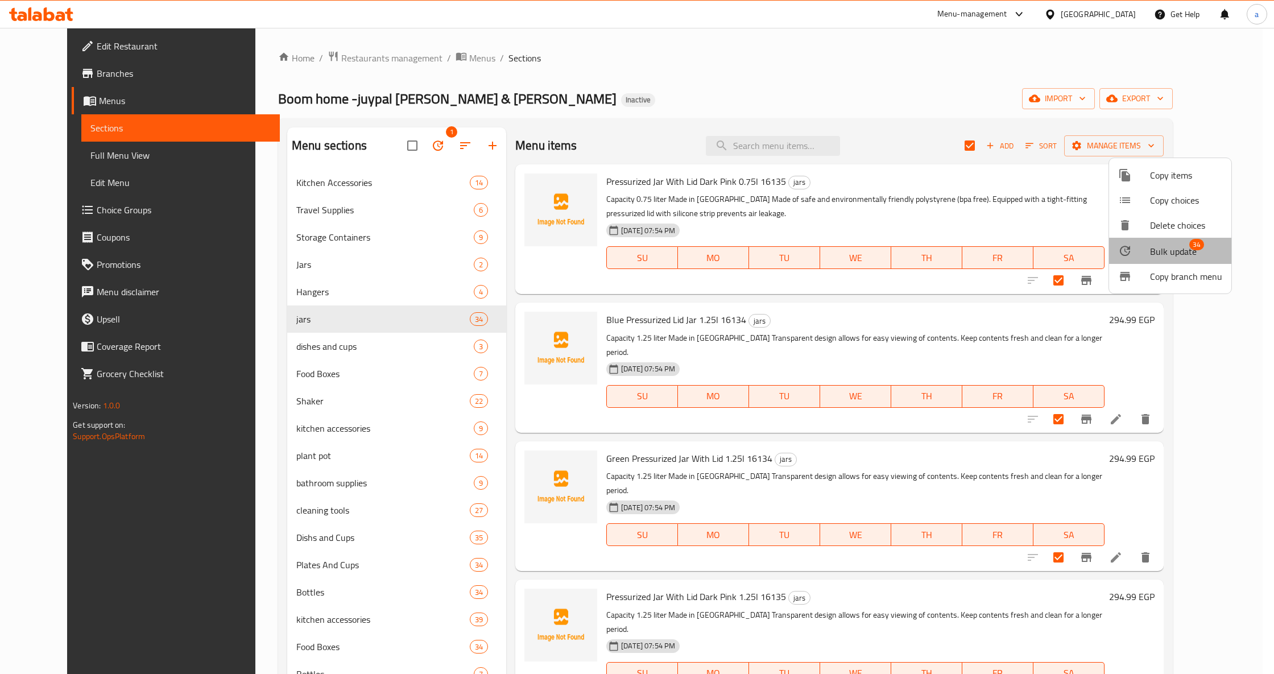
click at [1174, 254] on span "Bulk update" at bounding box center [1173, 252] width 47 height 14
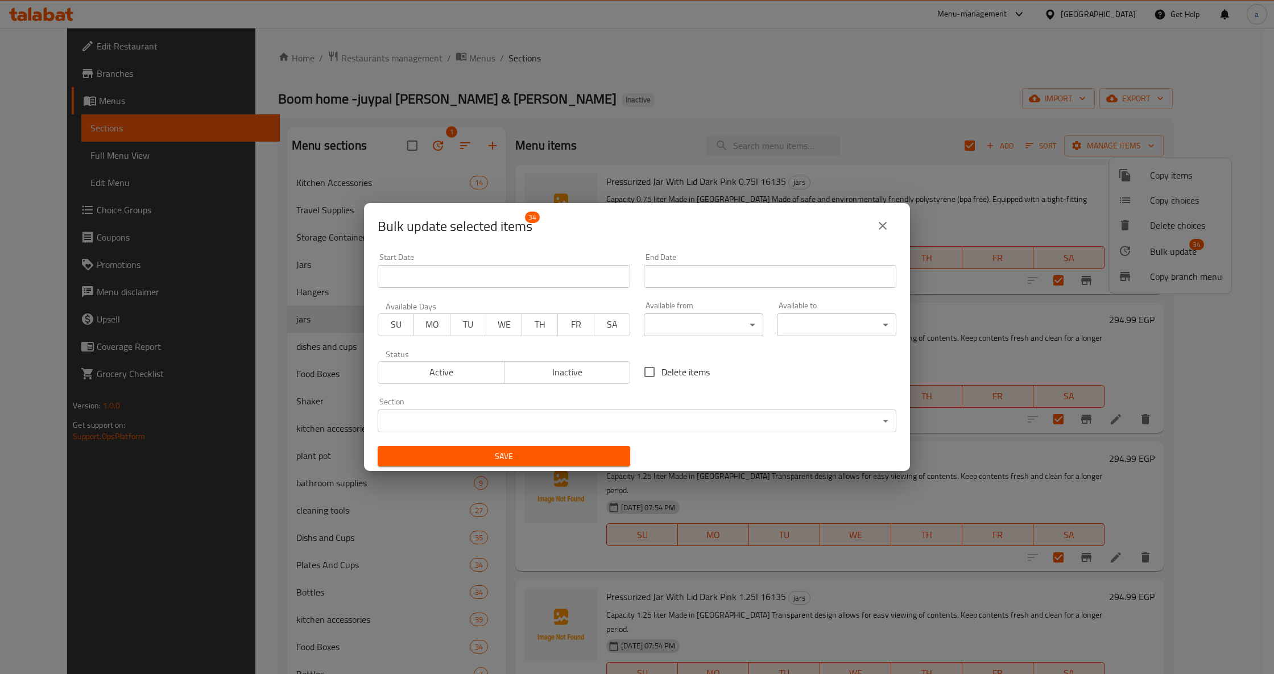
click at [426, 422] on body "​ Menu-management [GEOGRAPHIC_DATA] Get Help a Edit Restaurant Branches Menus S…" at bounding box center [637, 351] width 1274 height 646
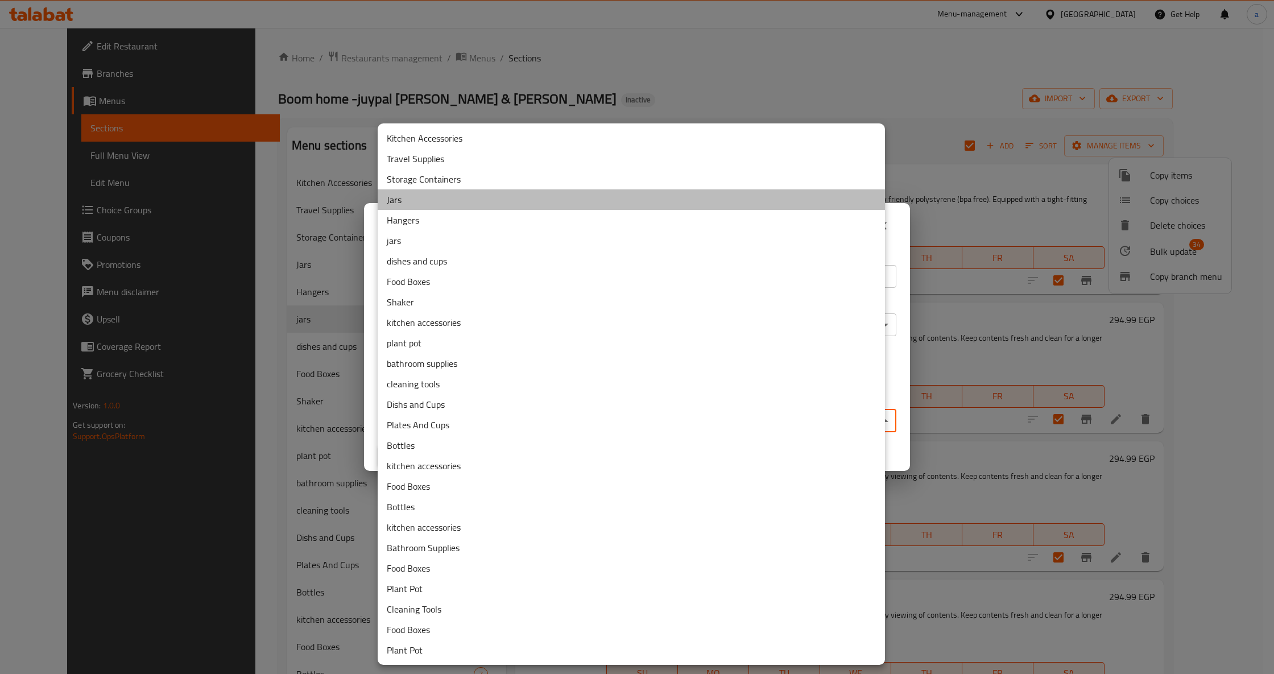
click at [402, 195] on li "Jars" at bounding box center [631, 199] width 507 height 20
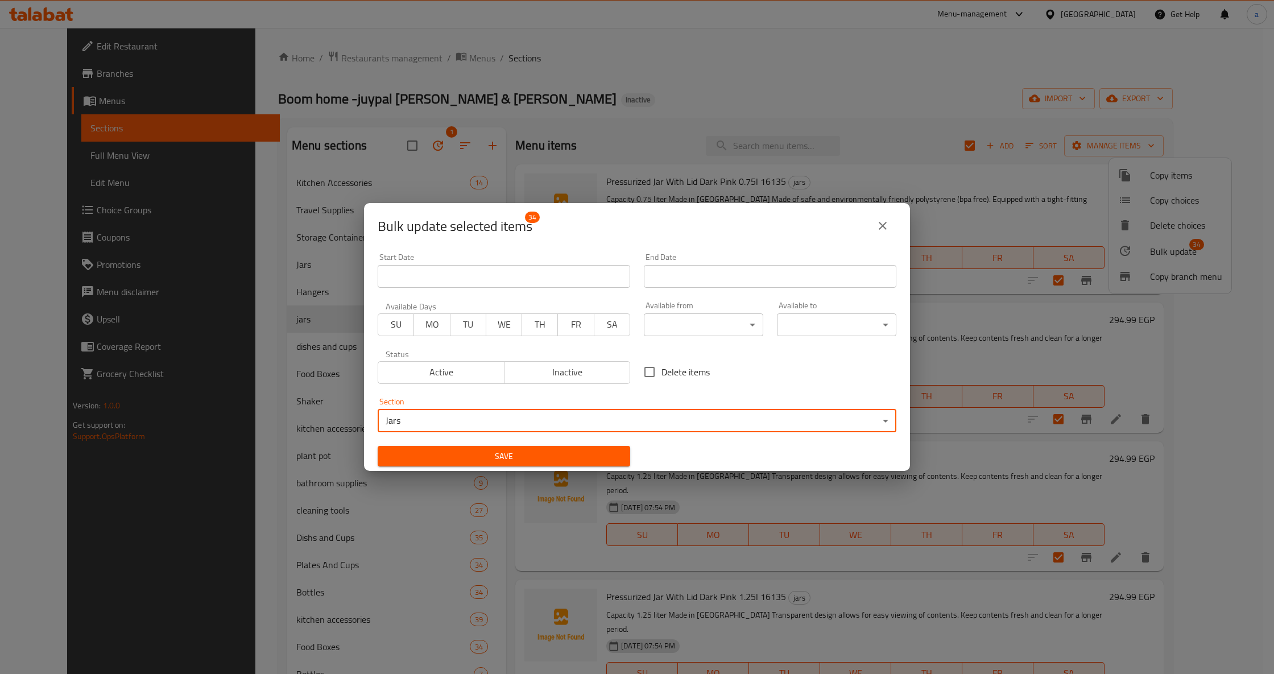
click at [544, 460] on span "Save" at bounding box center [504, 456] width 234 height 14
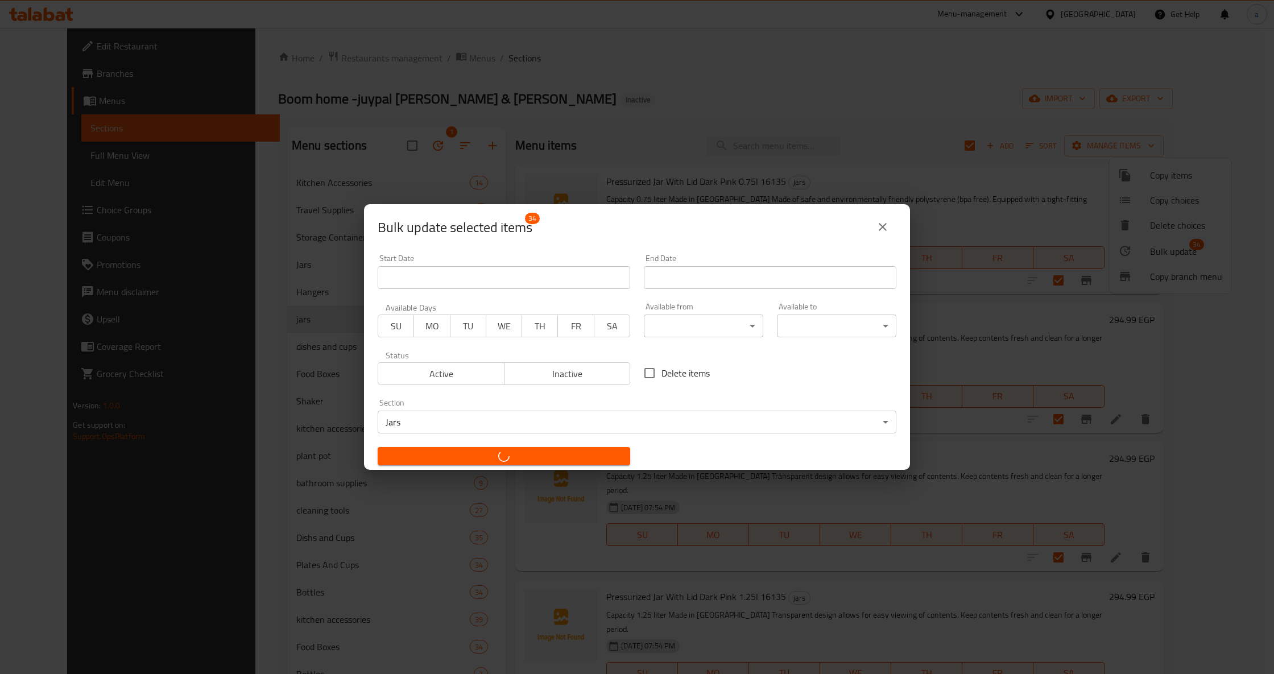
checkbox input "false"
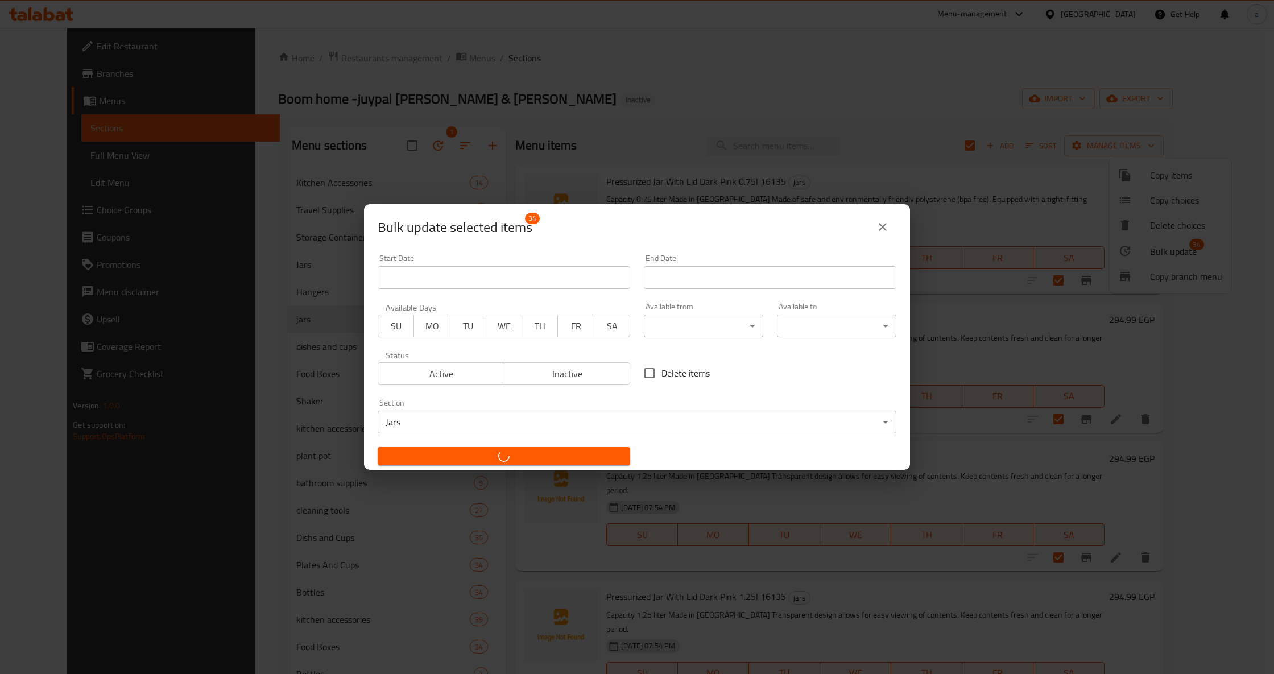
checkbox input "false"
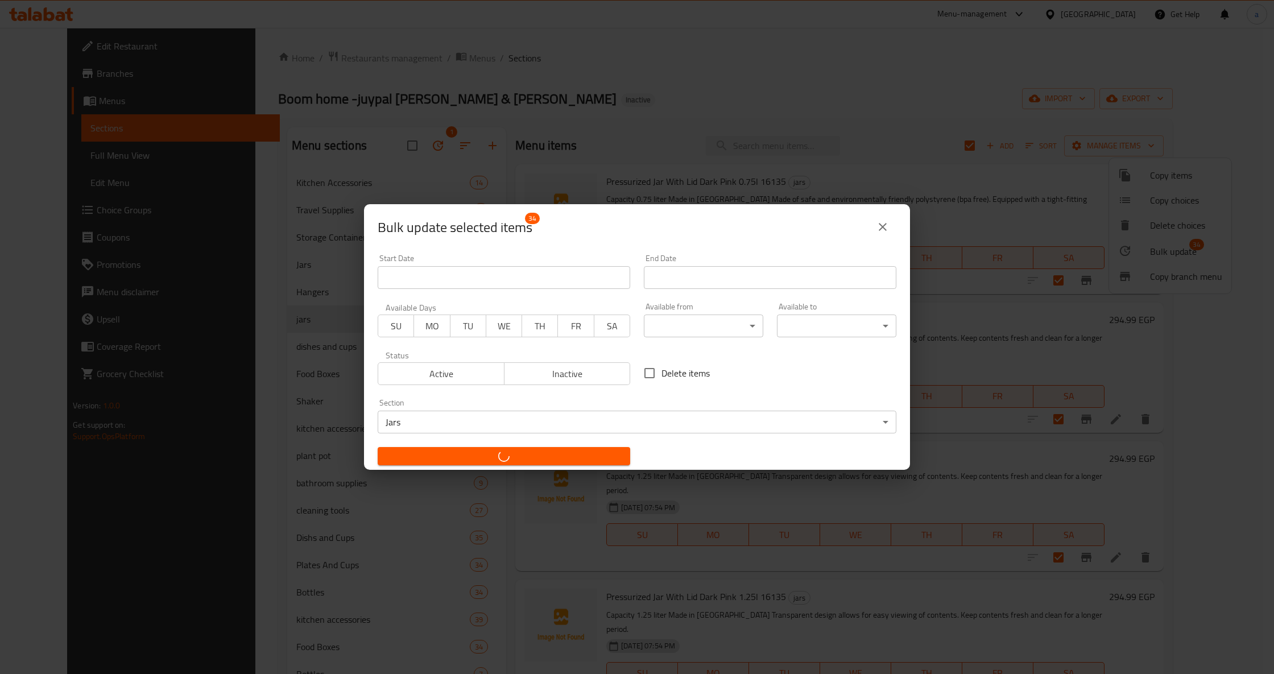
checkbox input "false"
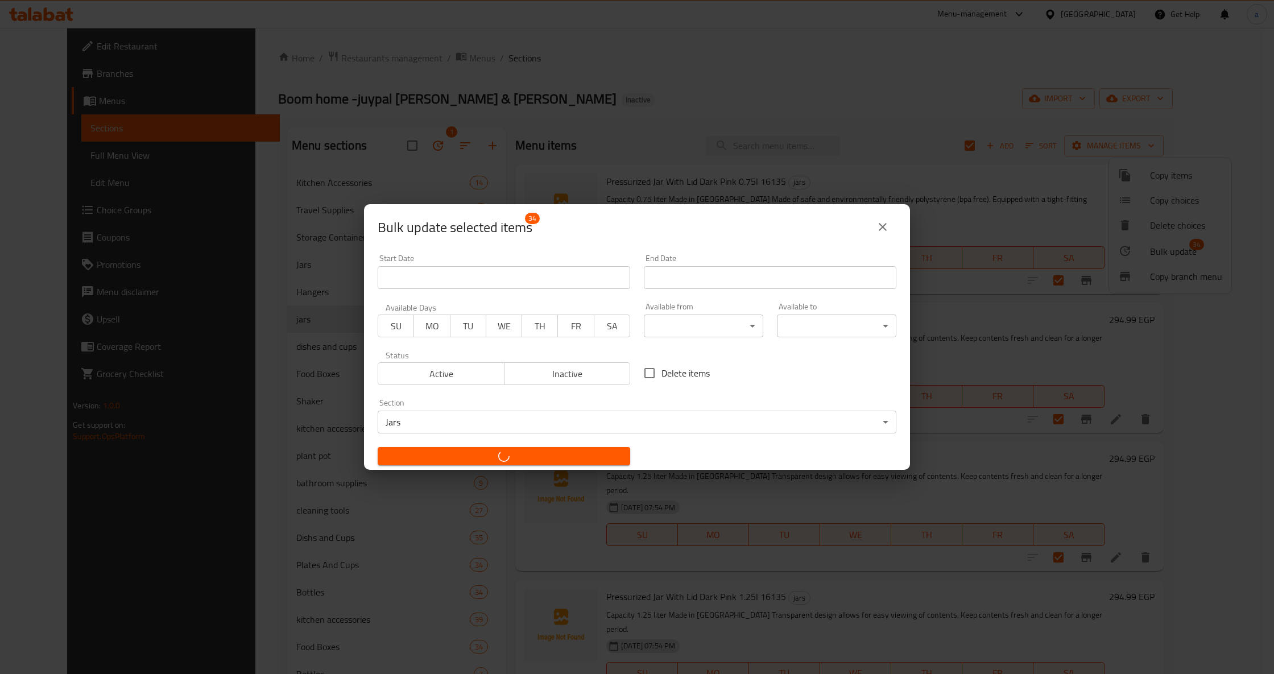
checkbox input "false"
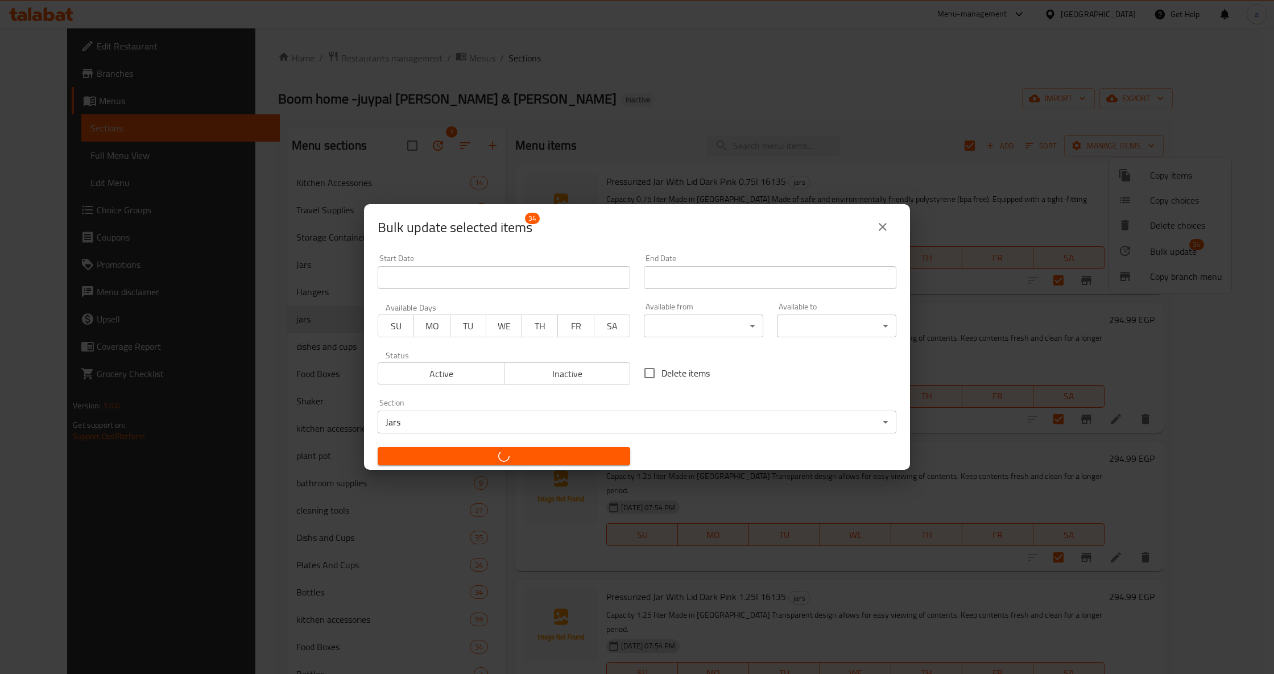
checkbox input "false"
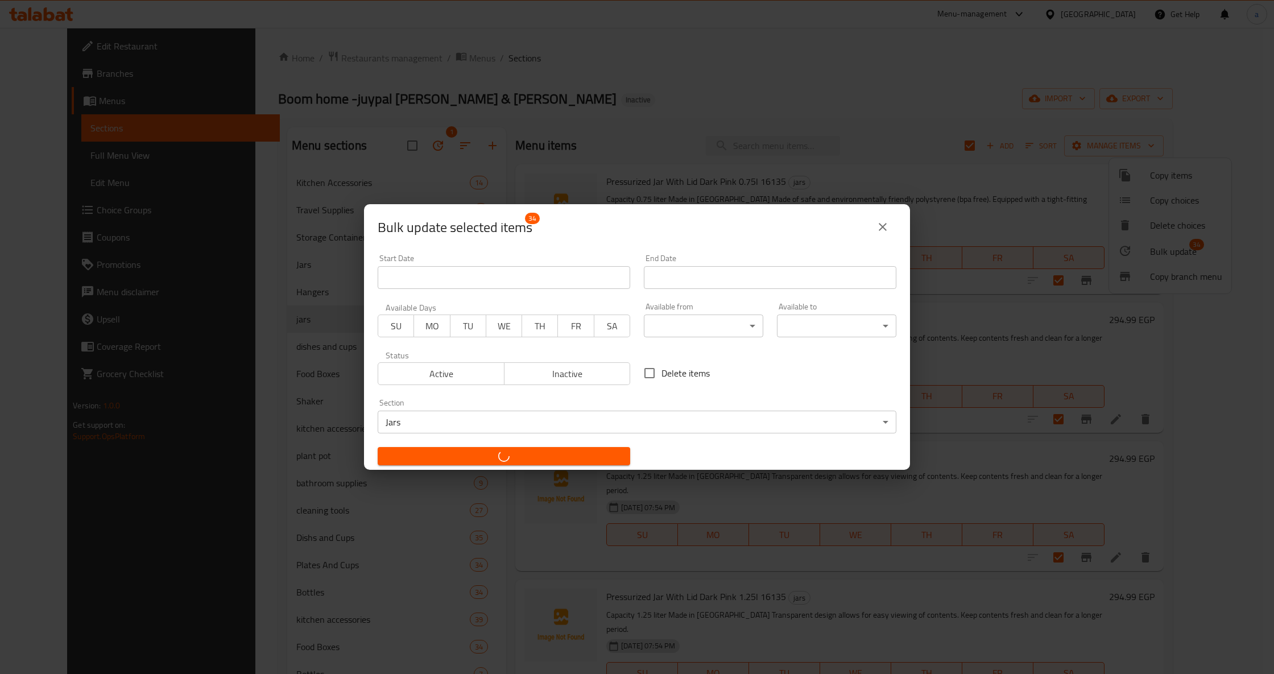
checkbox input "false"
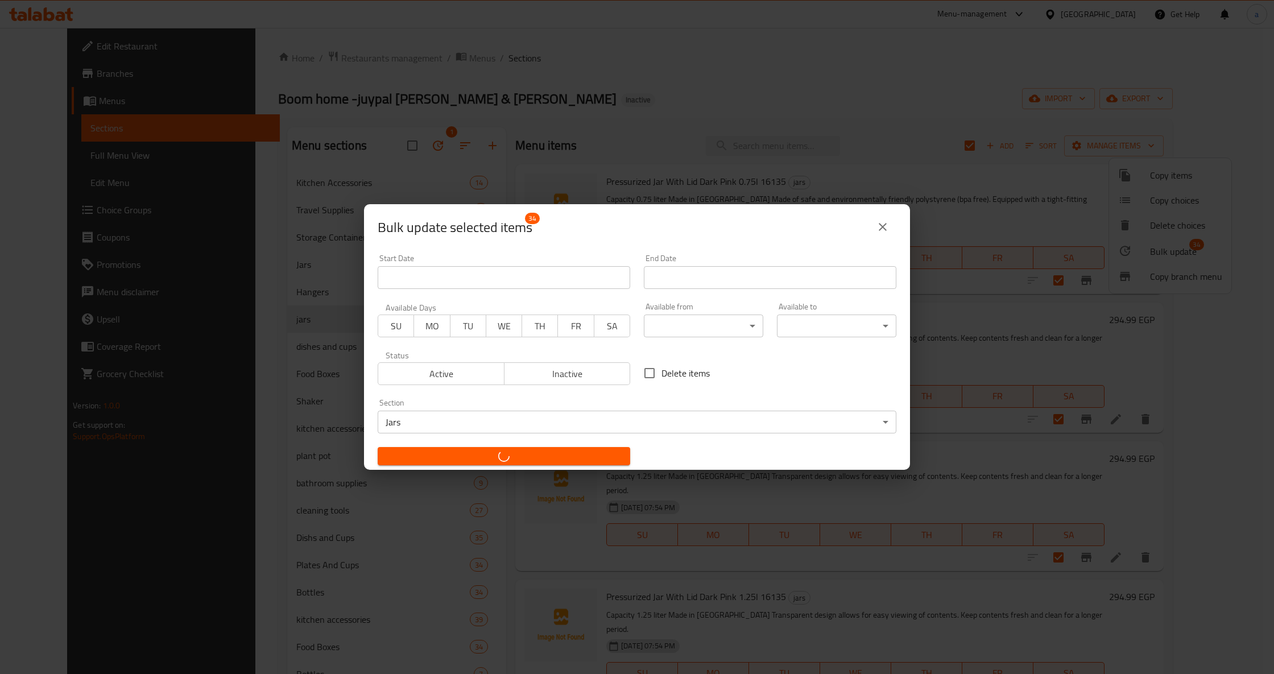
checkbox input "false"
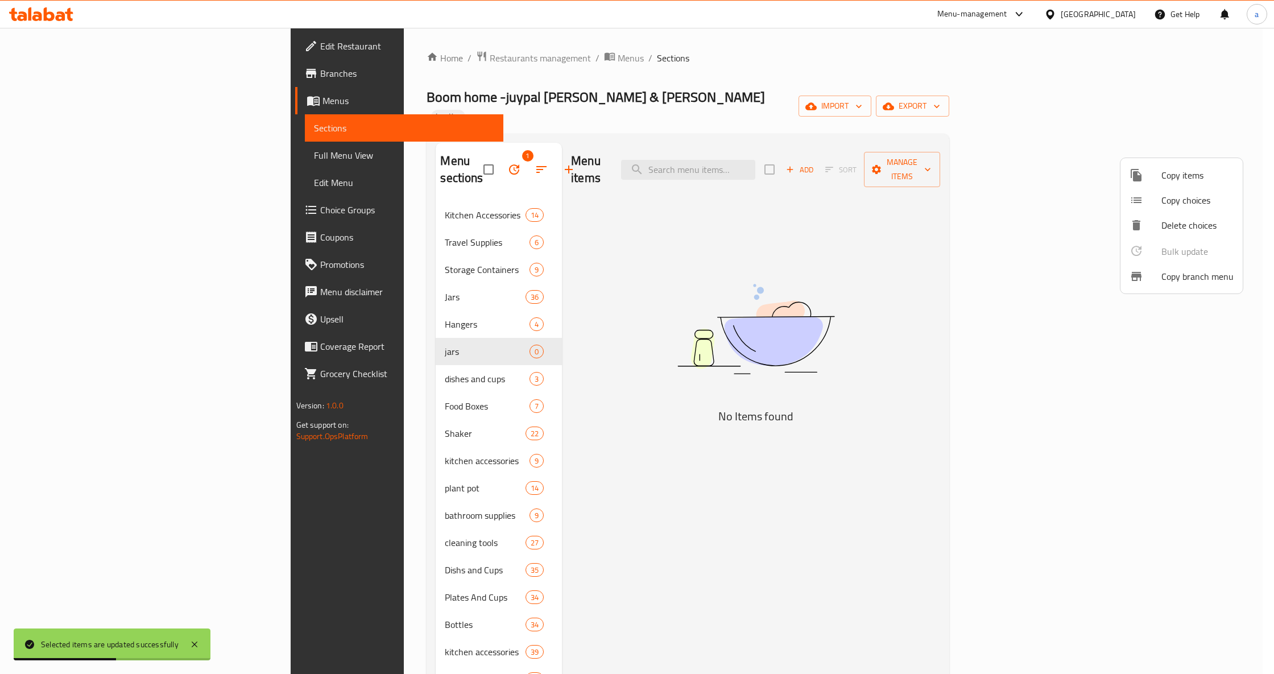
click at [430, 313] on div at bounding box center [637, 337] width 1274 height 674
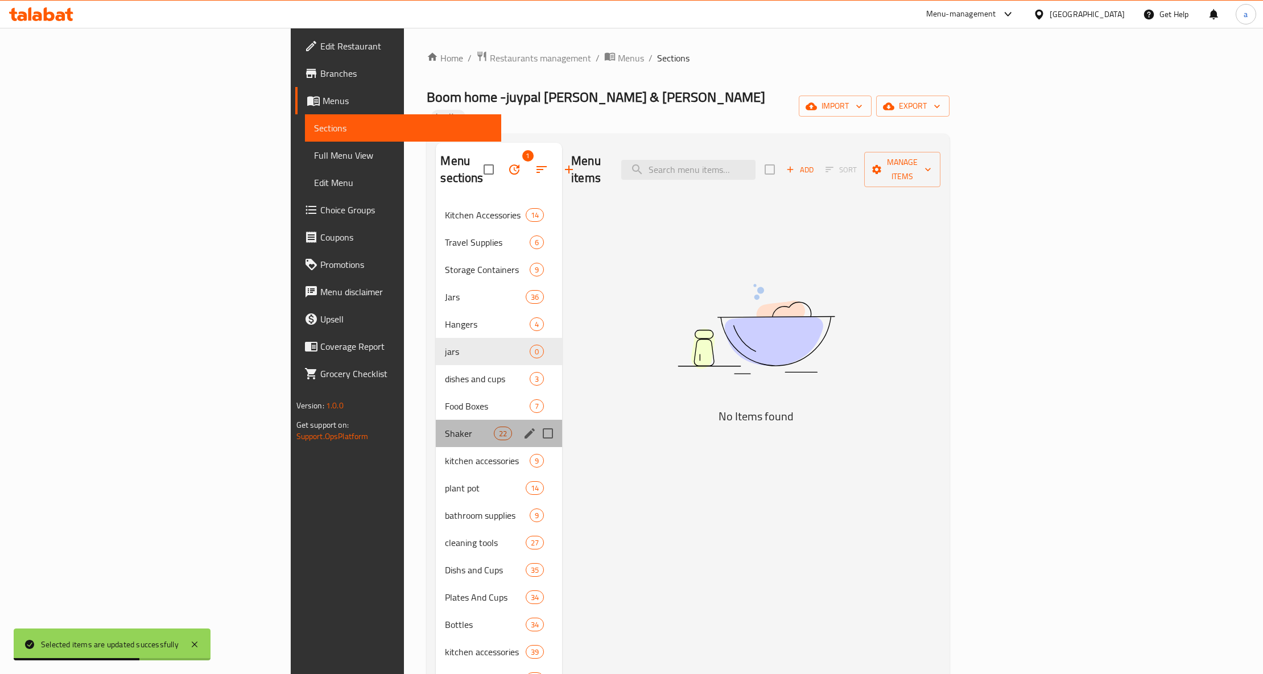
drag, startPoint x: 367, startPoint y: 413, endPoint x: 463, endPoint y: 313, distance: 138.4
click at [436, 420] on div "Shaker 22" at bounding box center [499, 433] width 126 height 27
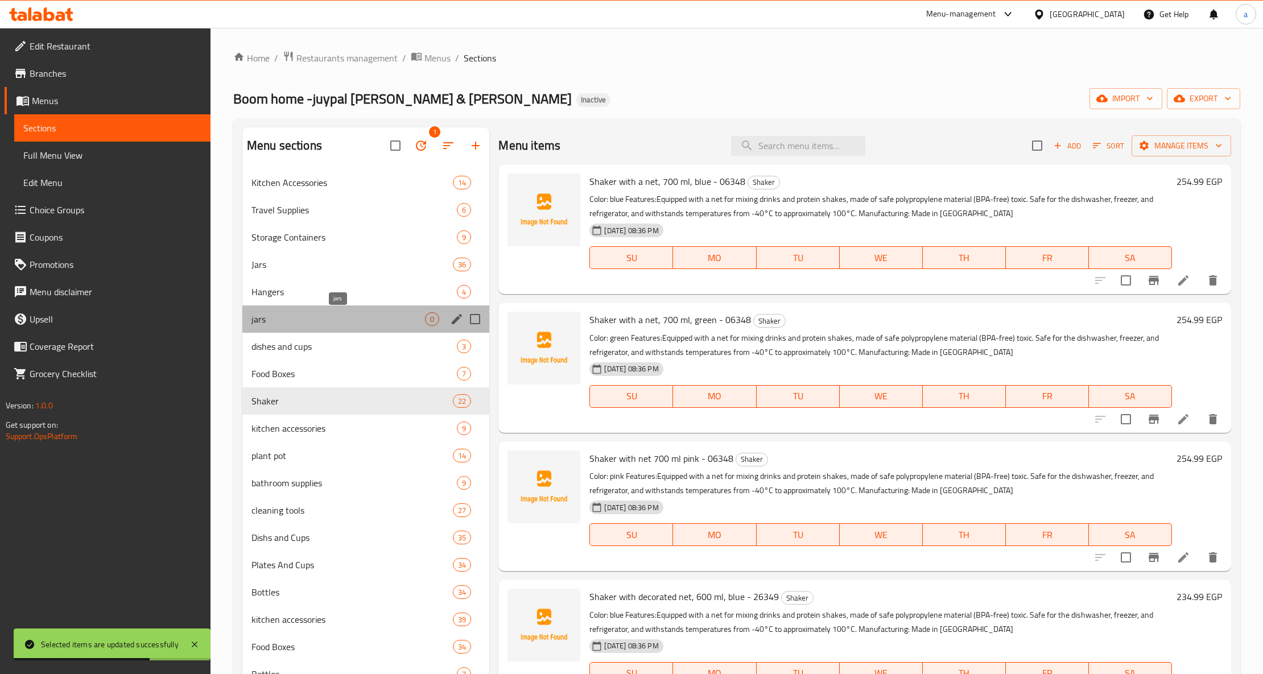
click at [421, 316] on span "jars" at bounding box center [337, 319] width 173 height 14
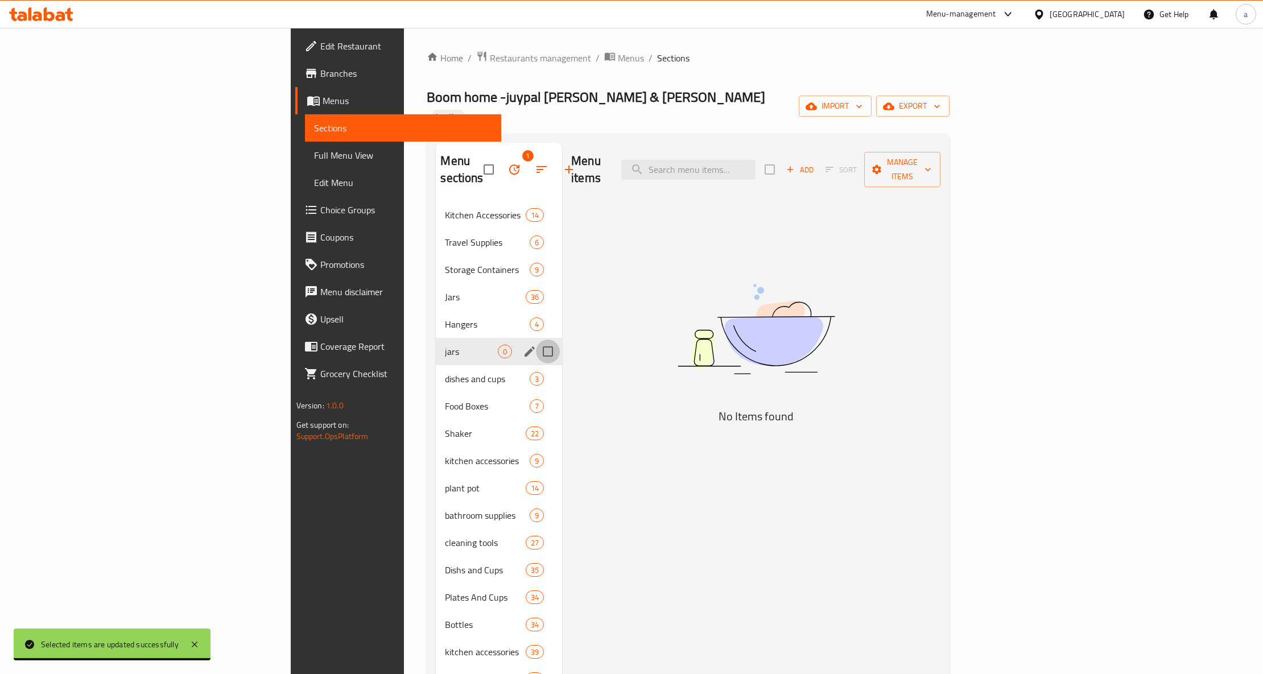
click at [536, 340] on input "Menu sections" at bounding box center [548, 352] width 24 height 24
checkbox input "true"
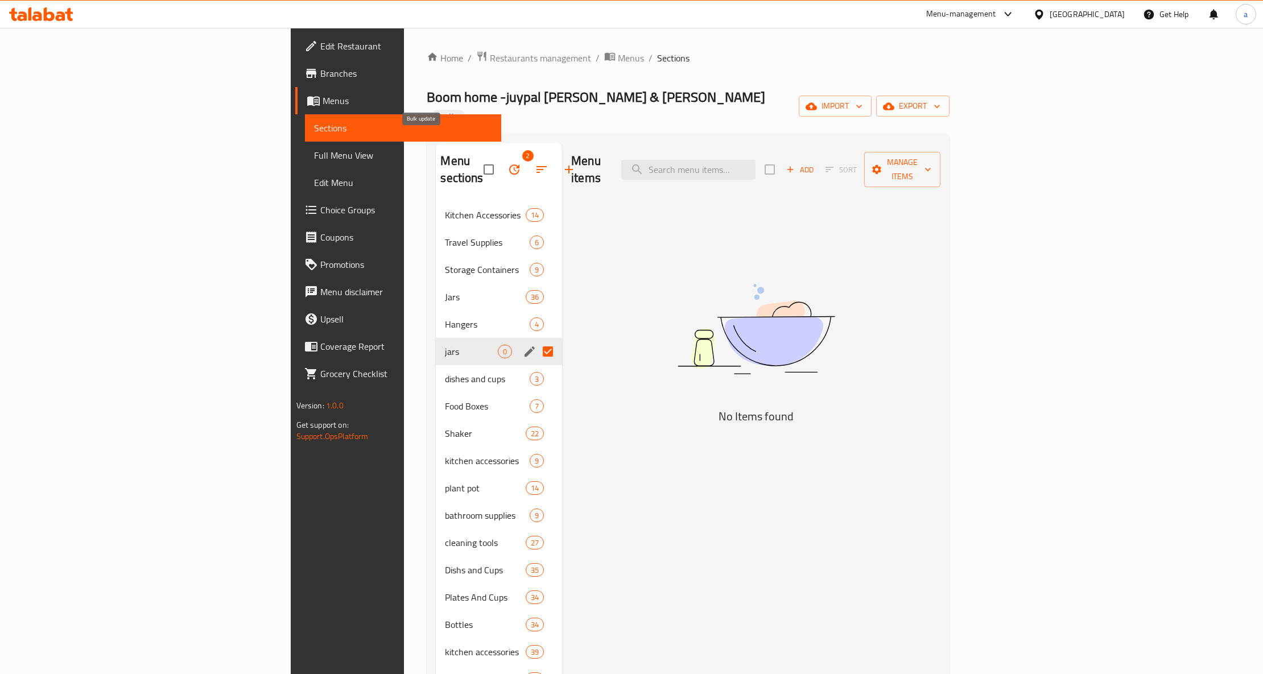
click at [507, 163] on icon "button" at bounding box center [514, 170] width 14 height 14
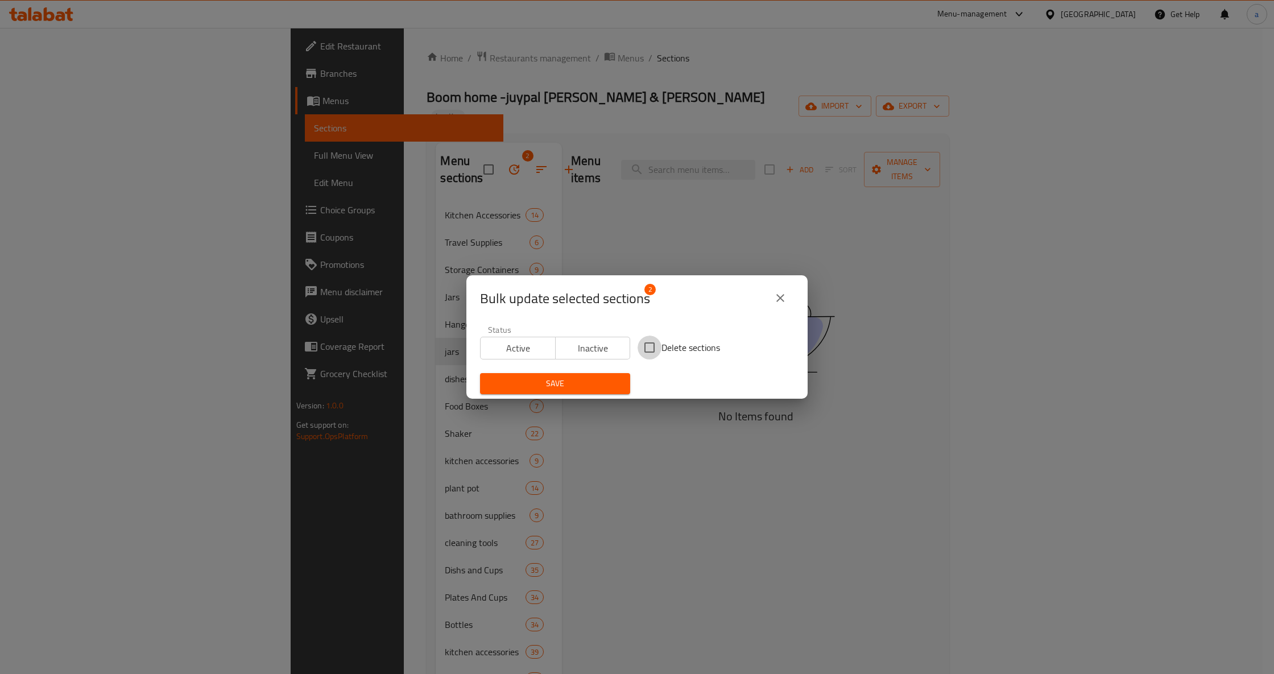
click at [643, 342] on input "Delete sections" at bounding box center [650, 348] width 24 height 24
checkbox input "true"
click at [599, 376] on span "Save" at bounding box center [555, 383] width 132 height 14
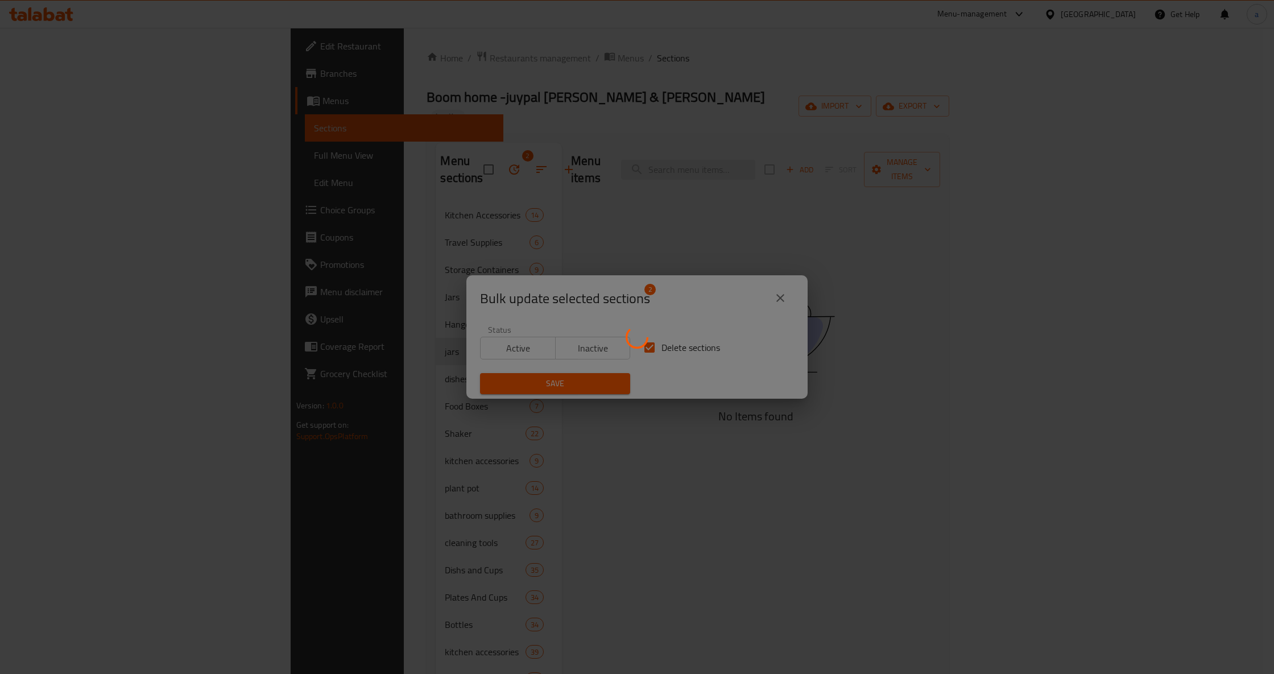
checkbox input "false"
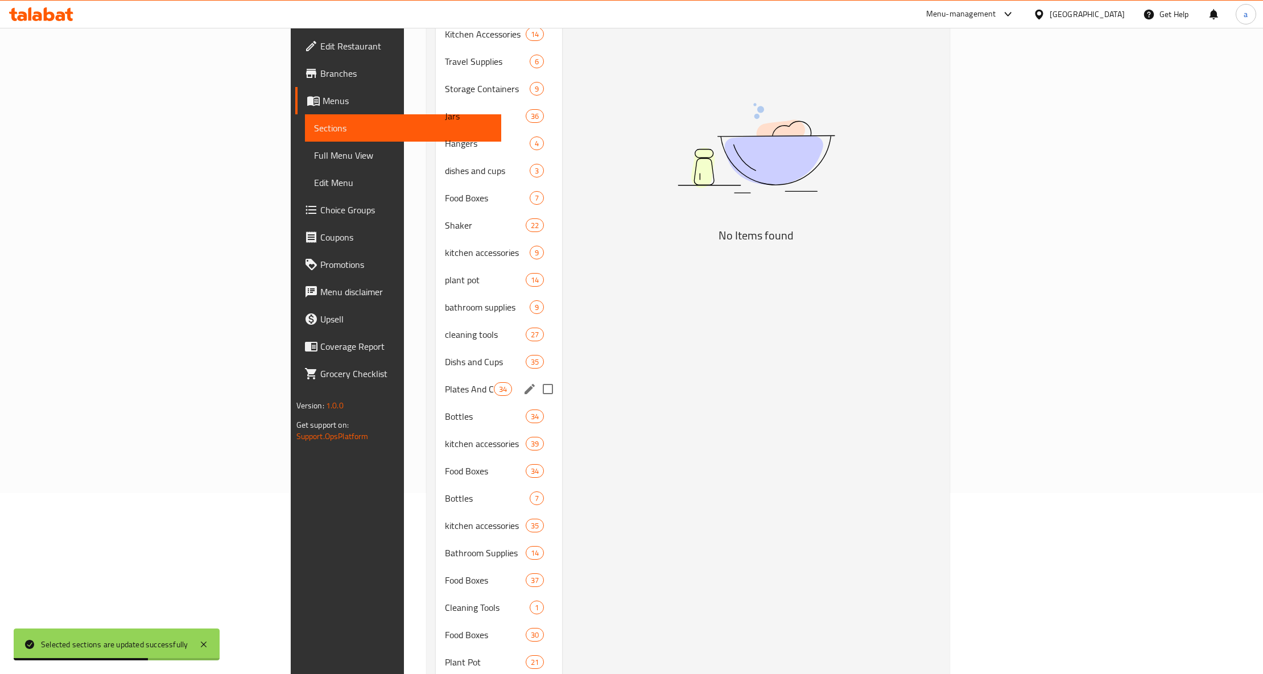
scroll to position [187, 0]
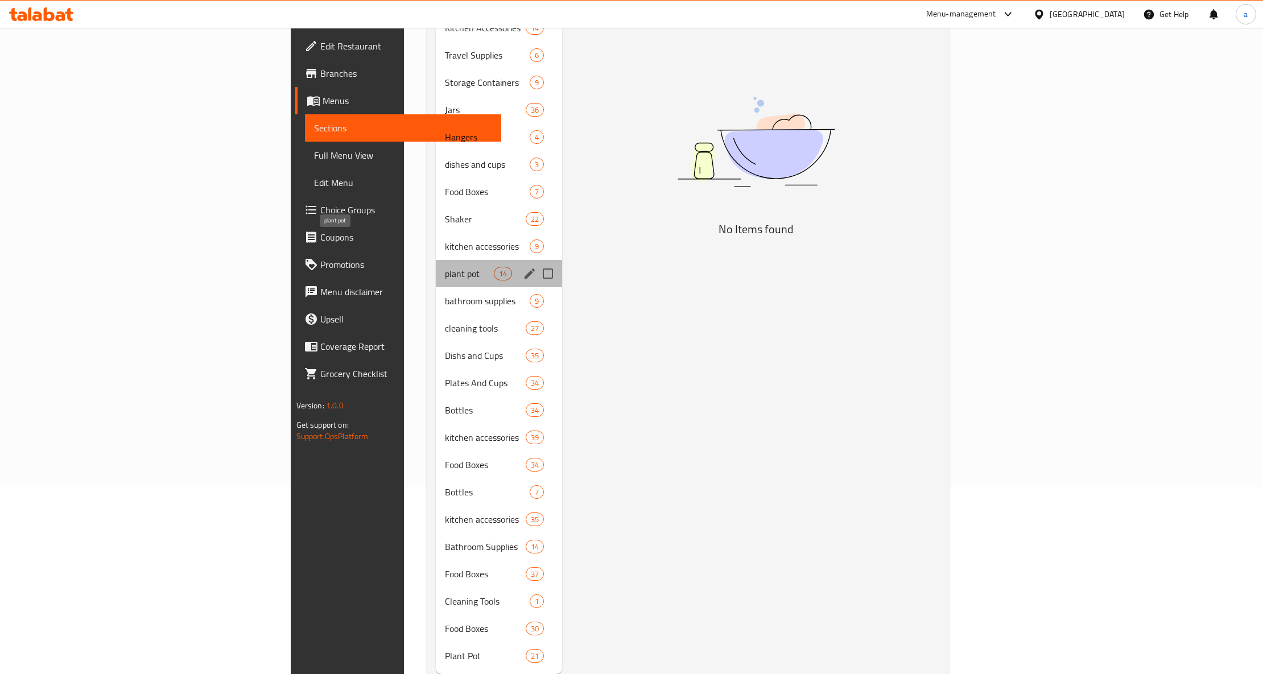
click at [445, 267] on span "plant pot" at bounding box center [469, 274] width 48 height 14
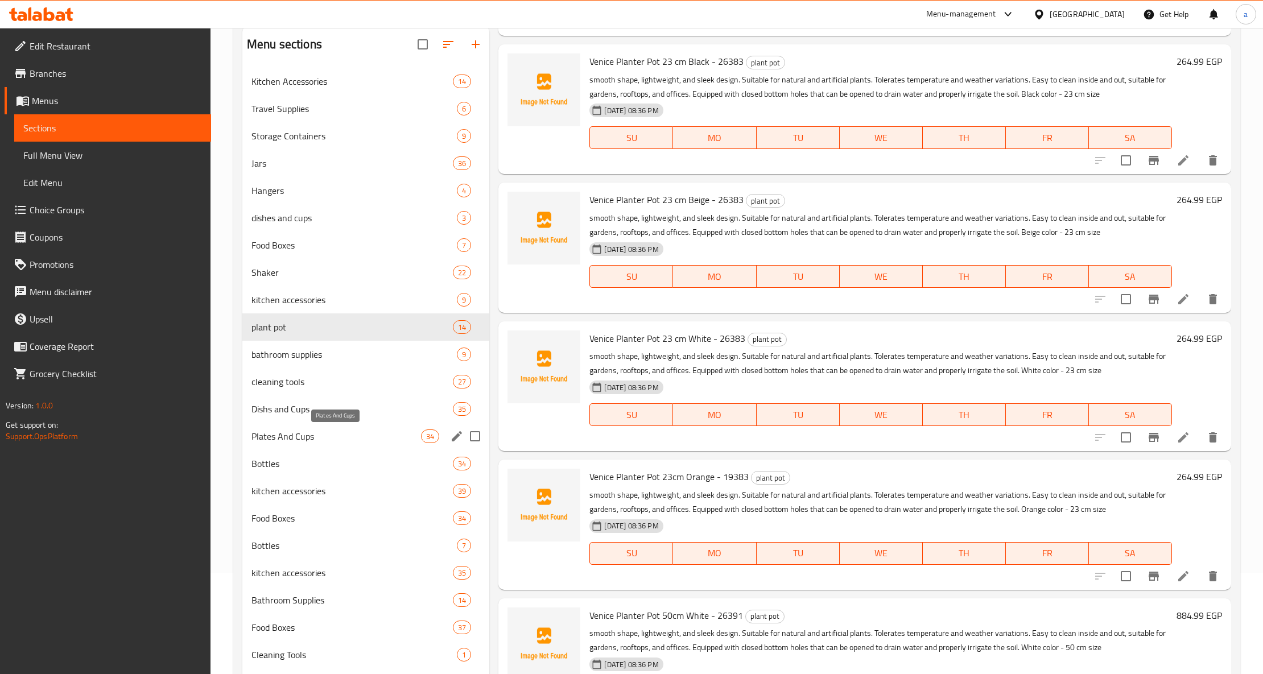
scroll to position [187, 0]
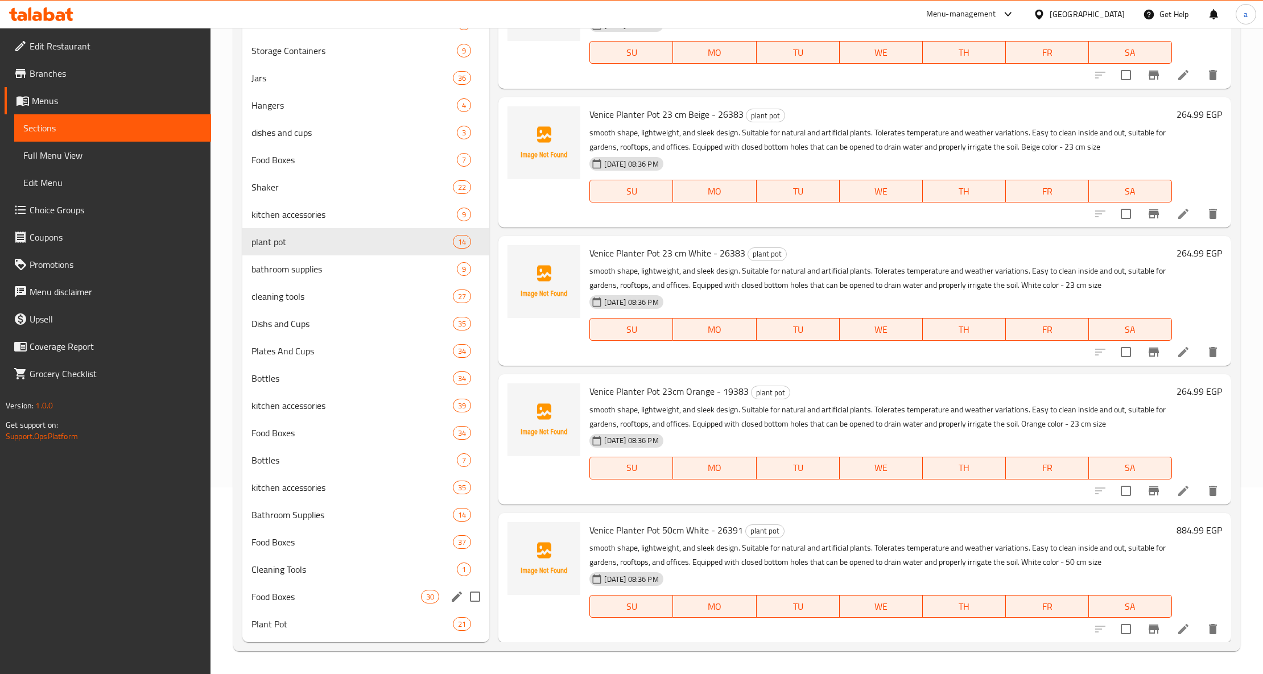
click at [412, 609] on div "Food Boxes 30" at bounding box center [365, 596] width 247 height 27
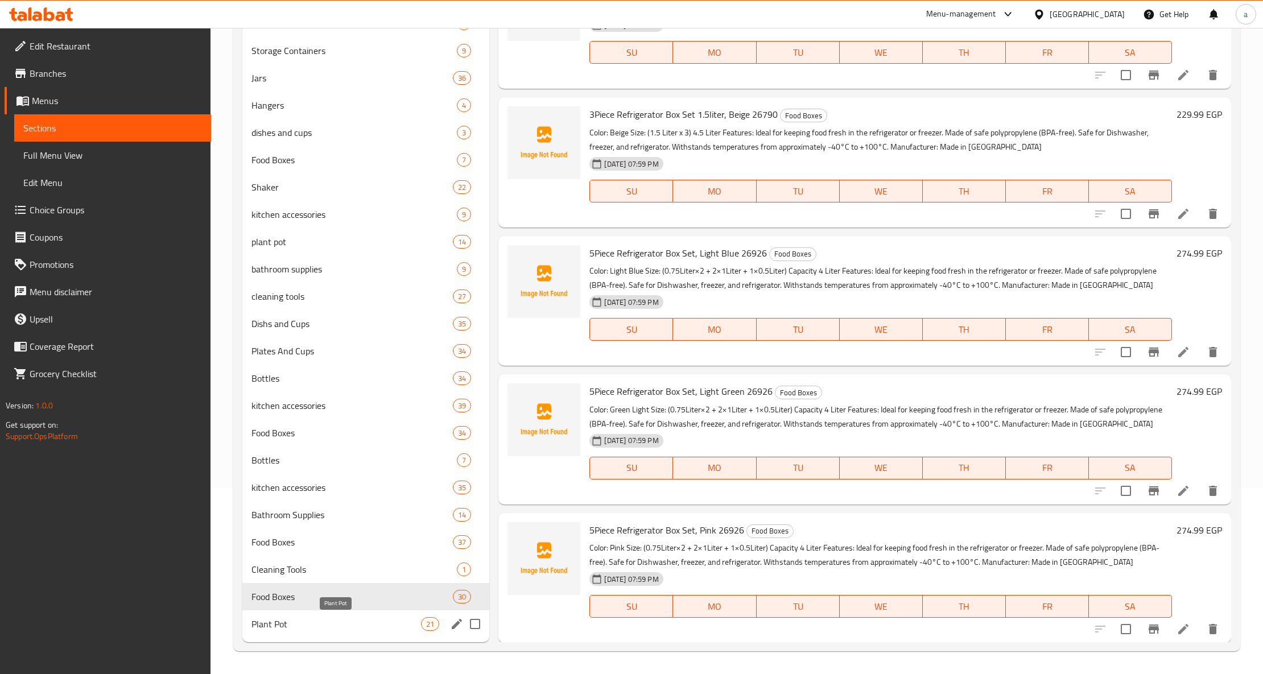
click at [410, 620] on span "Plant Pot" at bounding box center [335, 624] width 169 height 14
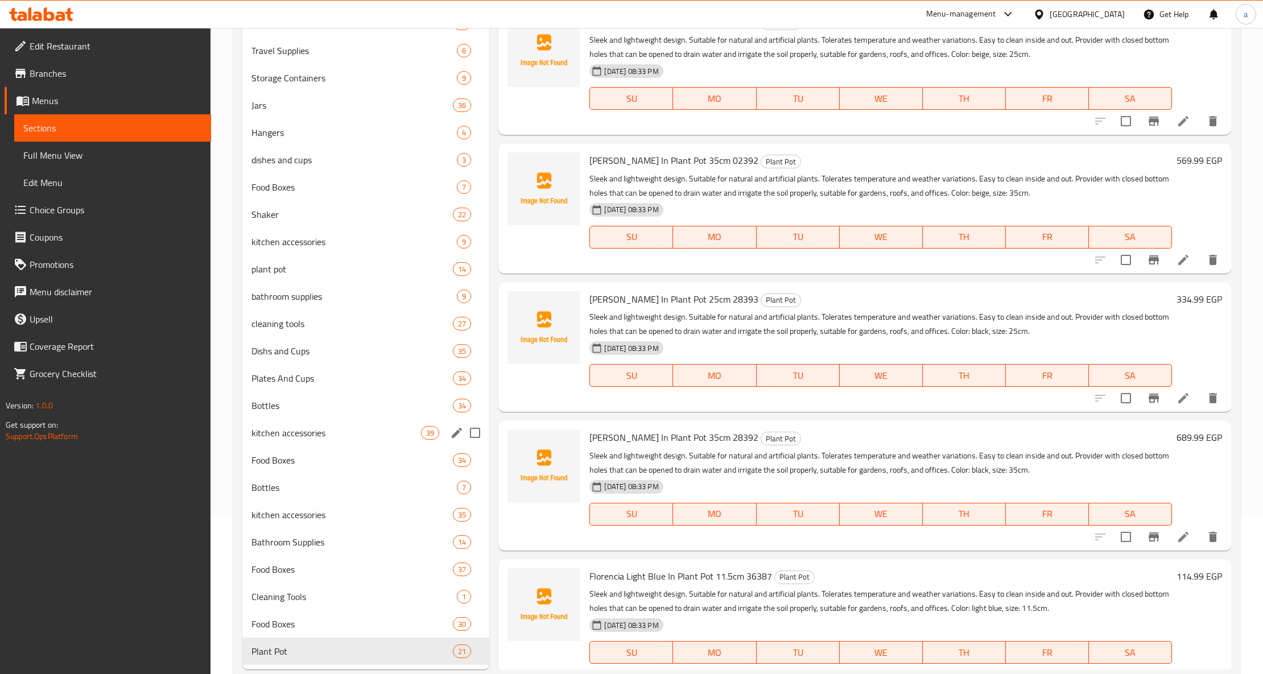
scroll to position [187, 0]
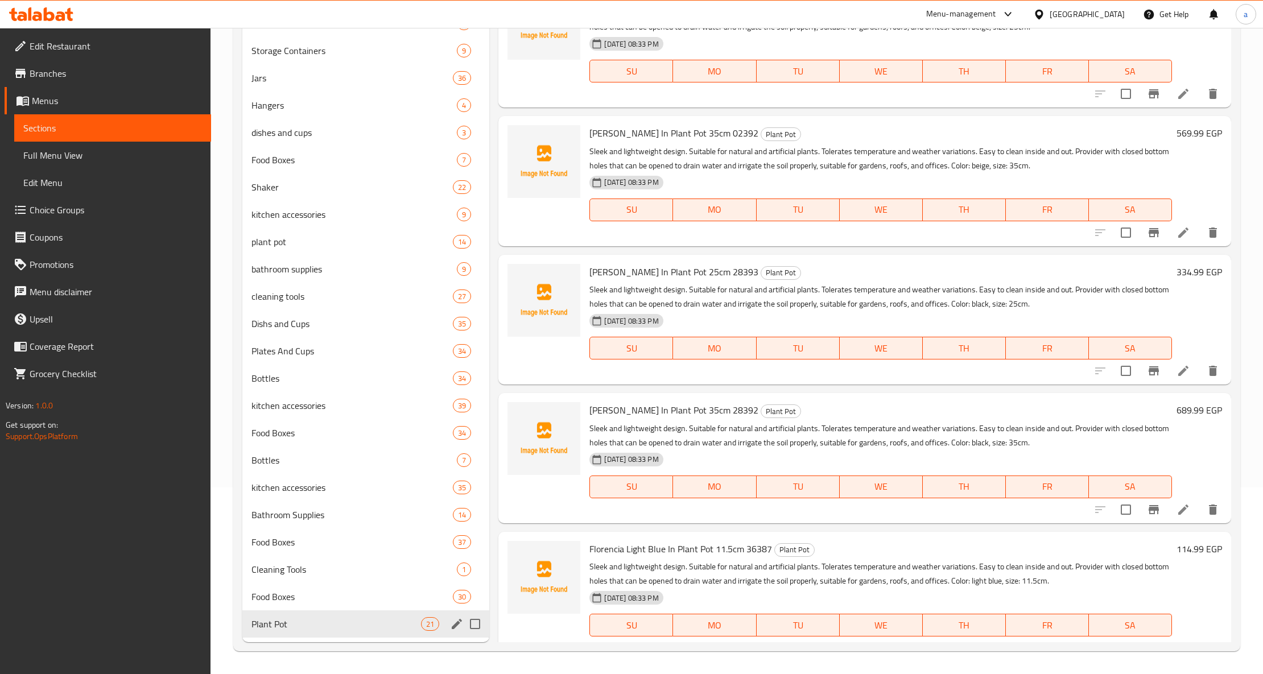
click at [478, 631] on input "Menu sections" at bounding box center [475, 624] width 24 height 24
click at [470, 626] on input "Menu sections" at bounding box center [475, 624] width 24 height 24
checkbox input "false"
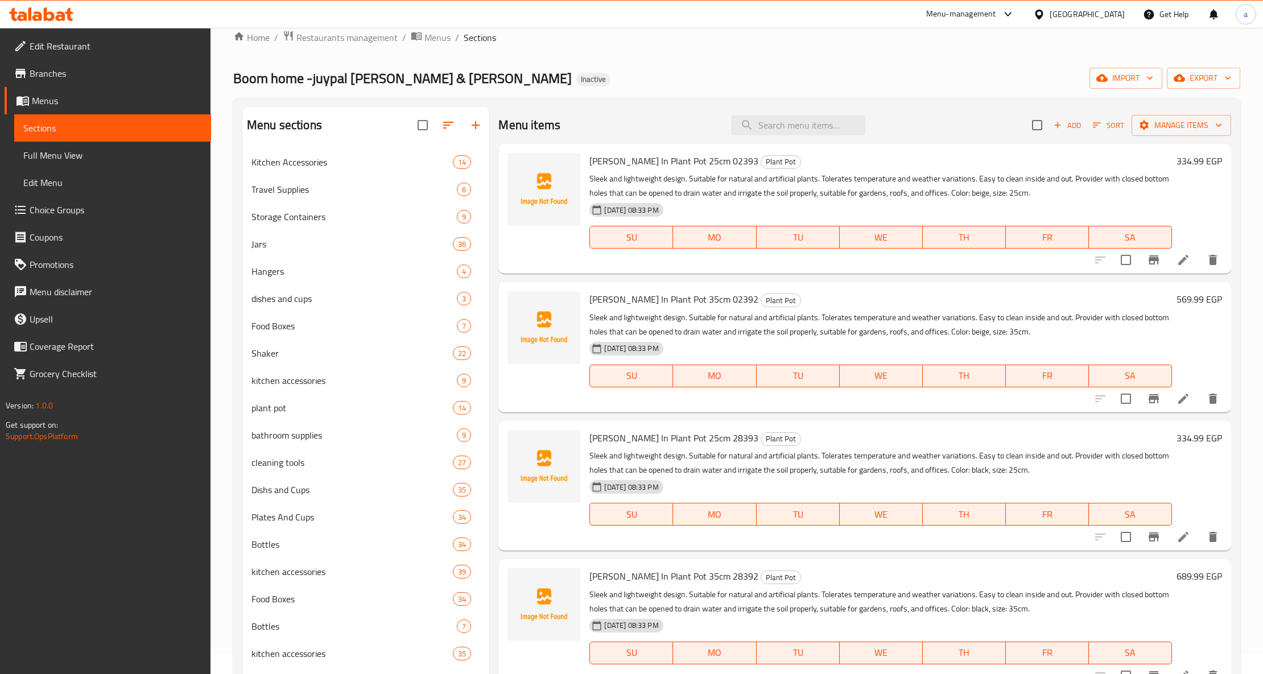
scroll to position [0, 0]
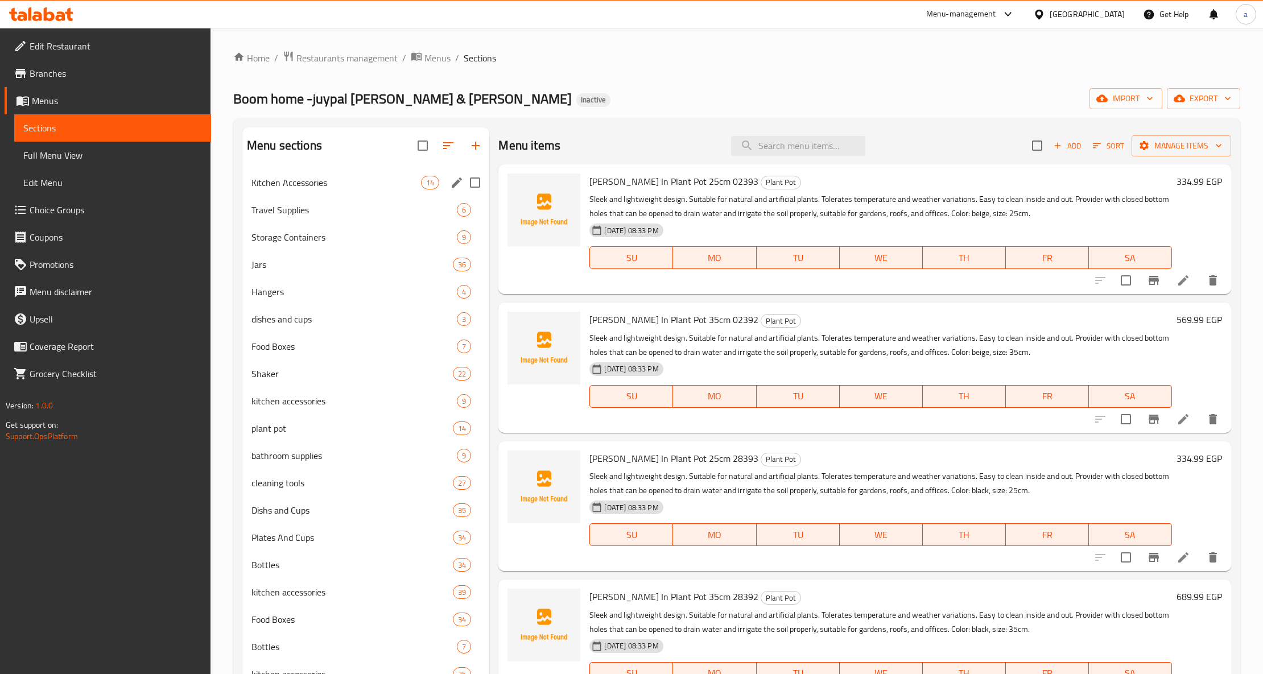
click at [373, 194] on div "Kitchen Accessories 14" at bounding box center [365, 182] width 247 height 27
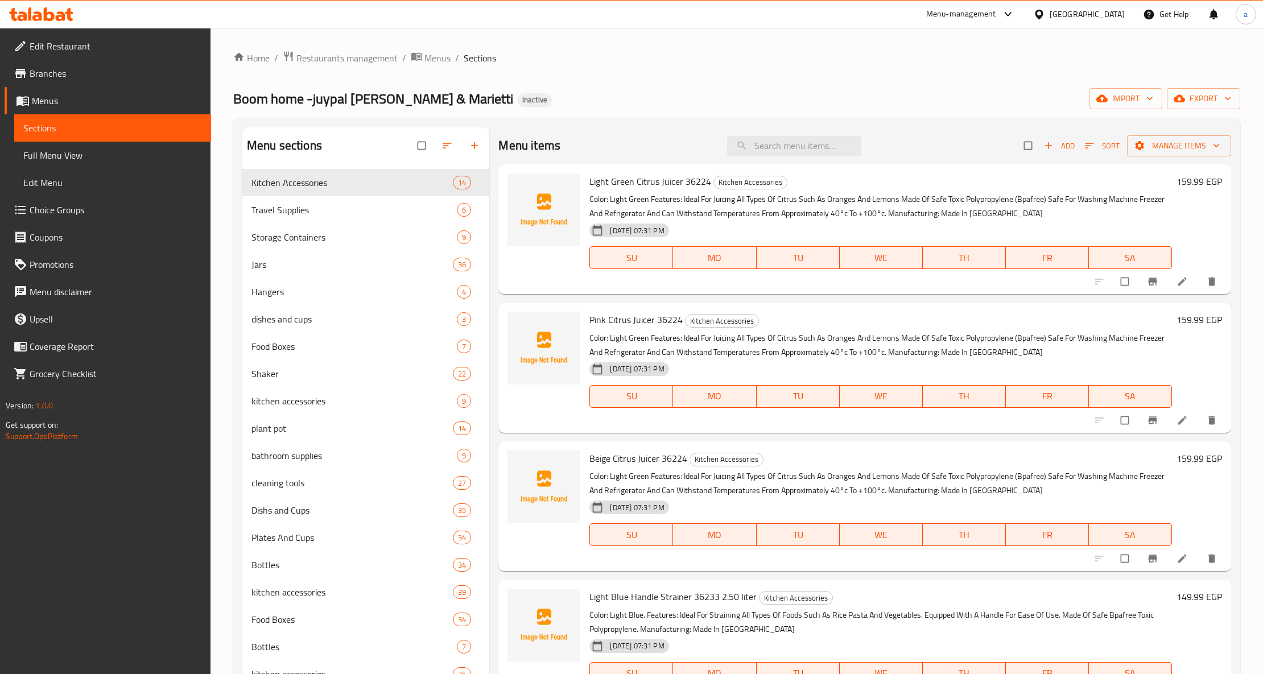
click at [135, 164] on link "Full Menu View" at bounding box center [112, 155] width 197 height 27
click at [110, 160] on span "Full Menu View" at bounding box center [112, 155] width 179 height 14
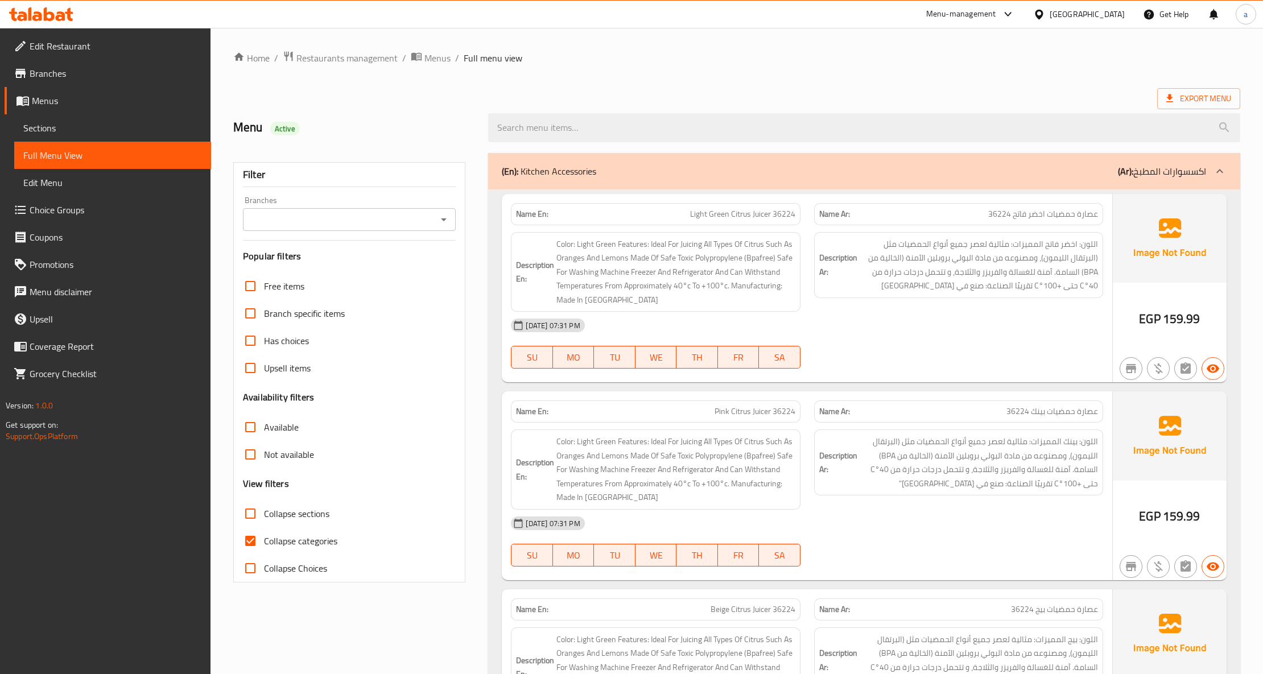
scroll to position [151, 0]
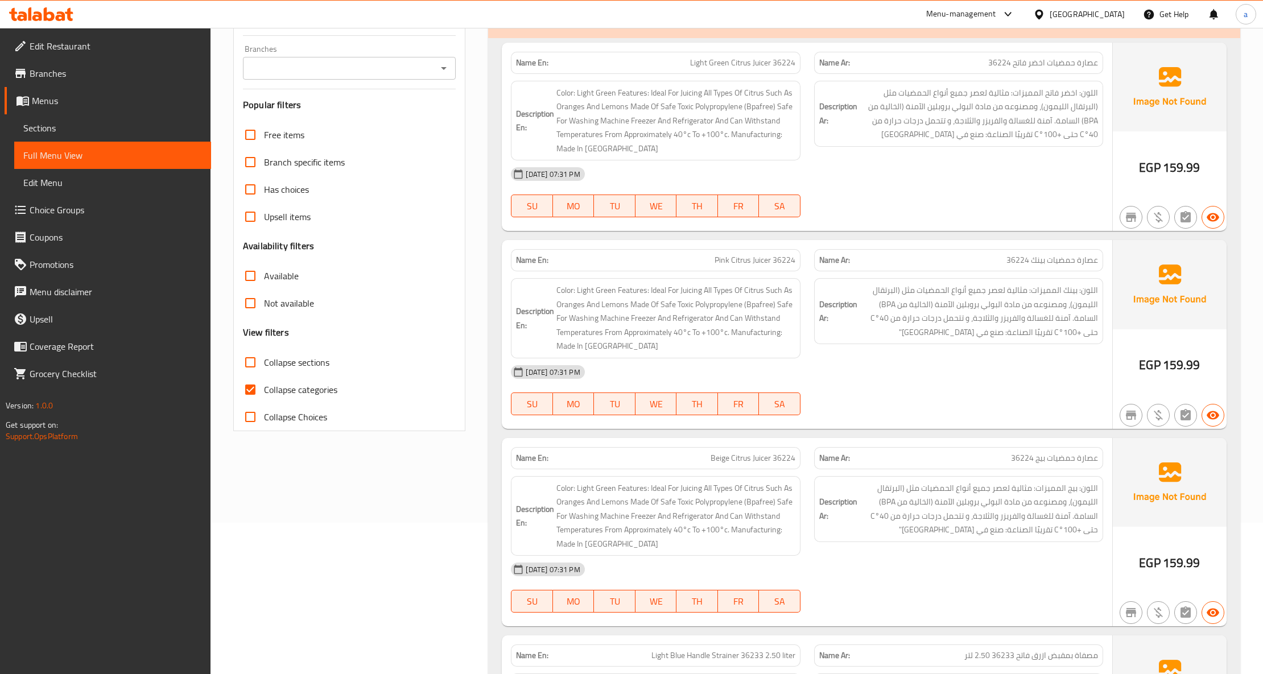
click at [297, 394] on span "Collapse categories" at bounding box center [300, 390] width 73 height 14
click at [264, 394] on input "Collapse categories" at bounding box center [250, 389] width 27 height 27
click at [304, 388] on span "Collapse categories" at bounding box center [300, 390] width 73 height 14
click at [264, 388] on input "Collapse categories" at bounding box center [250, 389] width 27 height 27
checkbox input "true"
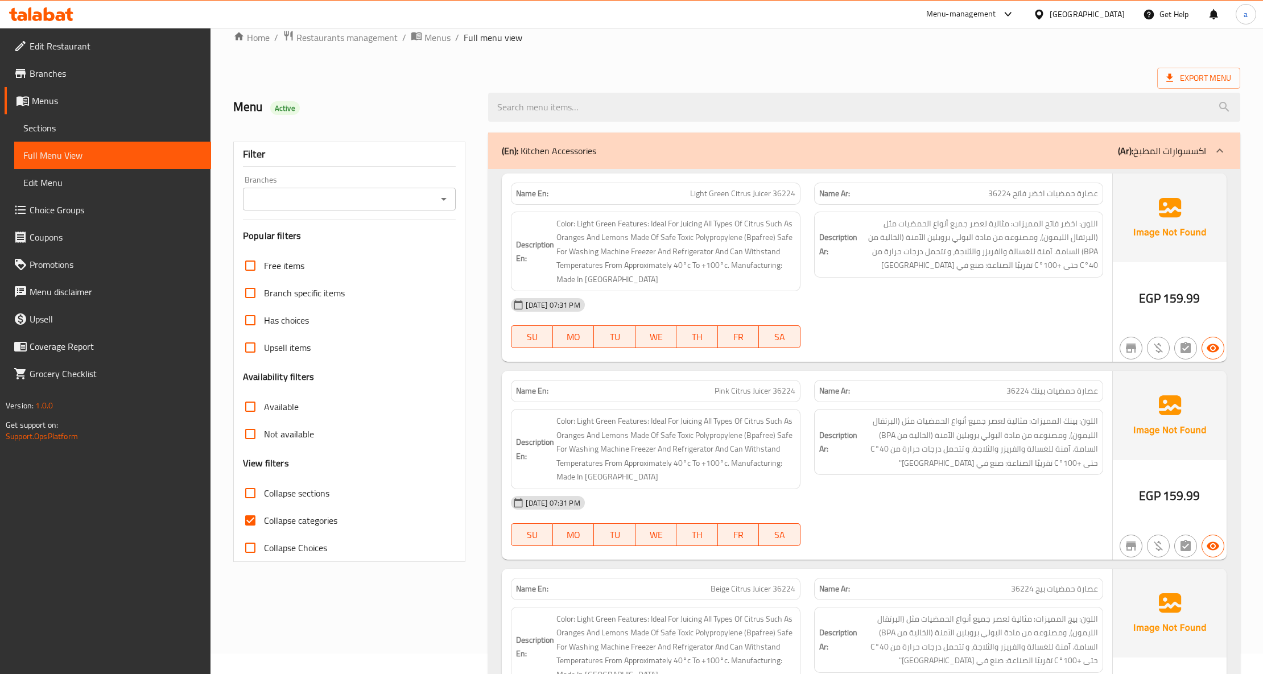
scroll to position [0, 0]
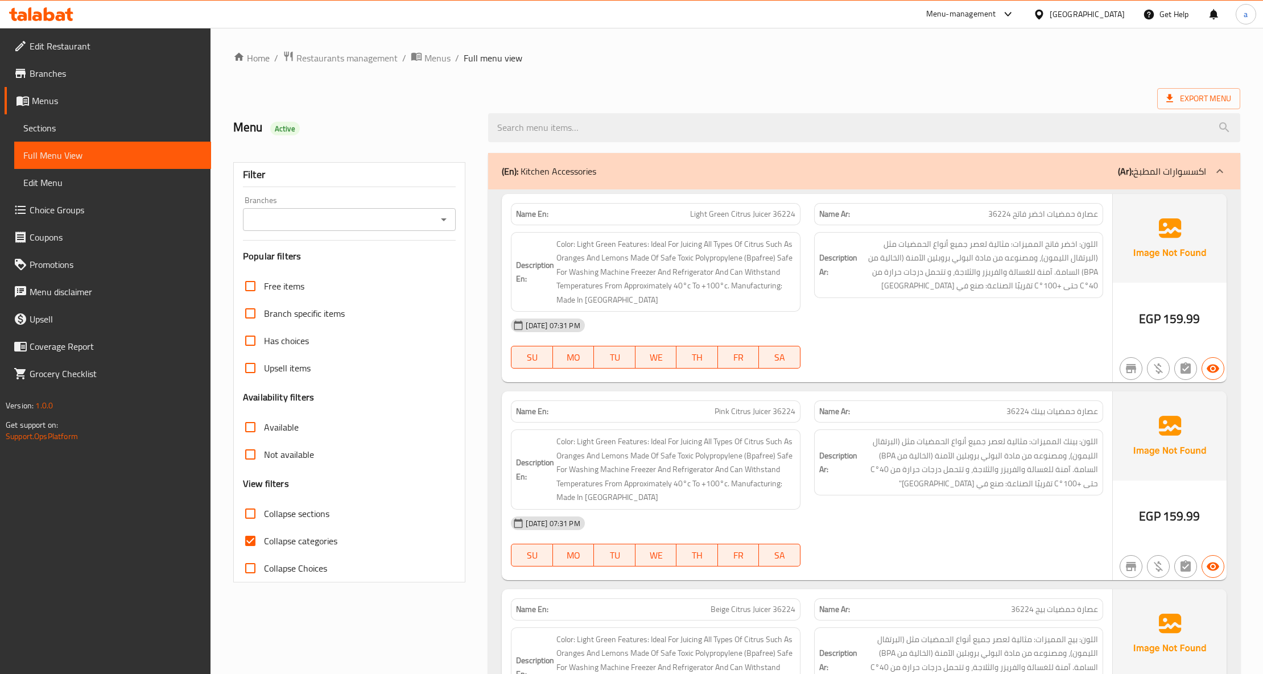
click at [1220, 176] on icon at bounding box center [1220, 171] width 14 height 14
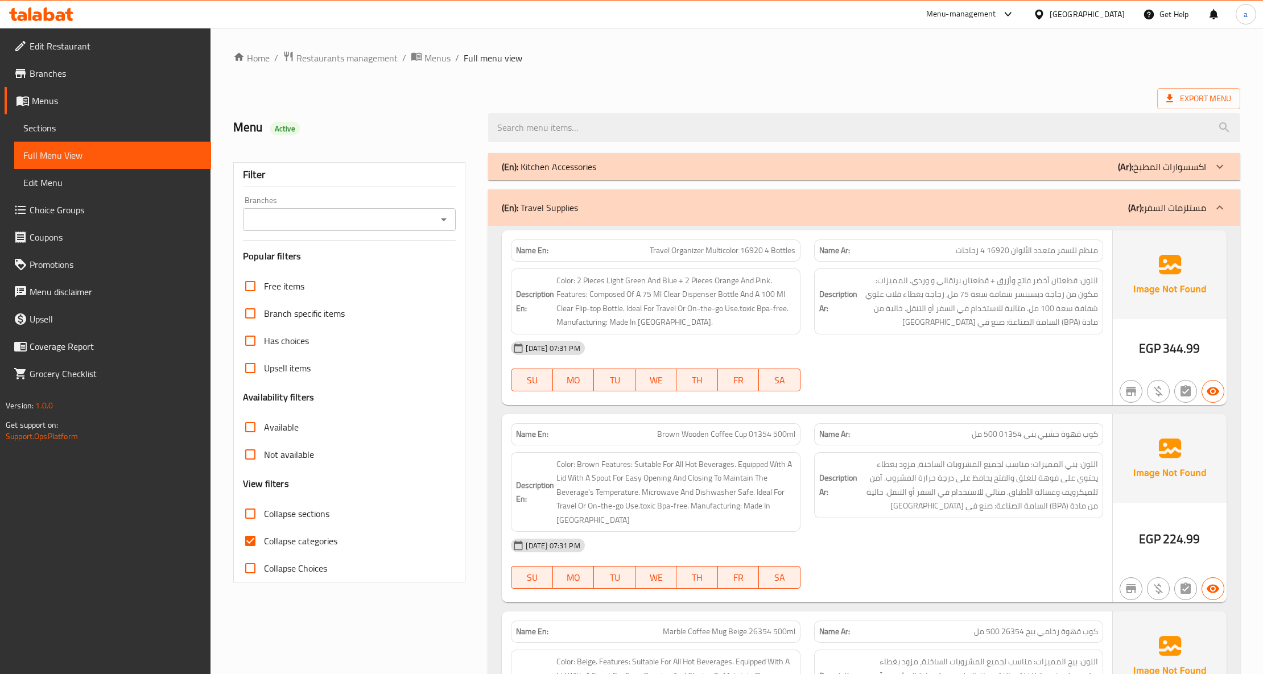
click at [312, 515] on span "Collapse sections" at bounding box center [296, 514] width 65 height 14
click at [264, 515] on input "Collapse sections" at bounding box center [250, 513] width 27 height 27
checkbox input "true"
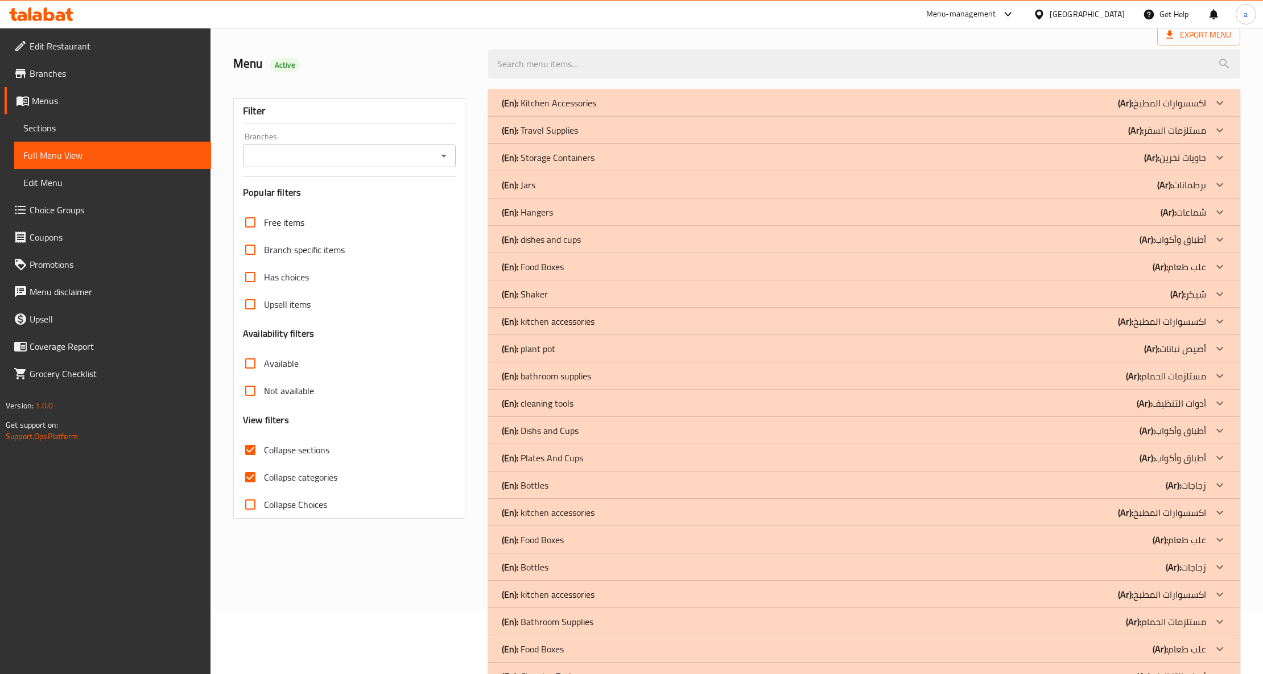
scroll to position [158, 0]
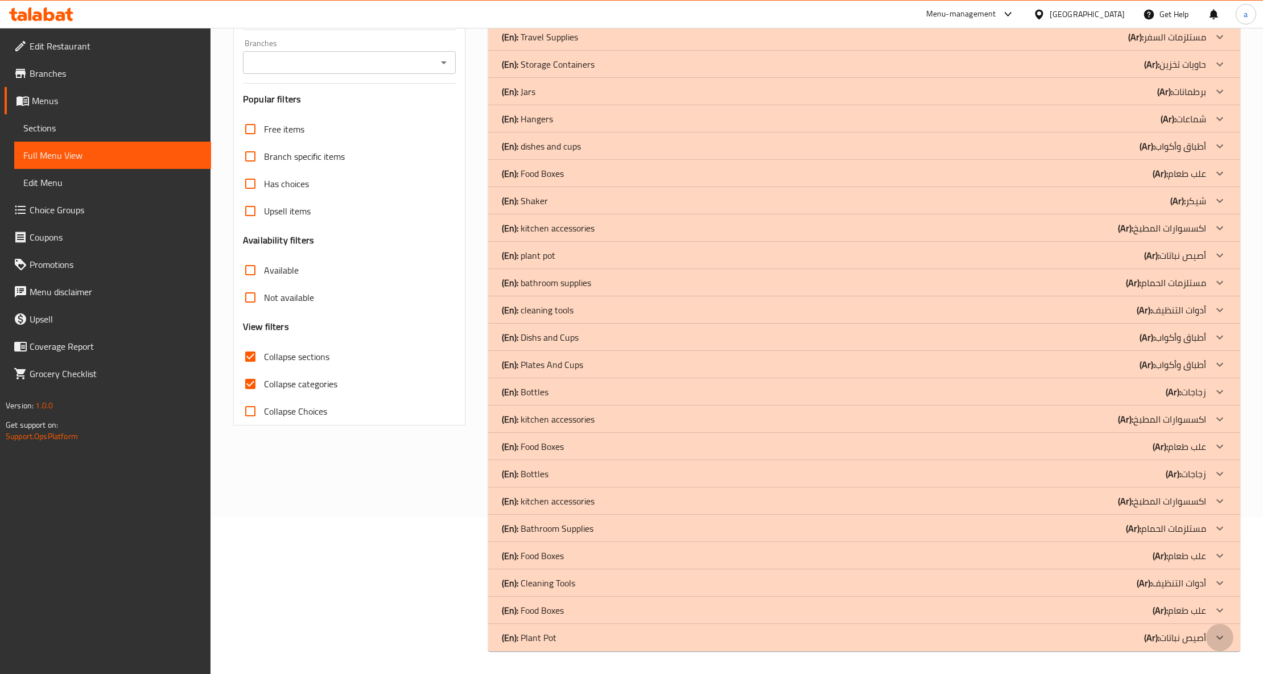
click at [1226, 638] on div at bounding box center [1219, 637] width 27 height 27
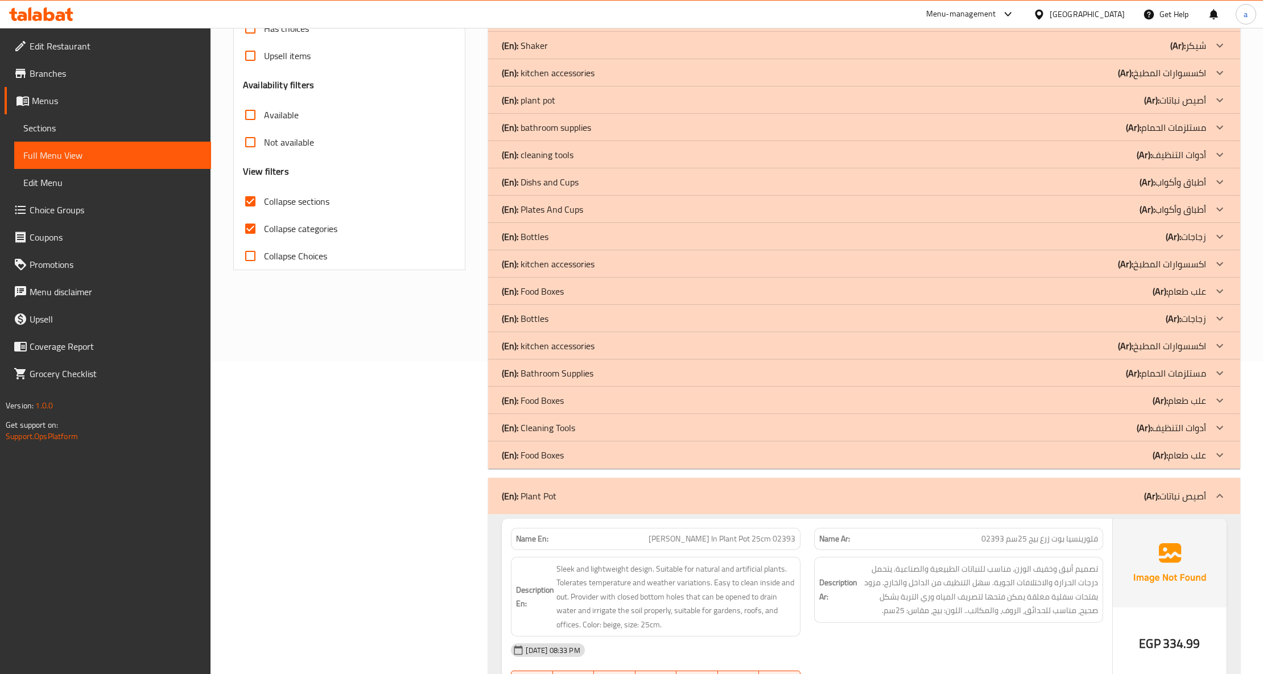
scroll to position [237, 0]
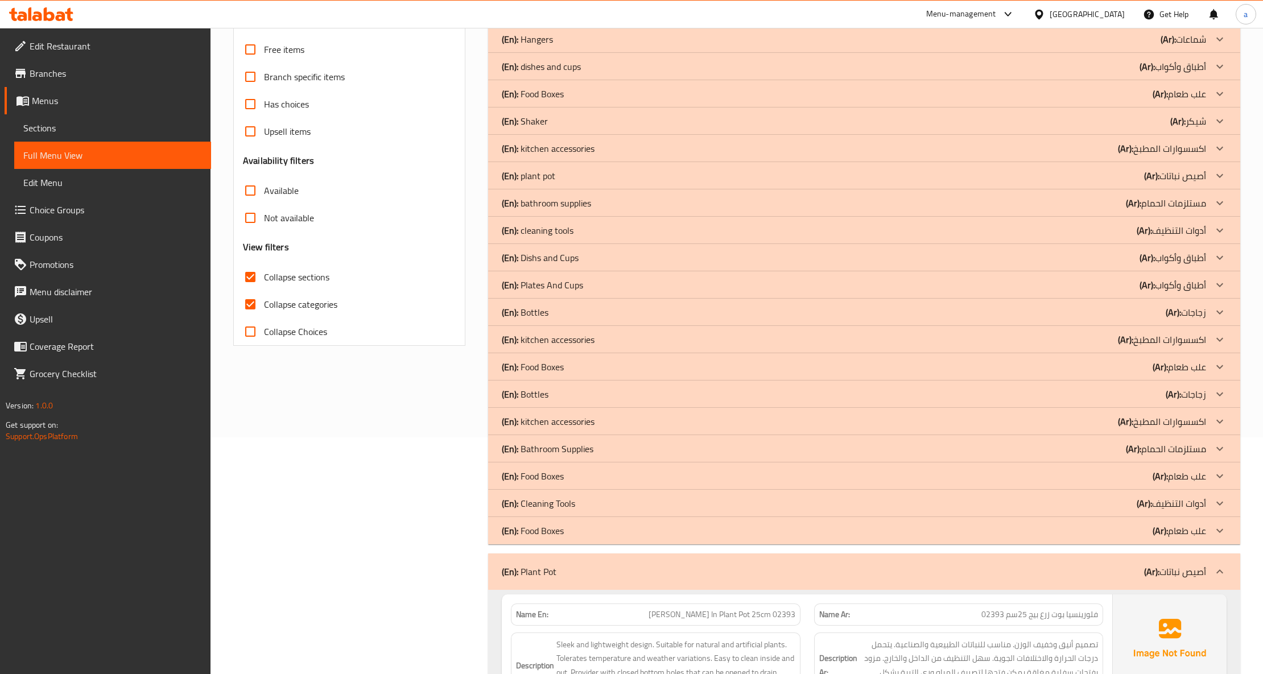
click at [1211, 172] on div at bounding box center [1219, 175] width 27 height 27
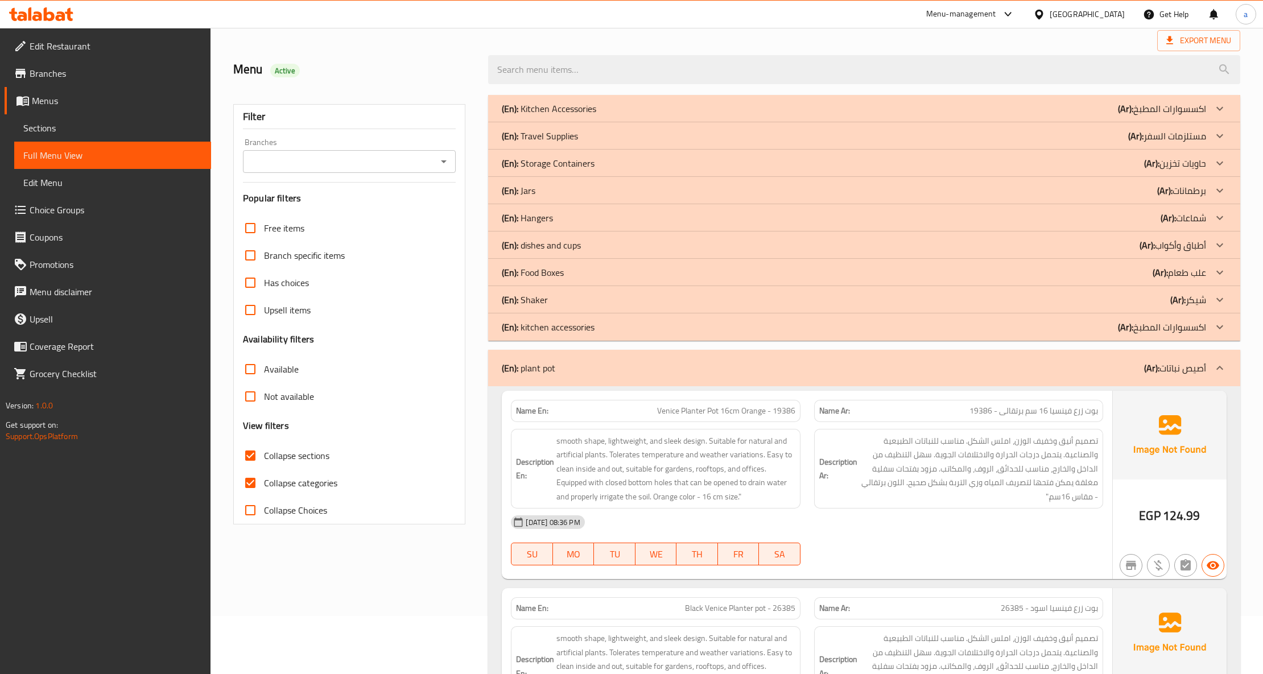
scroll to position [85, 0]
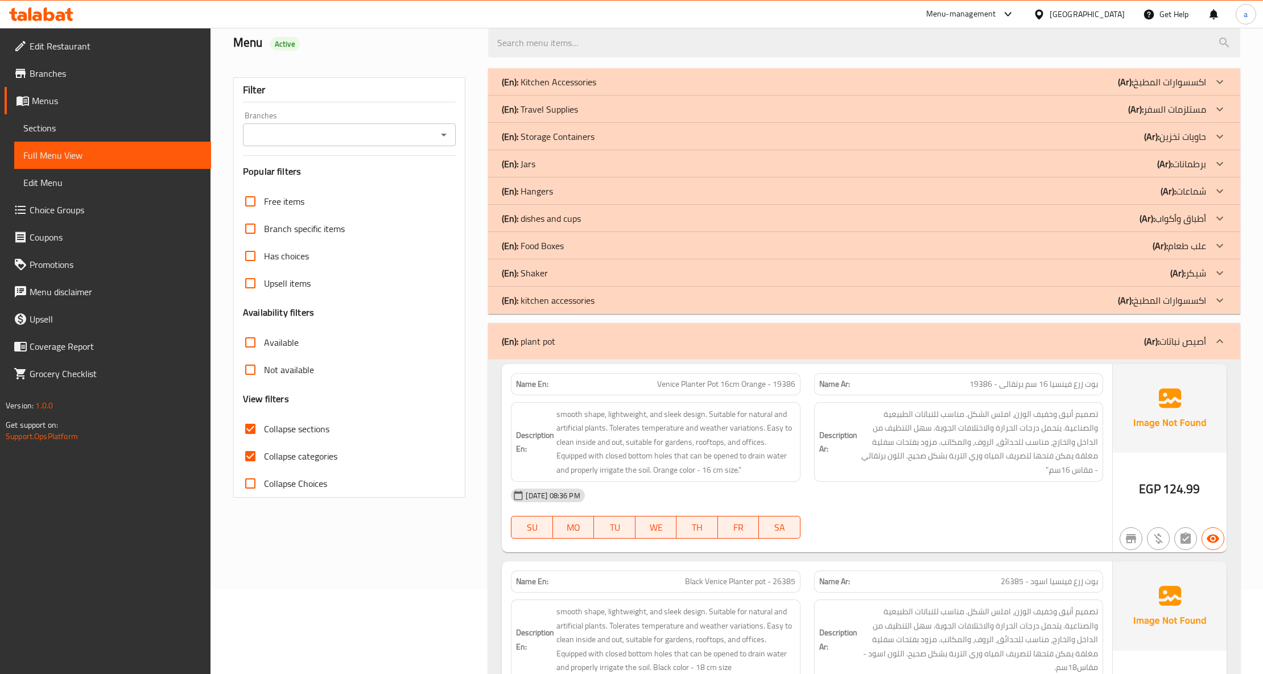
click at [59, 123] on span "Sections" at bounding box center [112, 128] width 179 height 14
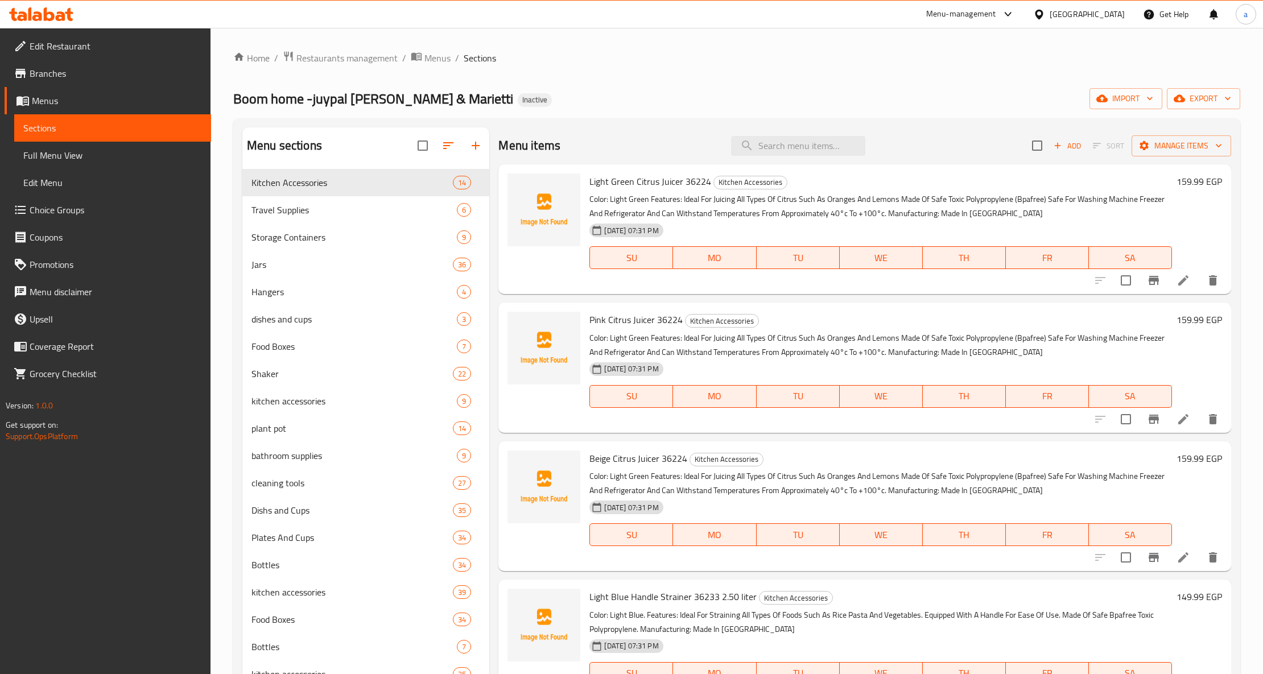
click at [107, 98] on span "Menus" at bounding box center [117, 101] width 170 height 14
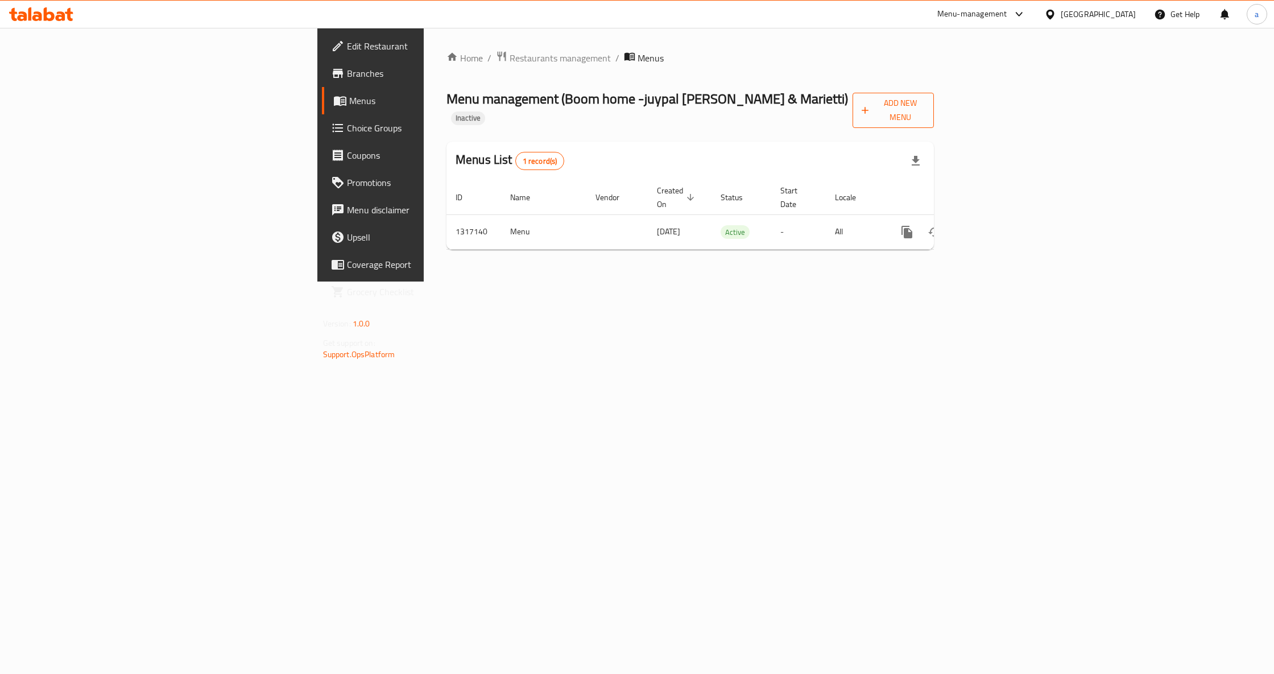
click at [925, 105] on span "Add New Menu" at bounding box center [893, 110] width 63 height 28
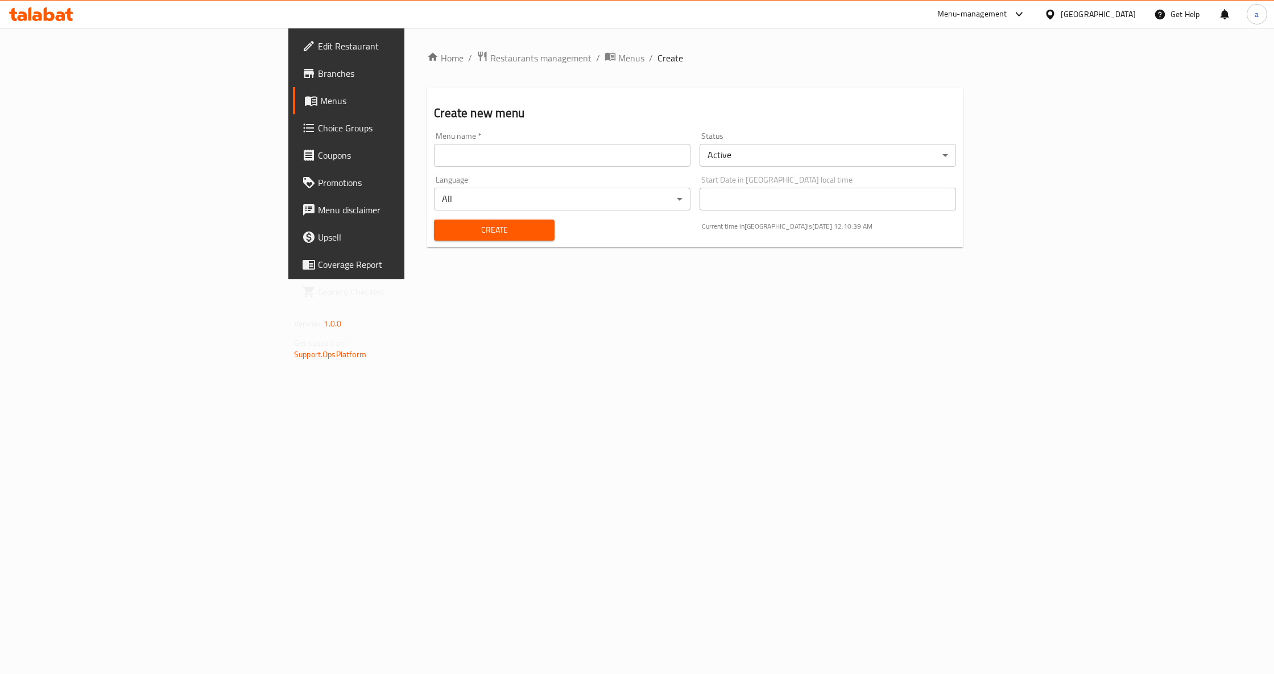
click at [320, 102] on span "Menus" at bounding box center [406, 101] width 172 height 14
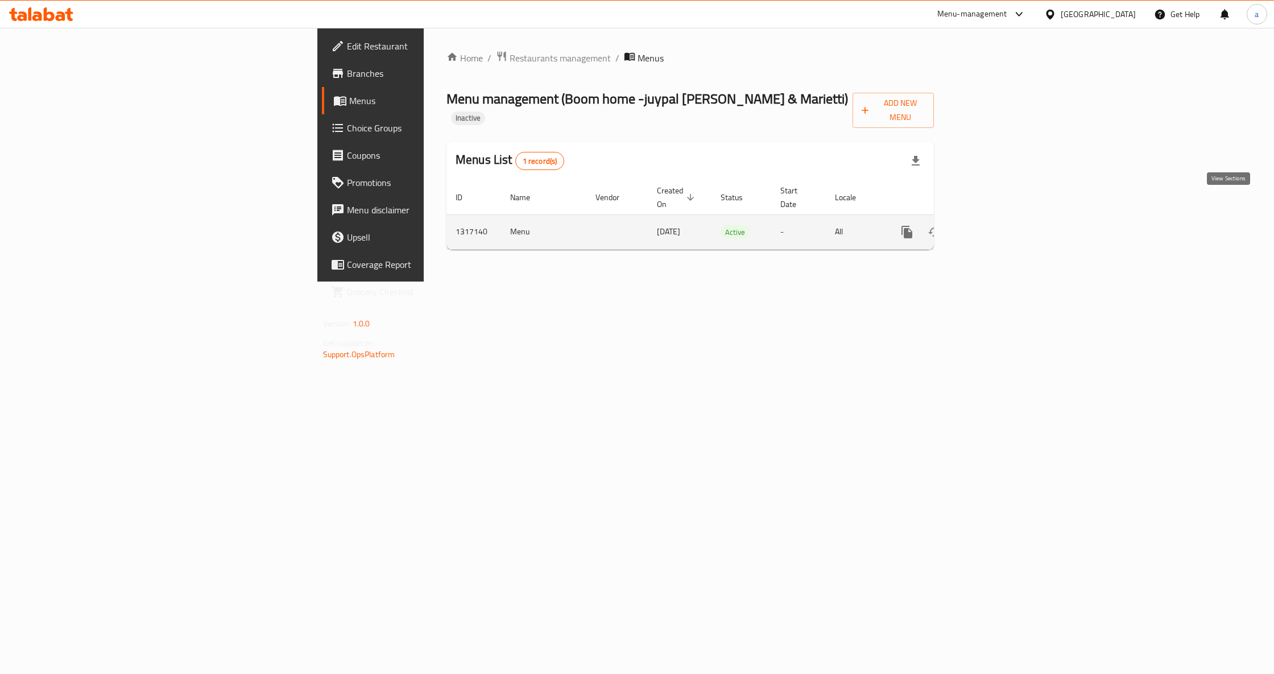
click at [996, 225] on icon "enhanced table" at bounding box center [989, 232] width 14 height 14
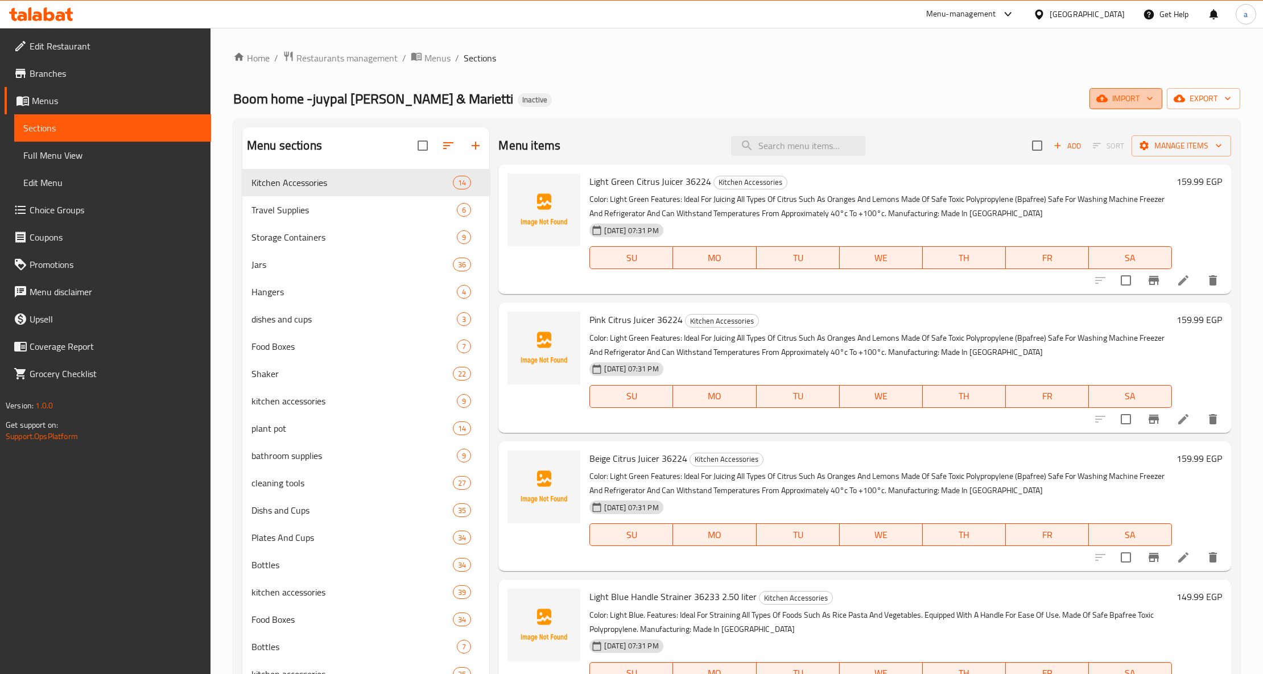
click at [1133, 100] on span "import" at bounding box center [1125, 99] width 55 height 14
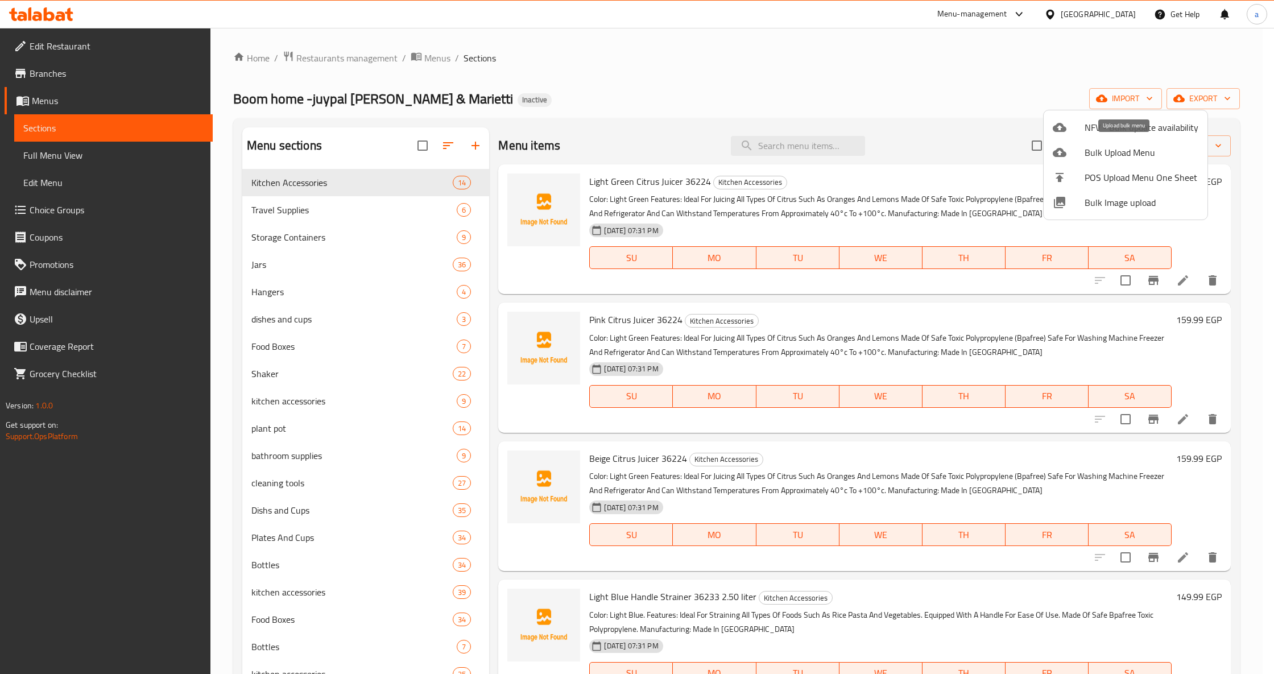
click at [1153, 154] on span "Bulk Upload Menu" at bounding box center [1142, 153] width 114 height 14
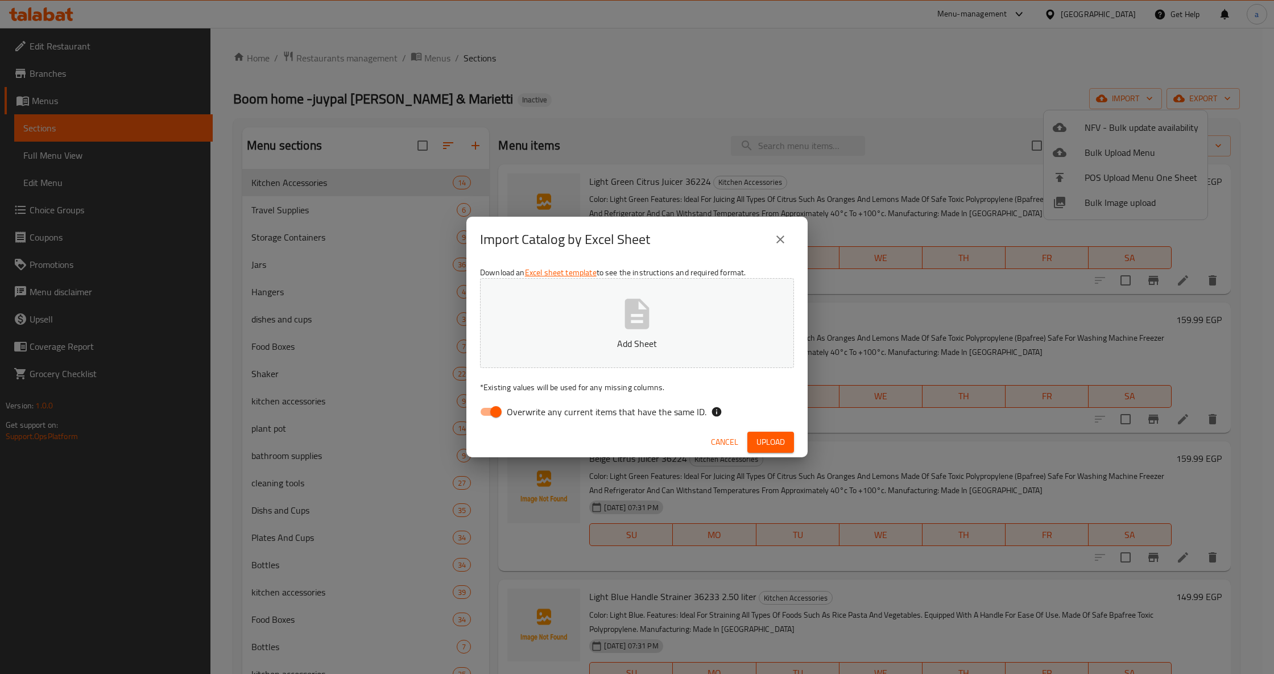
click at [632, 298] on icon "button" at bounding box center [637, 314] width 36 height 36
click at [614, 405] on span "Overwrite any current items that have the same ID." at bounding box center [607, 412] width 200 height 14
click at [528, 403] on input "Overwrite any current items that have the same ID." at bounding box center [496, 412] width 65 height 22
checkbox input "false"
click at [767, 444] on span "Upload" at bounding box center [770, 442] width 28 height 14
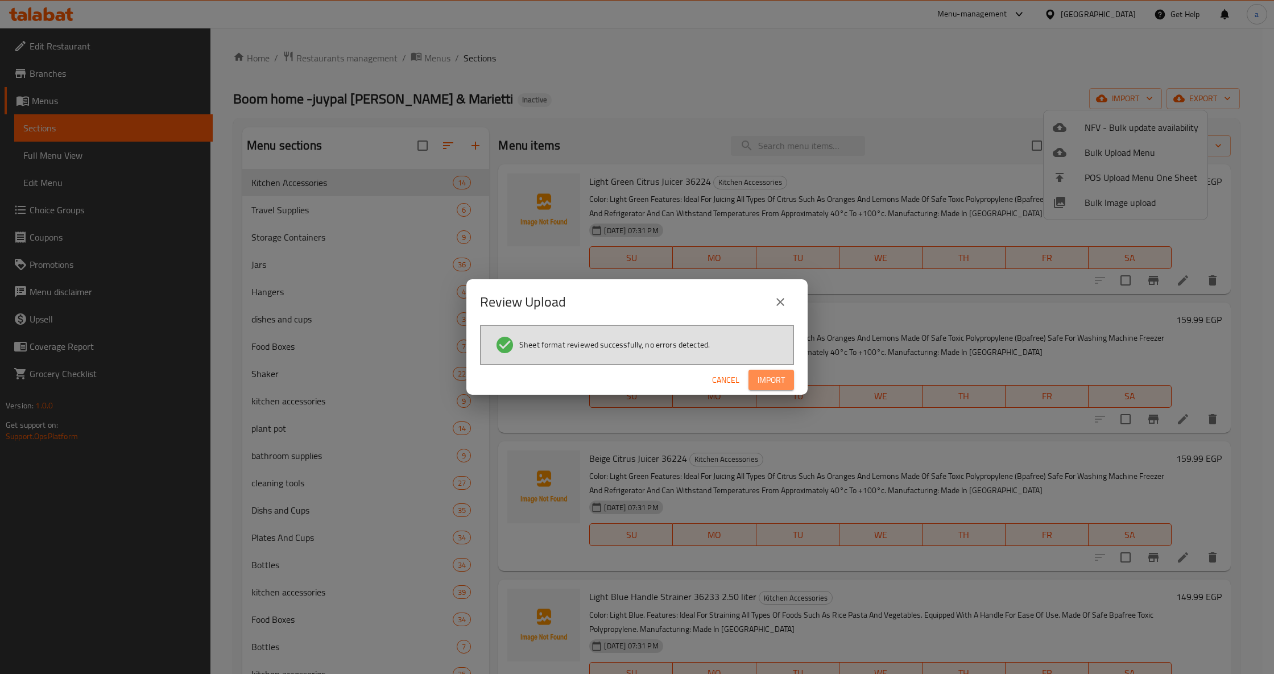
click at [755, 371] on button "Import" at bounding box center [770, 380] width 45 height 21
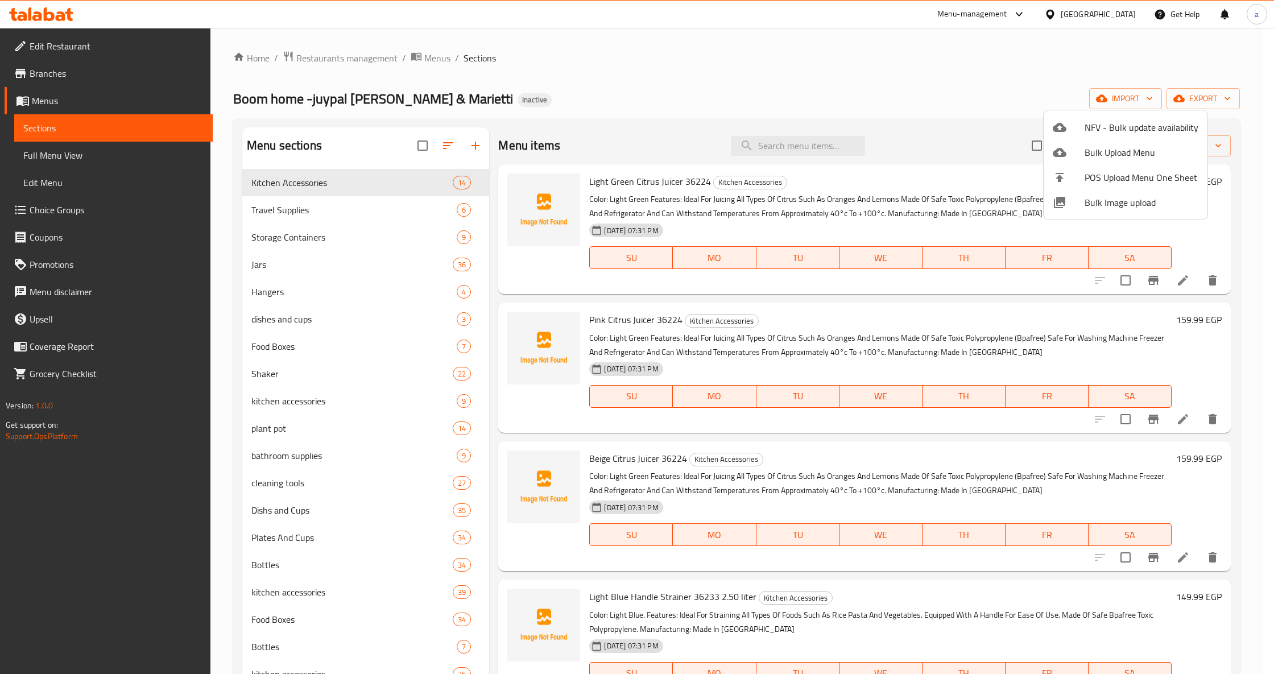
click at [121, 158] on div at bounding box center [637, 337] width 1274 height 674
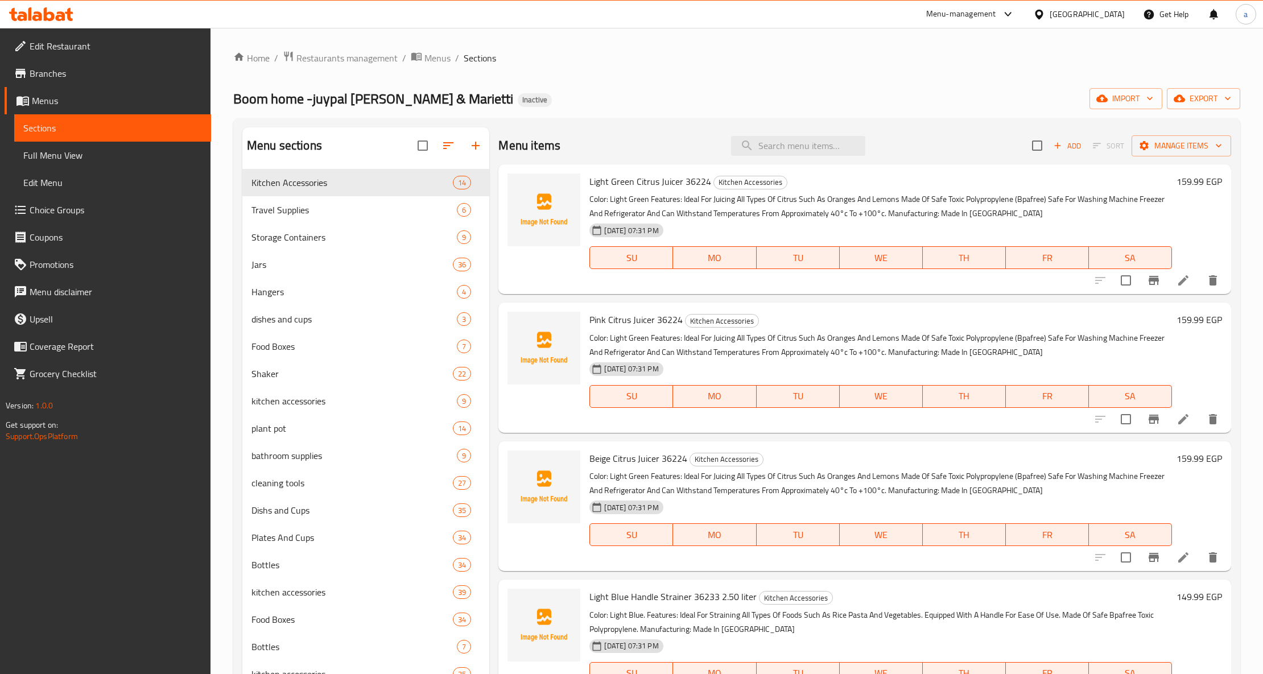
click at [142, 156] on span "Full Menu View" at bounding box center [112, 155] width 179 height 14
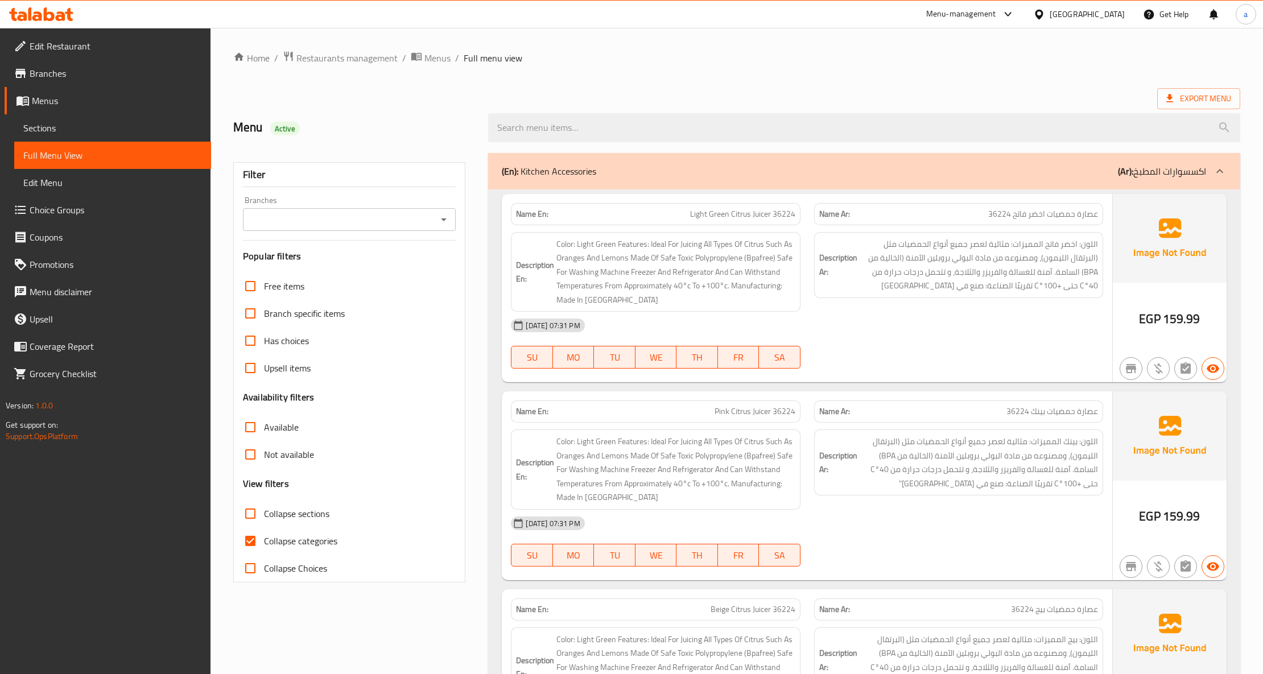
click at [311, 518] on span "Collapse sections" at bounding box center [296, 514] width 65 height 14
click at [264, 518] on input "Collapse sections" at bounding box center [250, 513] width 27 height 27
checkbox input "true"
click at [300, 538] on span "Collapse categories" at bounding box center [300, 541] width 73 height 14
click at [264, 538] on input "Collapse categories" at bounding box center [250, 540] width 27 height 27
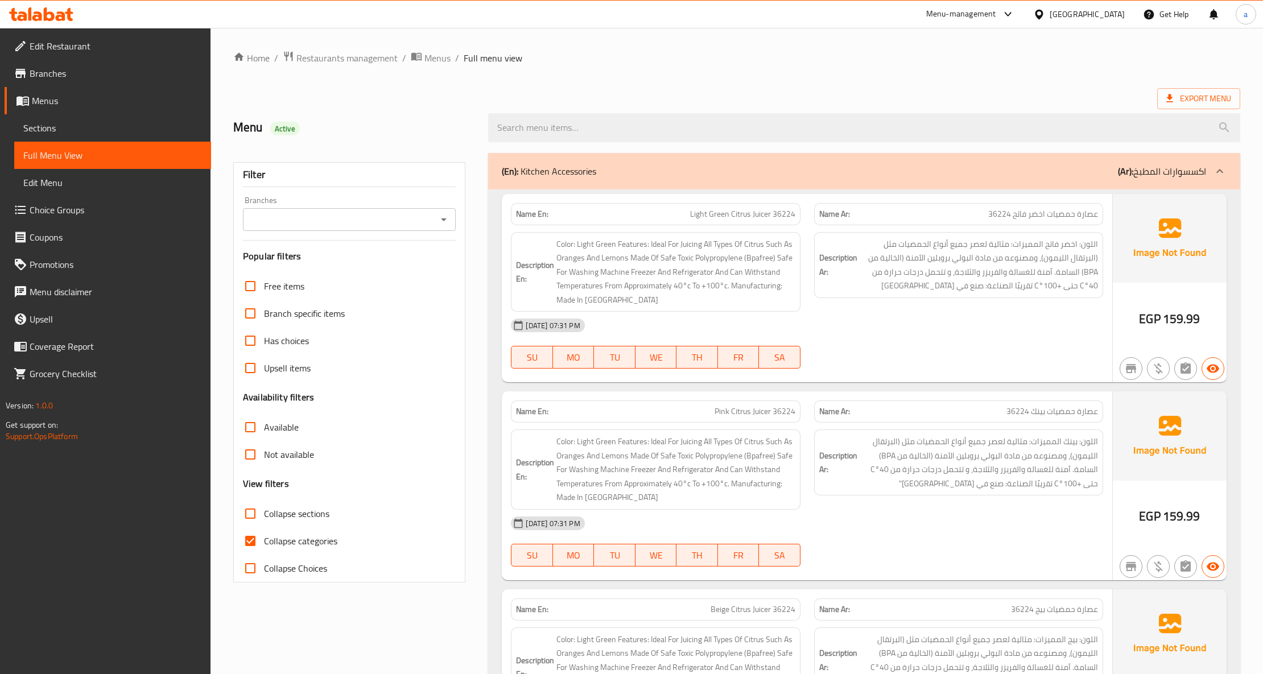
checkbox input "false"
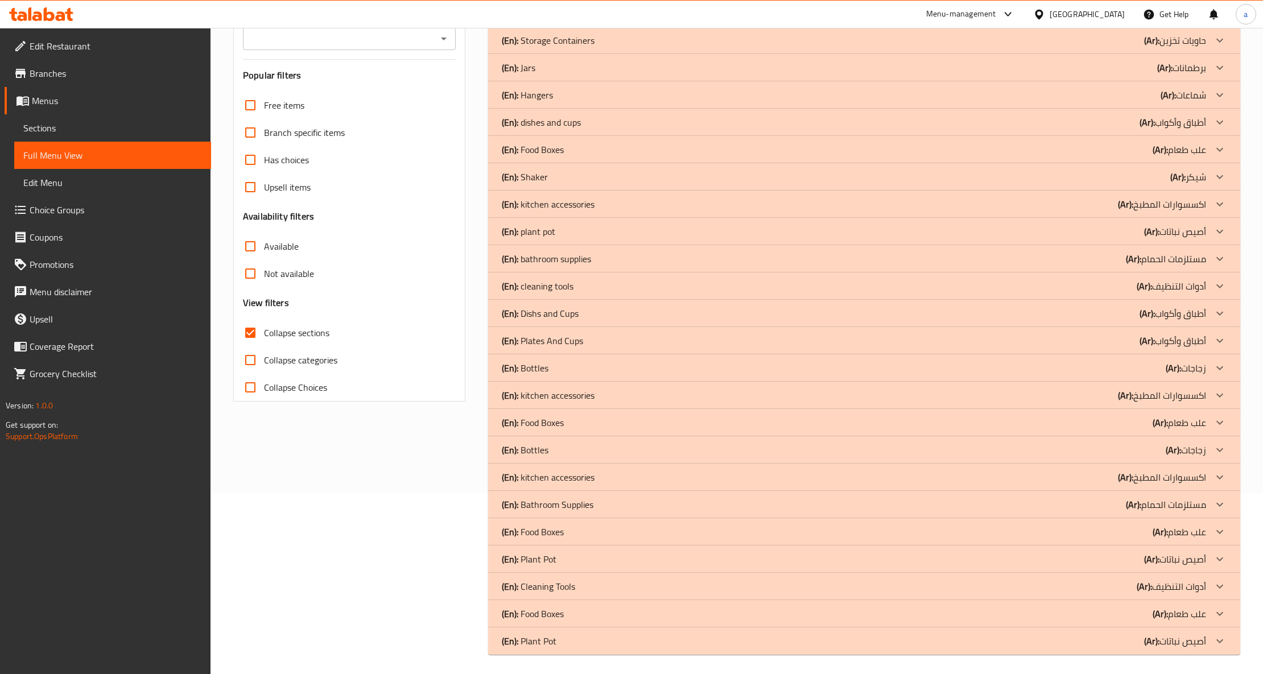
scroll to position [185, 0]
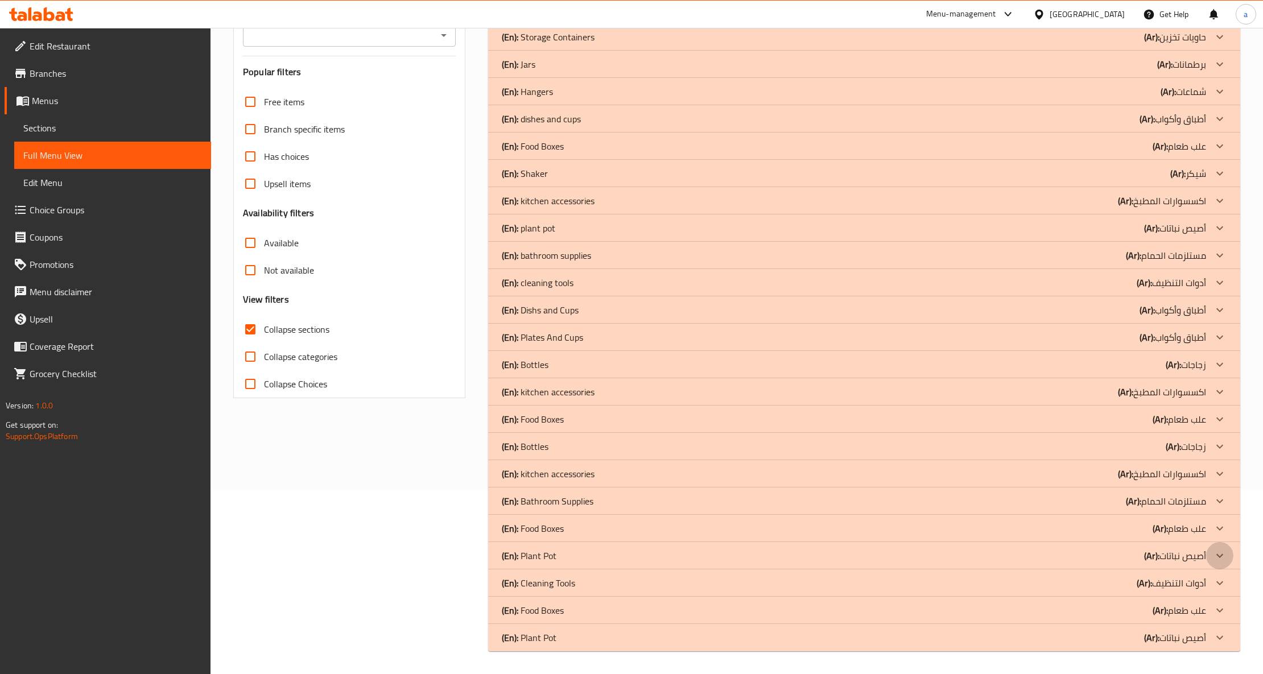
click at [1220, 555] on icon at bounding box center [1220, 556] width 14 height 14
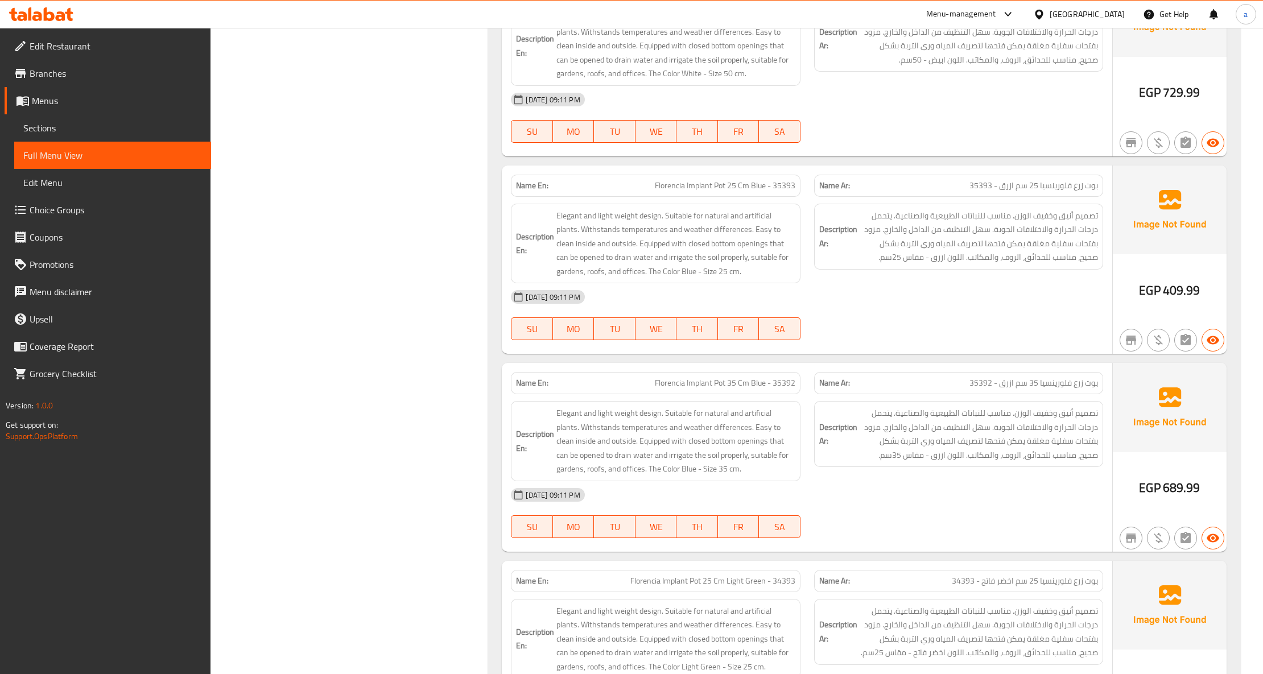
scroll to position [7540, 0]
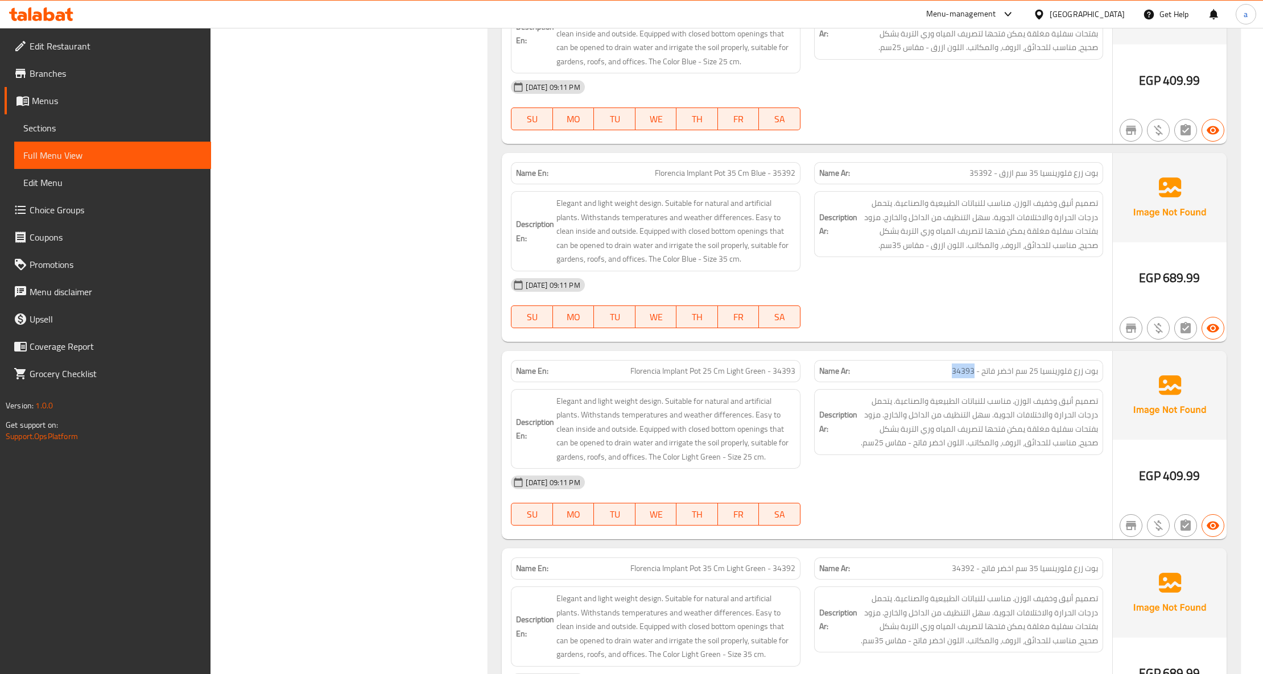
drag, startPoint x: 944, startPoint y: 395, endPoint x: 974, endPoint y: 403, distance: 30.8
click at [974, 377] on p "Name Ar: بوت زرع فلورينسيا 25 سم اخضر فاتح - 34393" at bounding box center [958, 371] width 279 height 12
copy span "34393"
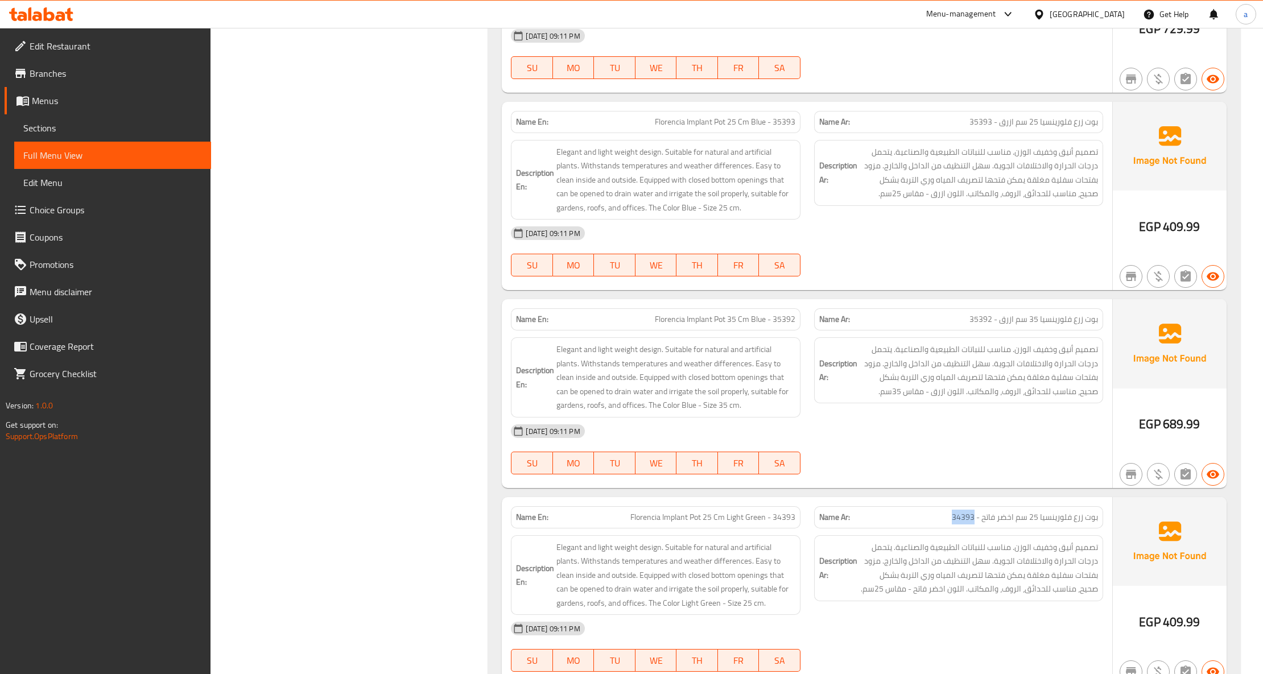
scroll to position [7161, 0]
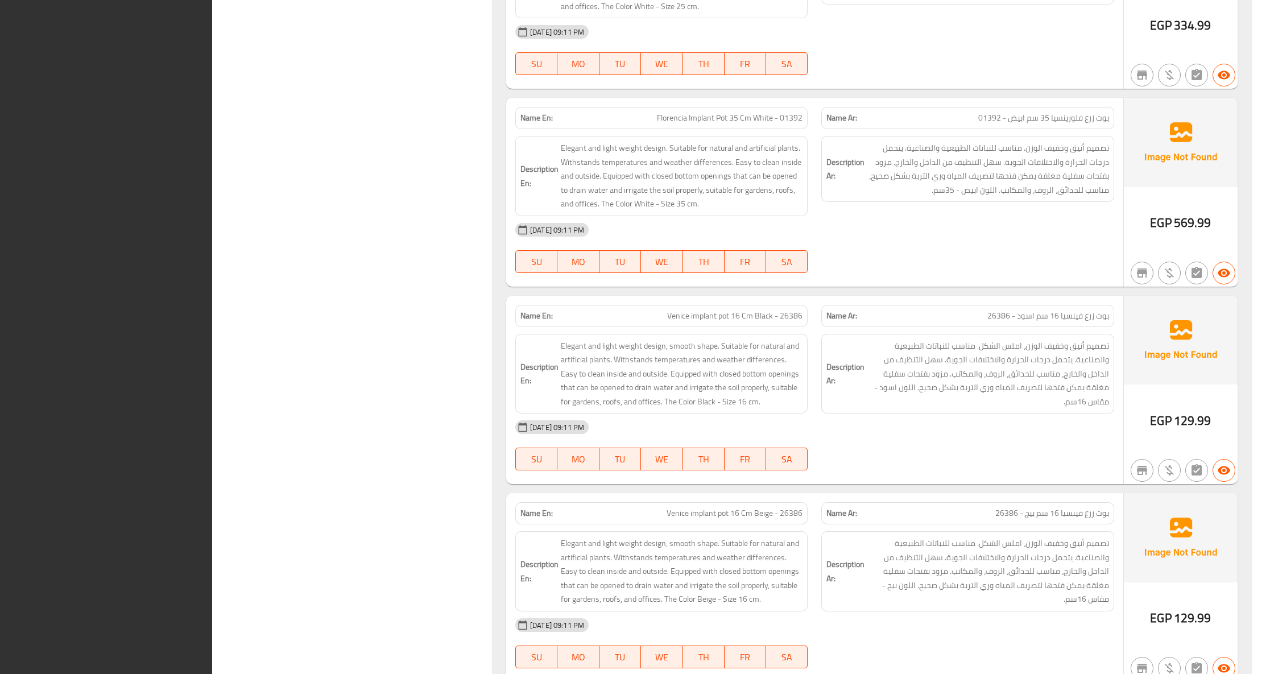
scroll to position [8761, 0]
